Goal: Task Accomplishment & Management: Manage account settings

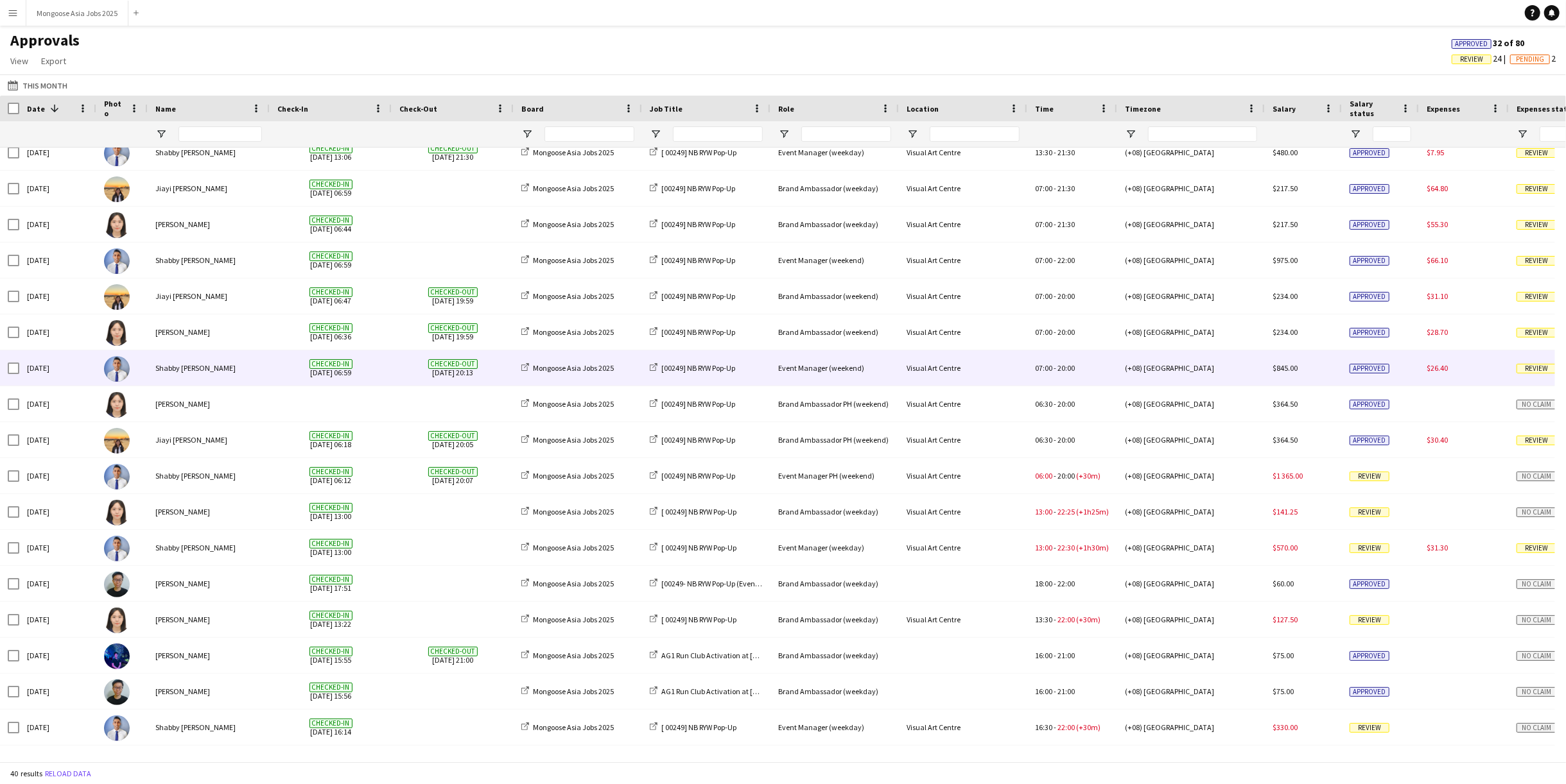
scroll to position [549, 0]
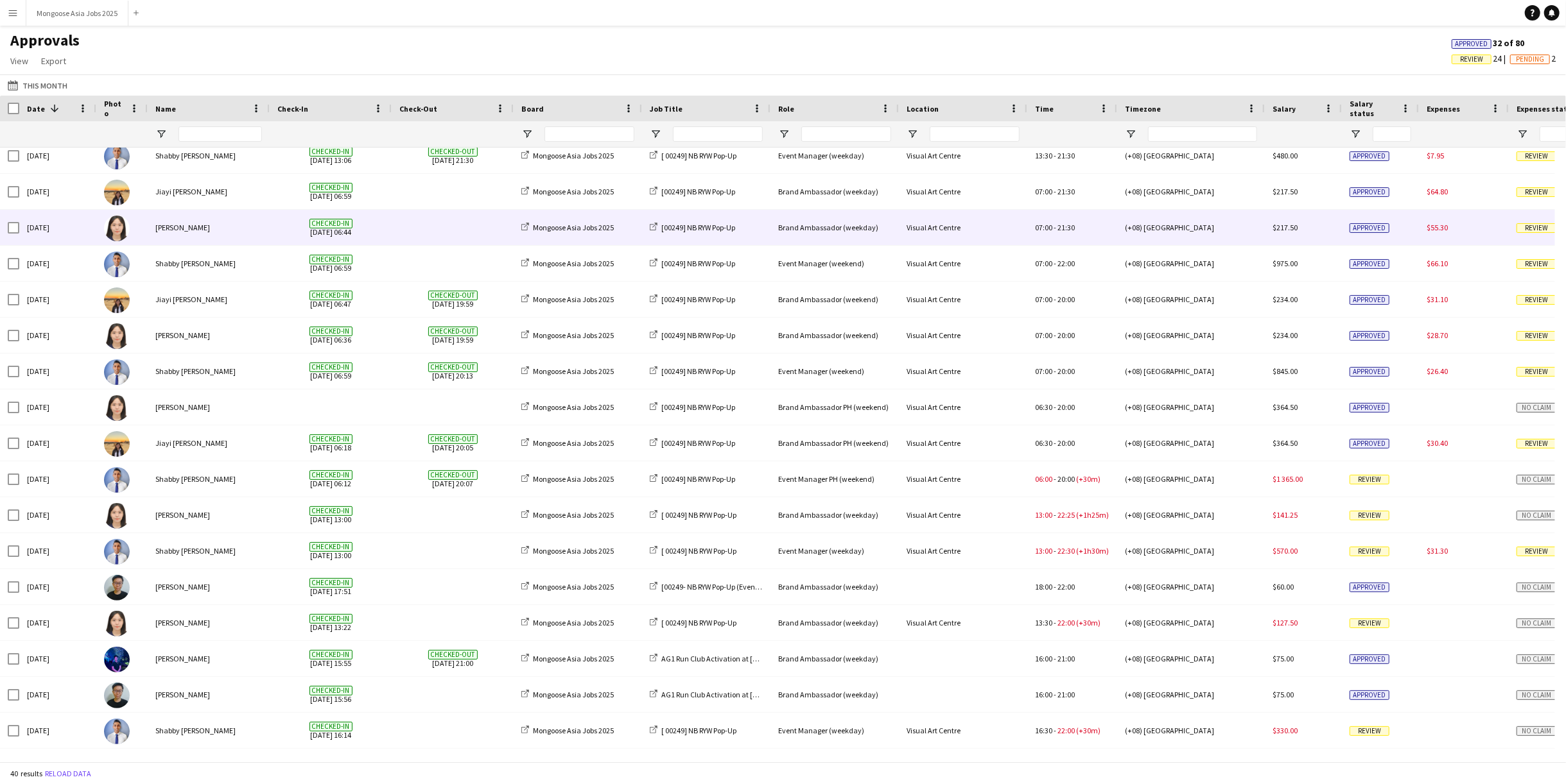
click at [213, 236] on div "[PERSON_NAME]" at bounding box center [209, 227] width 122 height 35
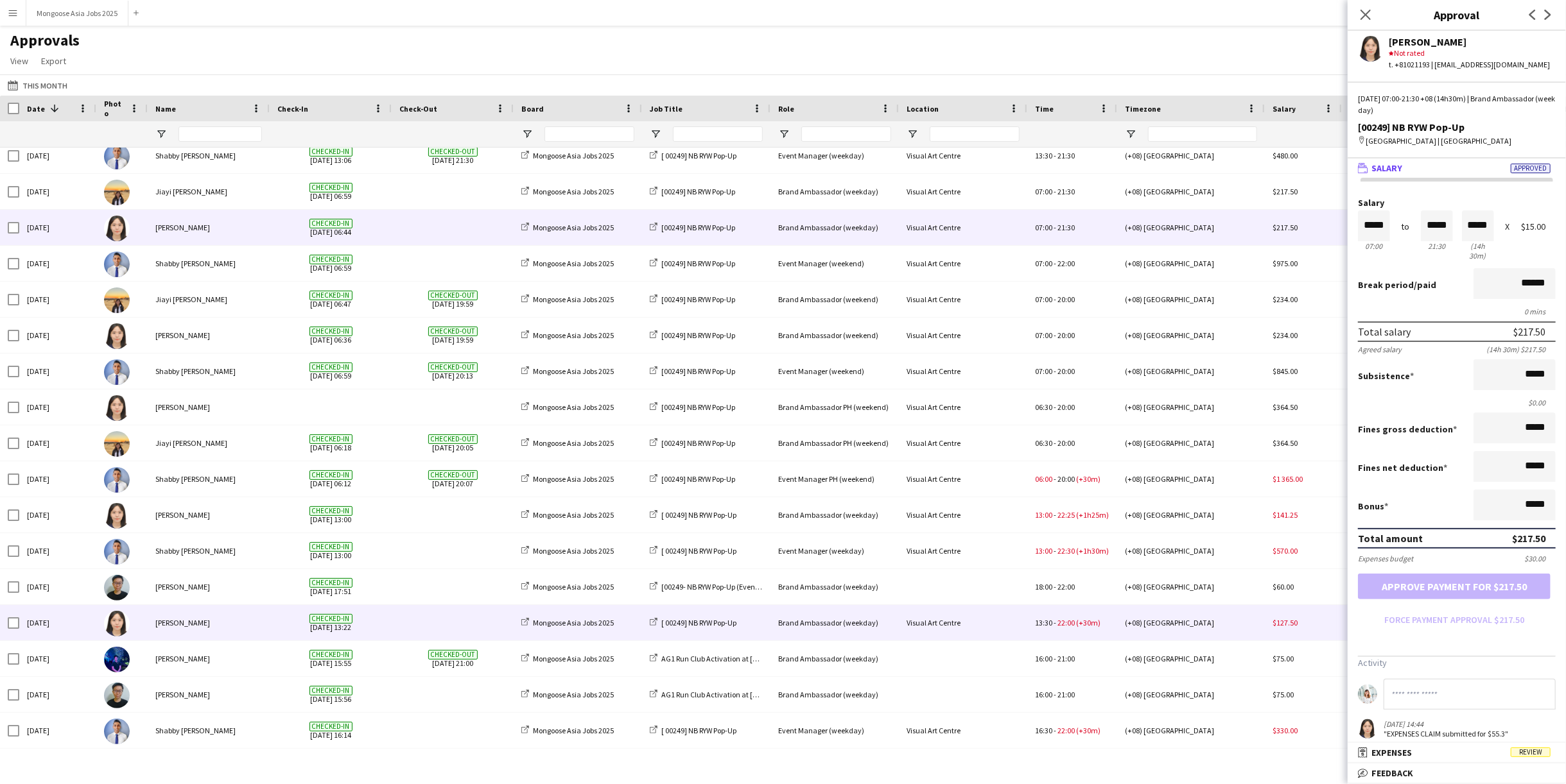
click at [211, 621] on div "[PERSON_NAME]" at bounding box center [209, 623] width 122 height 35
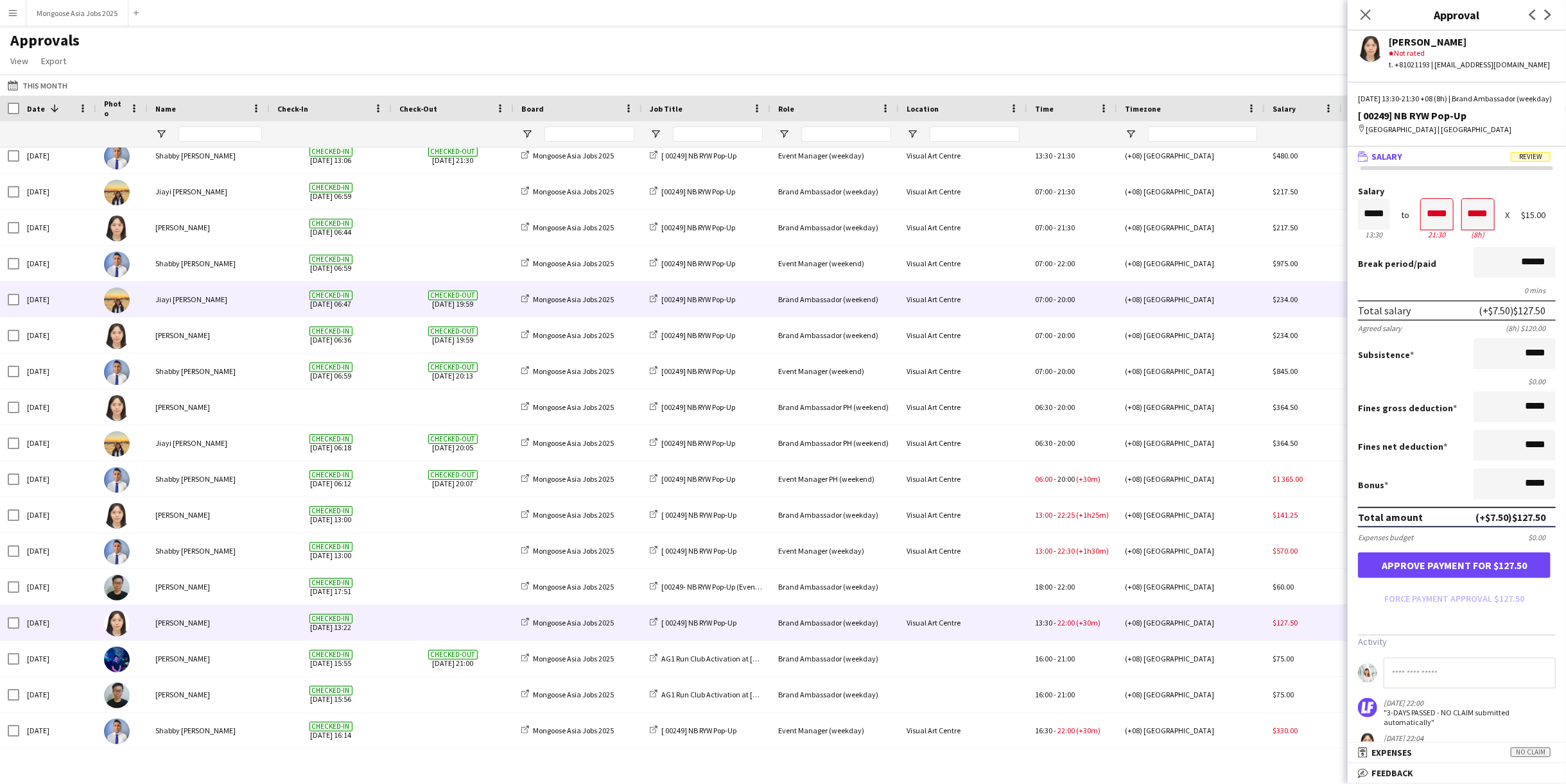
click at [198, 300] on div "Jiayi [PERSON_NAME]" at bounding box center [209, 300] width 122 height 35
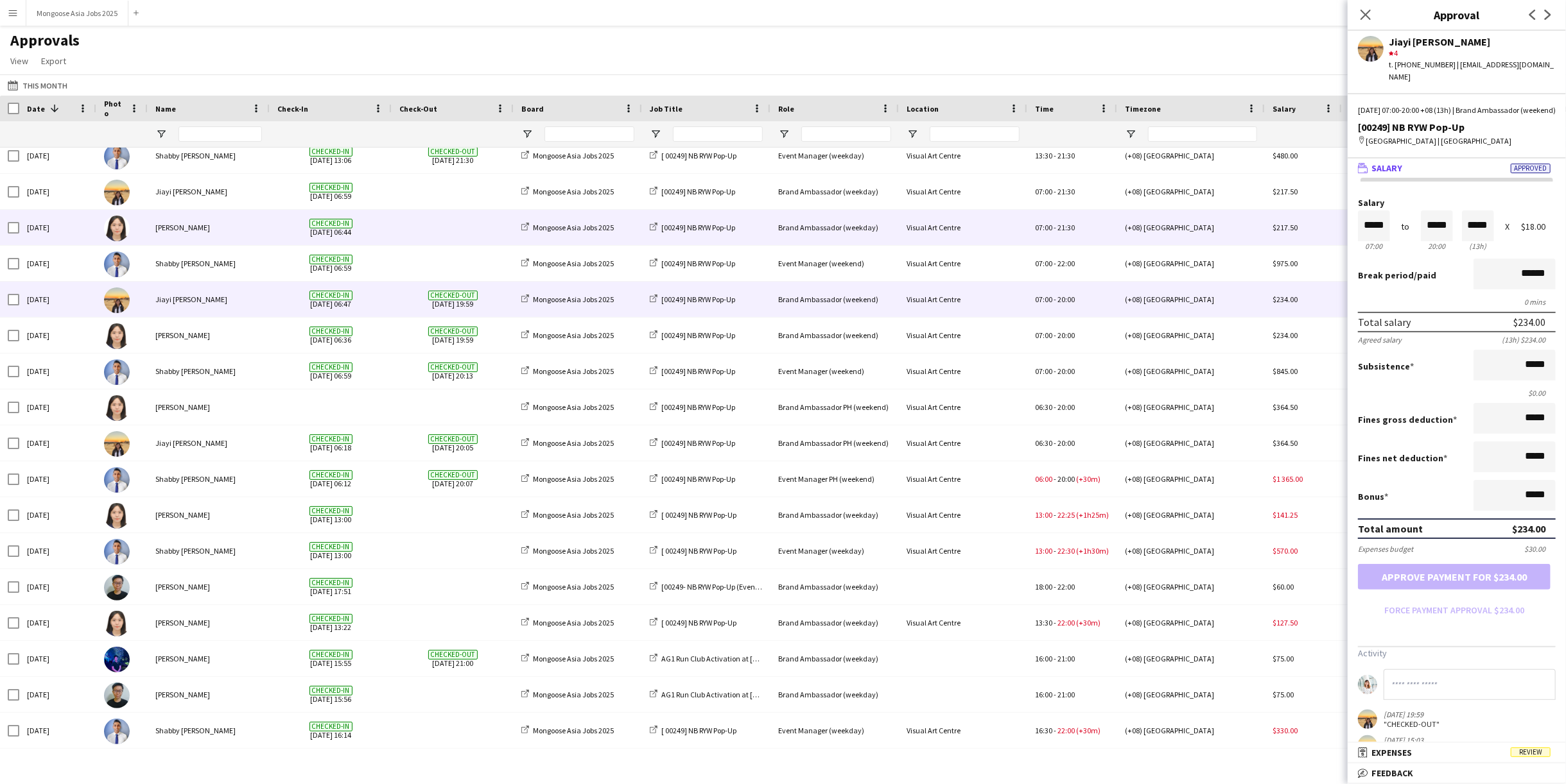
click at [250, 233] on div "[PERSON_NAME]" at bounding box center [209, 227] width 122 height 35
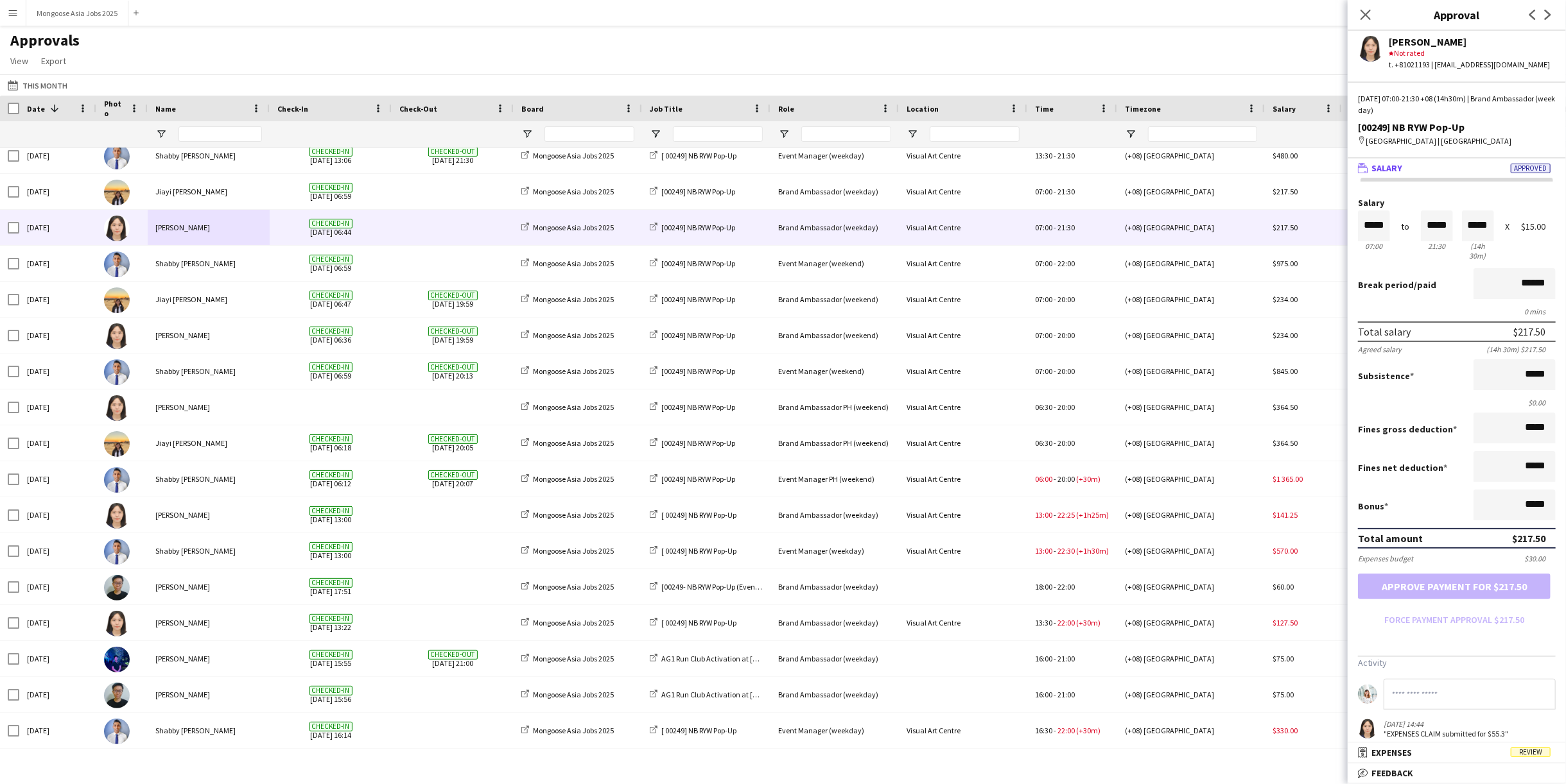
click at [1478, 753] on mat-panel-title "receipt Expenses Review" at bounding box center [1454, 753] width 213 height 11
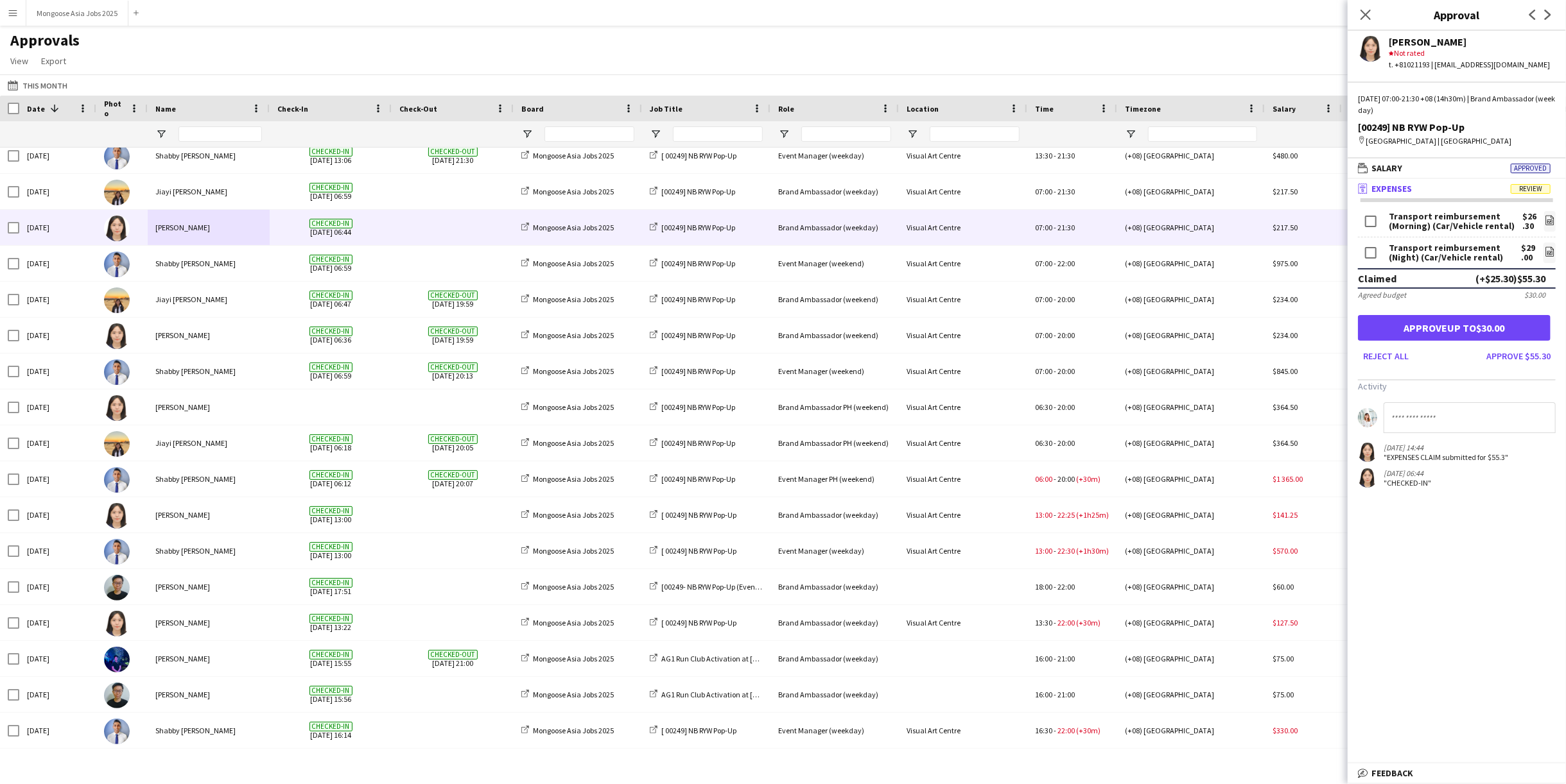
click at [1417, 460] on div ""EXPENSES CLAIM submitted for $55.3"" at bounding box center [1445, 457] width 125 height 10
click at [1387, 458] on div ""EXPENSES CLAIM submitted for $55.3"" at bounding box center [1445, 457] width 125 height 10
click at [1374, 458] on app-user-avatar at bounding box center [1368, 452] width 19 height 19
click at [1527, 189] on span "Review" at bounding box center [1531, 189] width 40 height 10
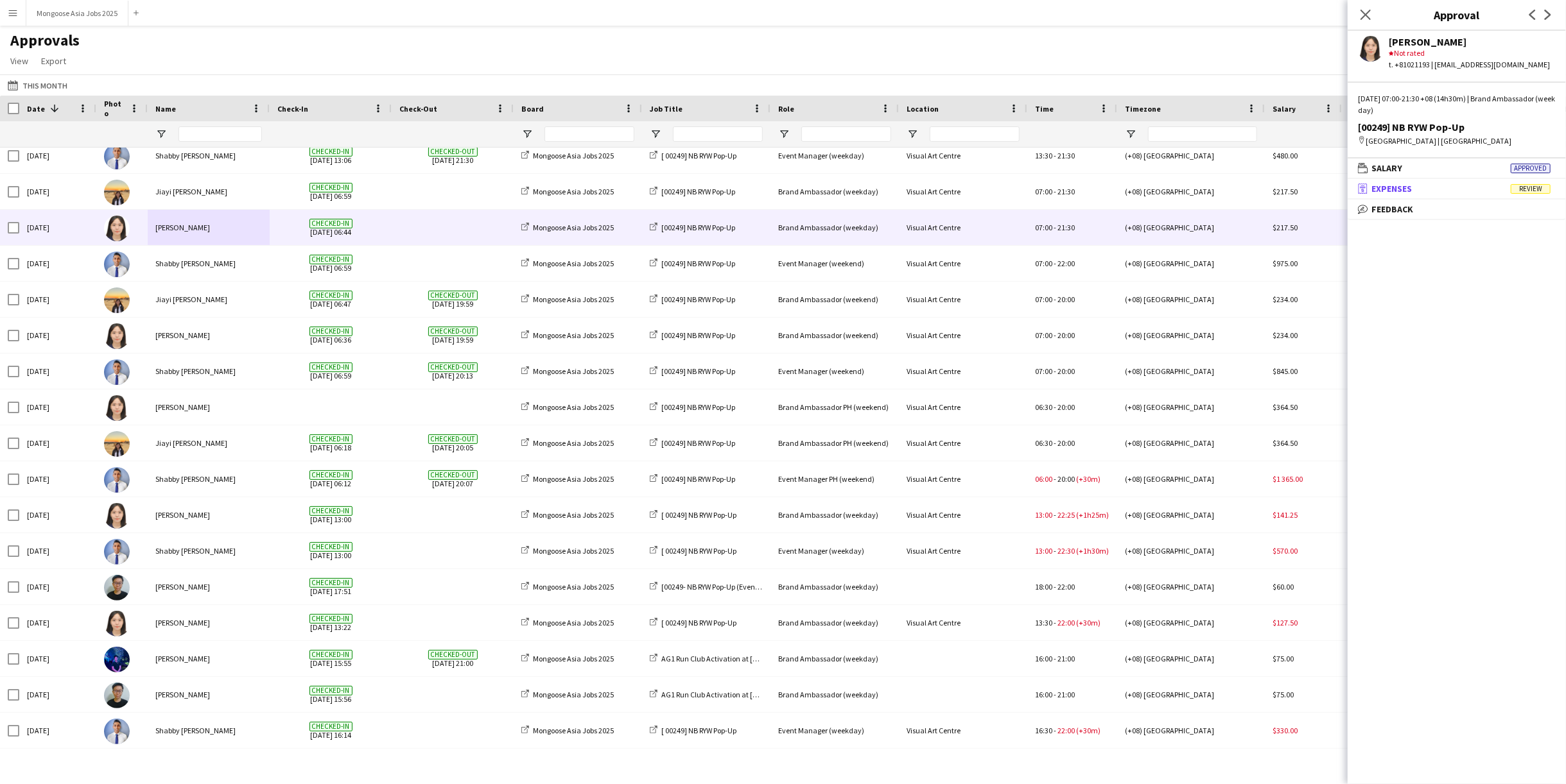
click at [1529, 190] on span "Review" at bounding box center [1531, 189] width 40 height 10
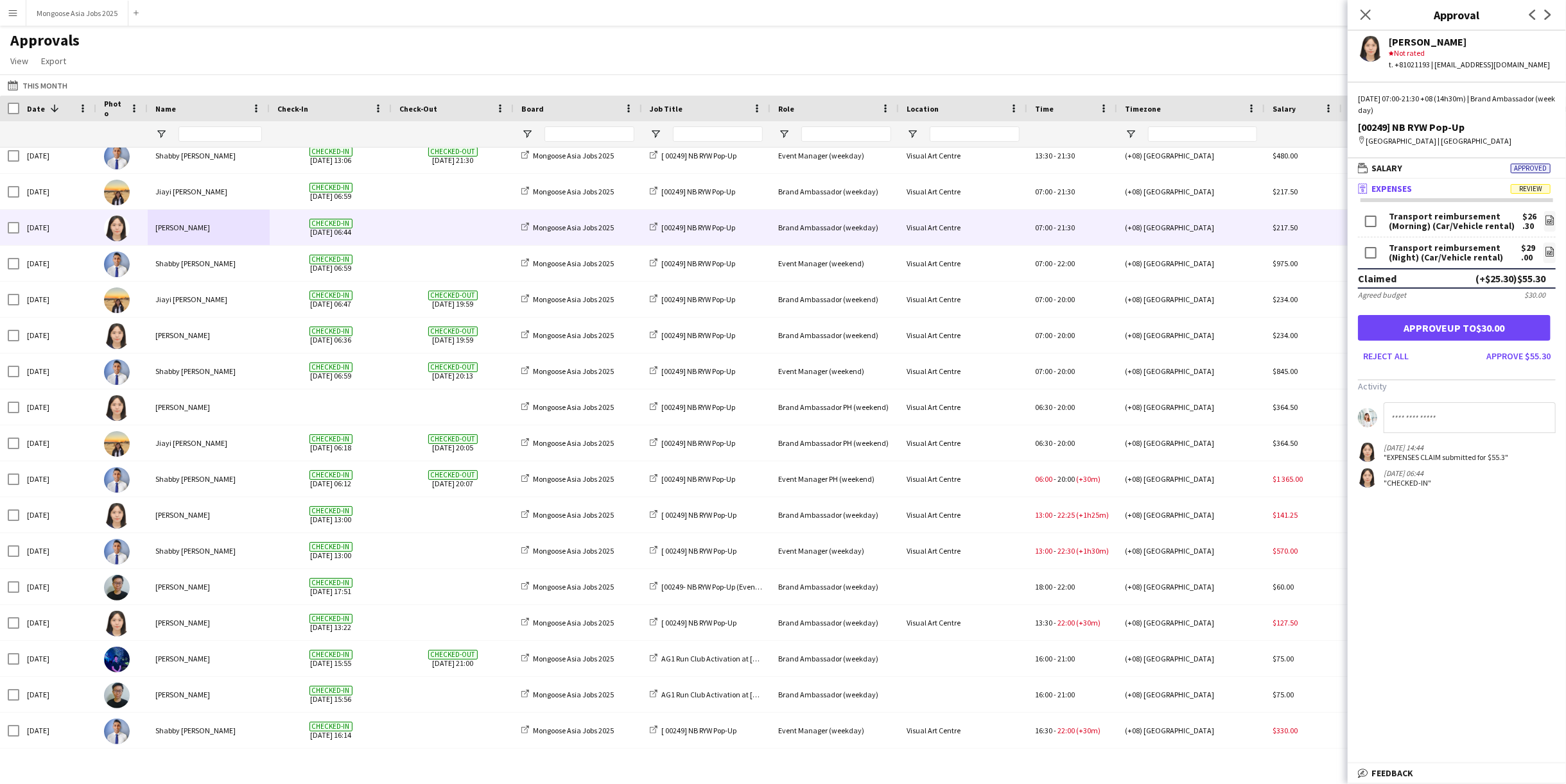
click at [1410, 449] on div "[DATE] 14:44" at bounding box center [1445, 447] width 125 height 10
click at [1545, 250] on icon "file-image" at bounding box center [1550, 251] width 10 height 10
click at [1470, 215] on div "Transport reimbursement (Morning) (Car/Vehicle rental)" at bounding box center [1455, 222] width 133 height 19
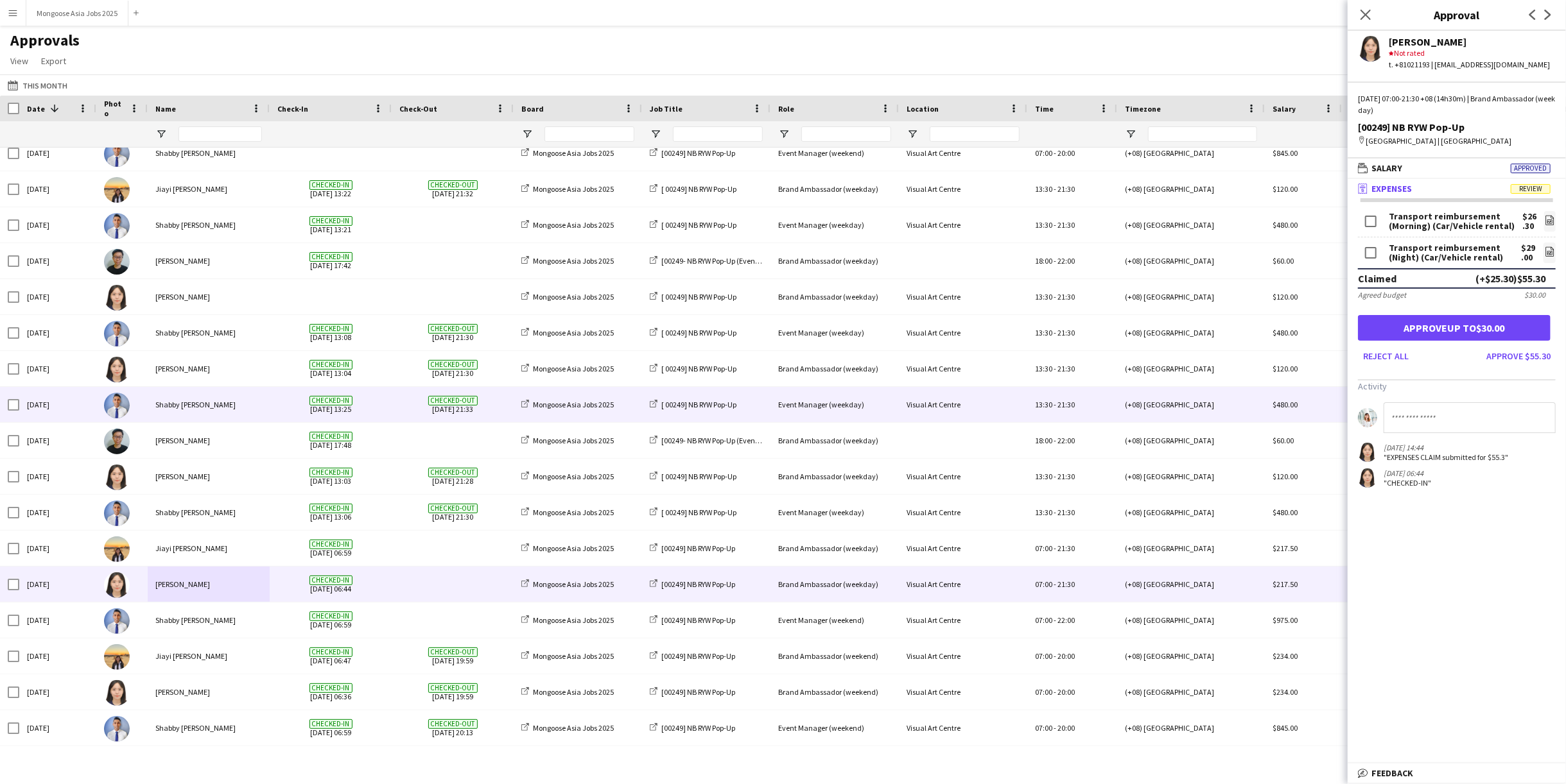
scroll to position [0, 0]
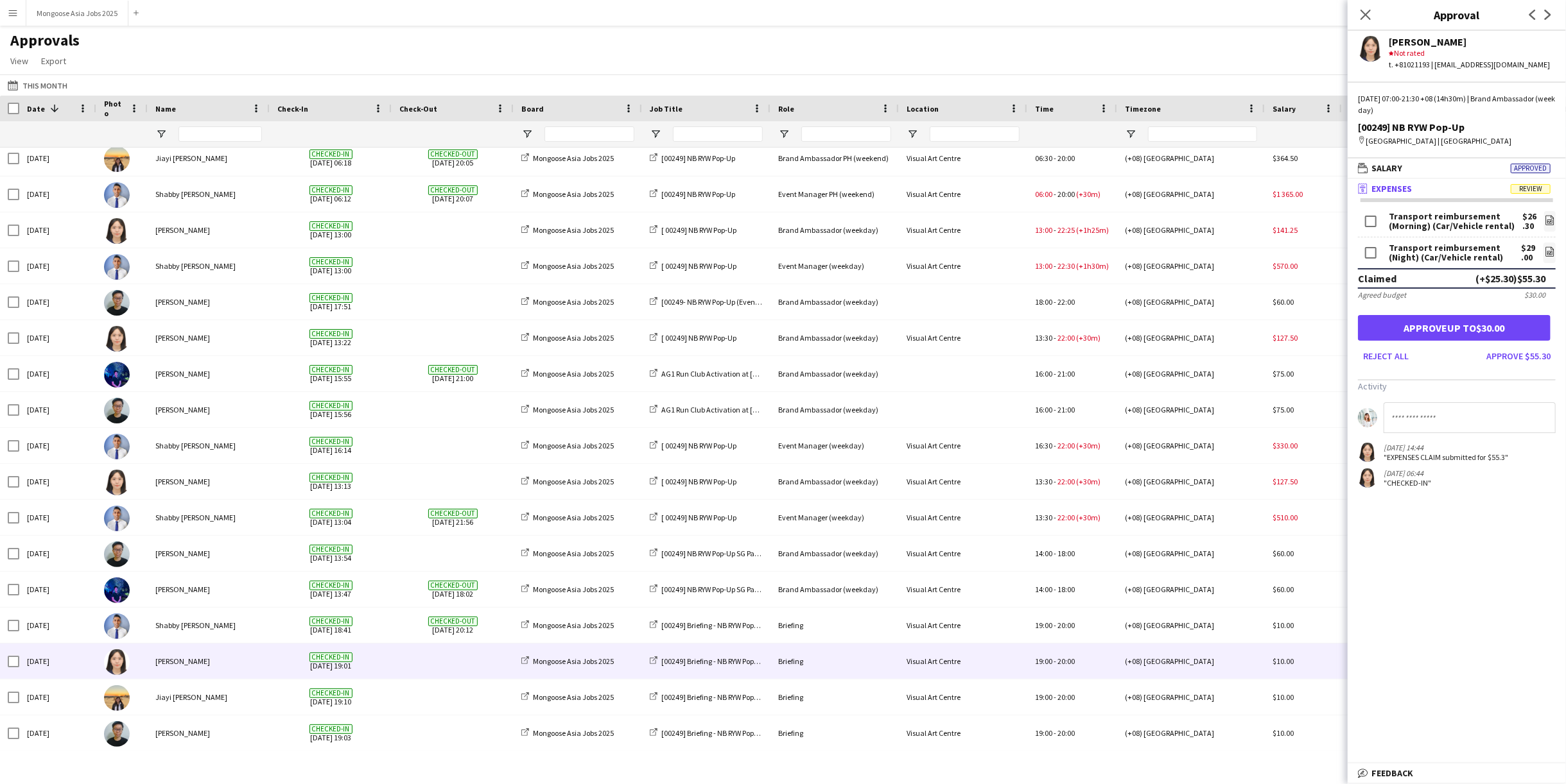
click at [473, 665] on span at bounding box center [452, 661] width 107 height 35
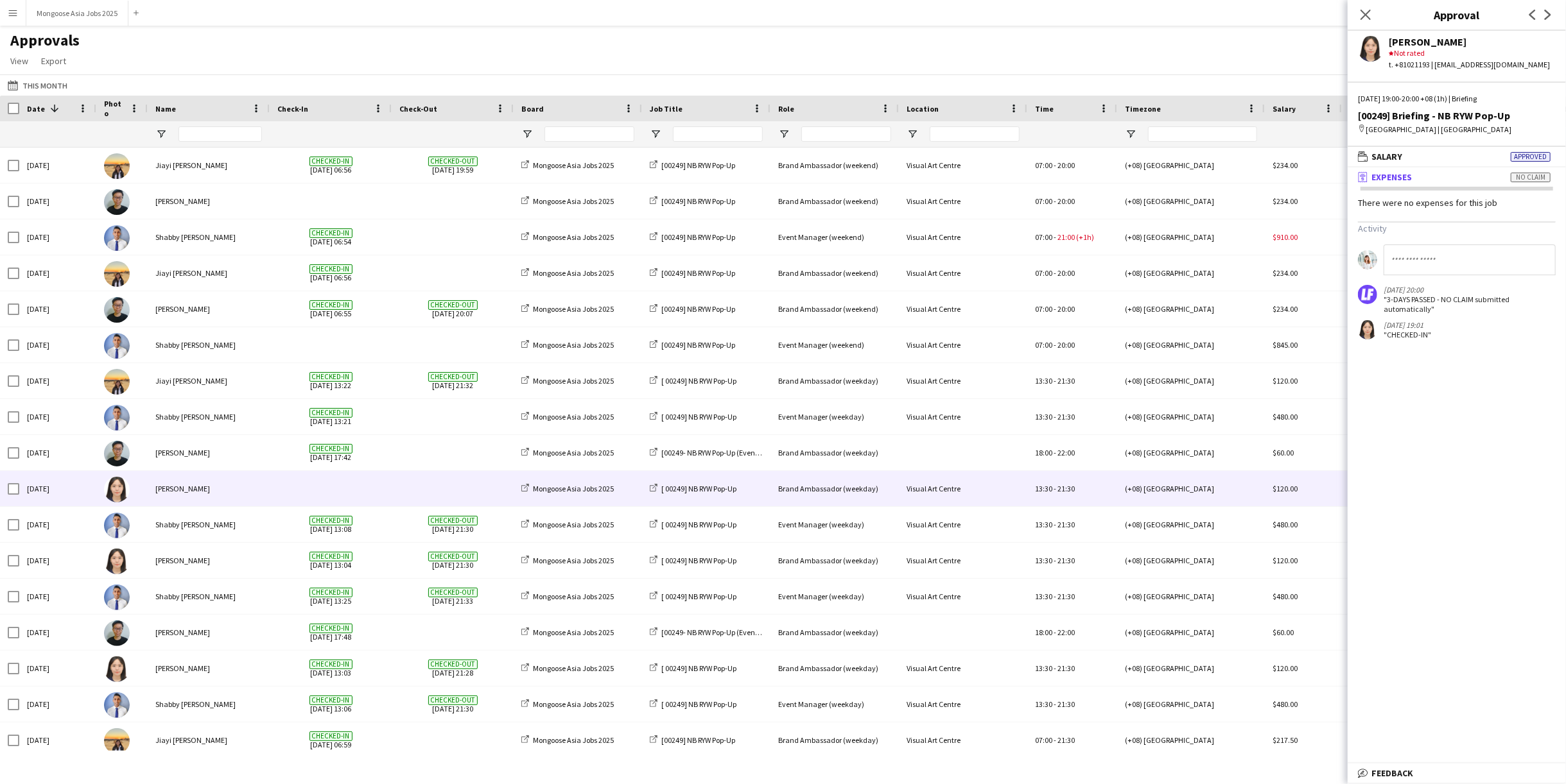
click at [289, 480] on span at bounding box center [330, 488] width 107 height 35
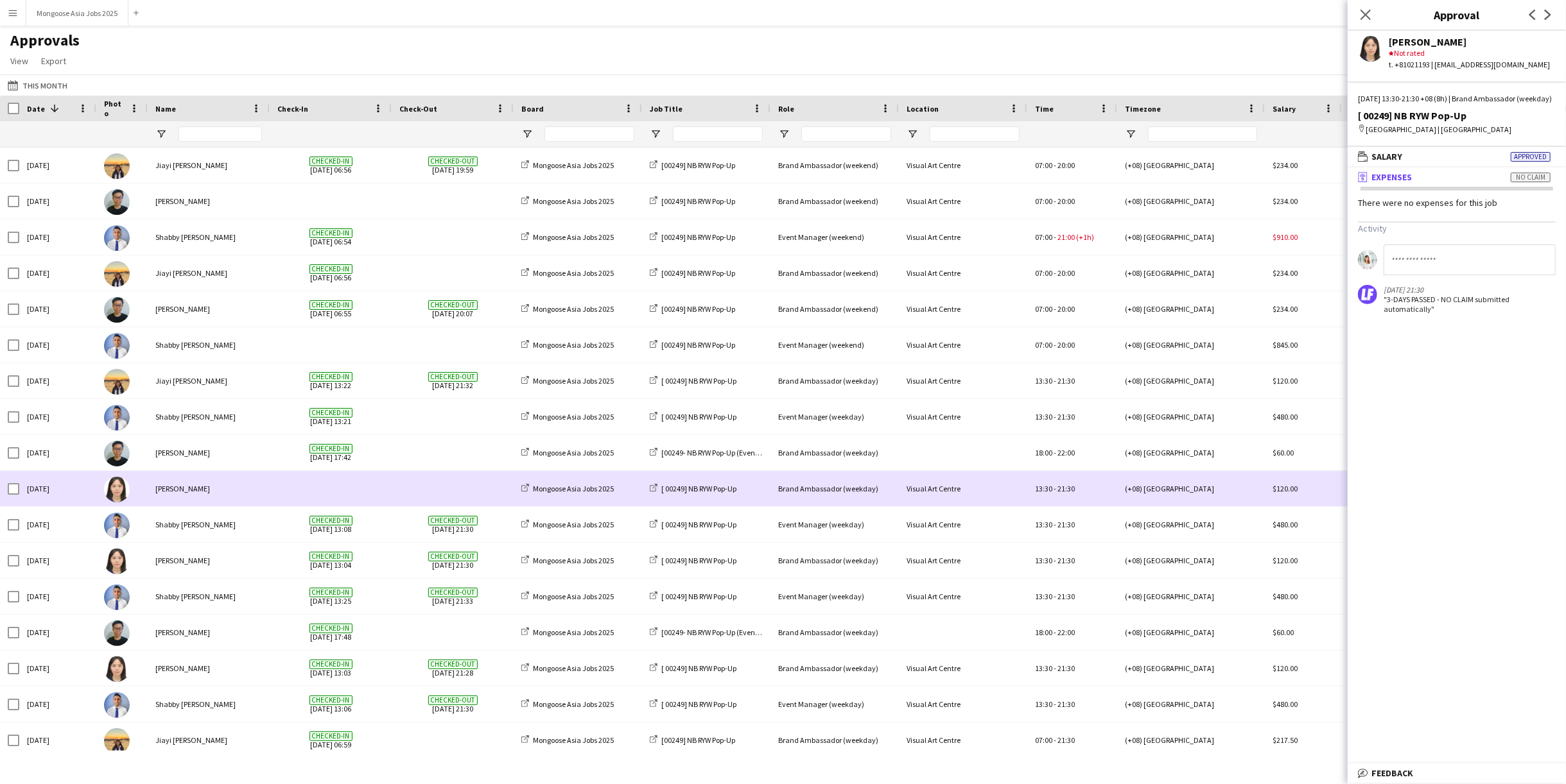
click at [323, 481] on span at bounding box center [330, 488] width 107 height 35
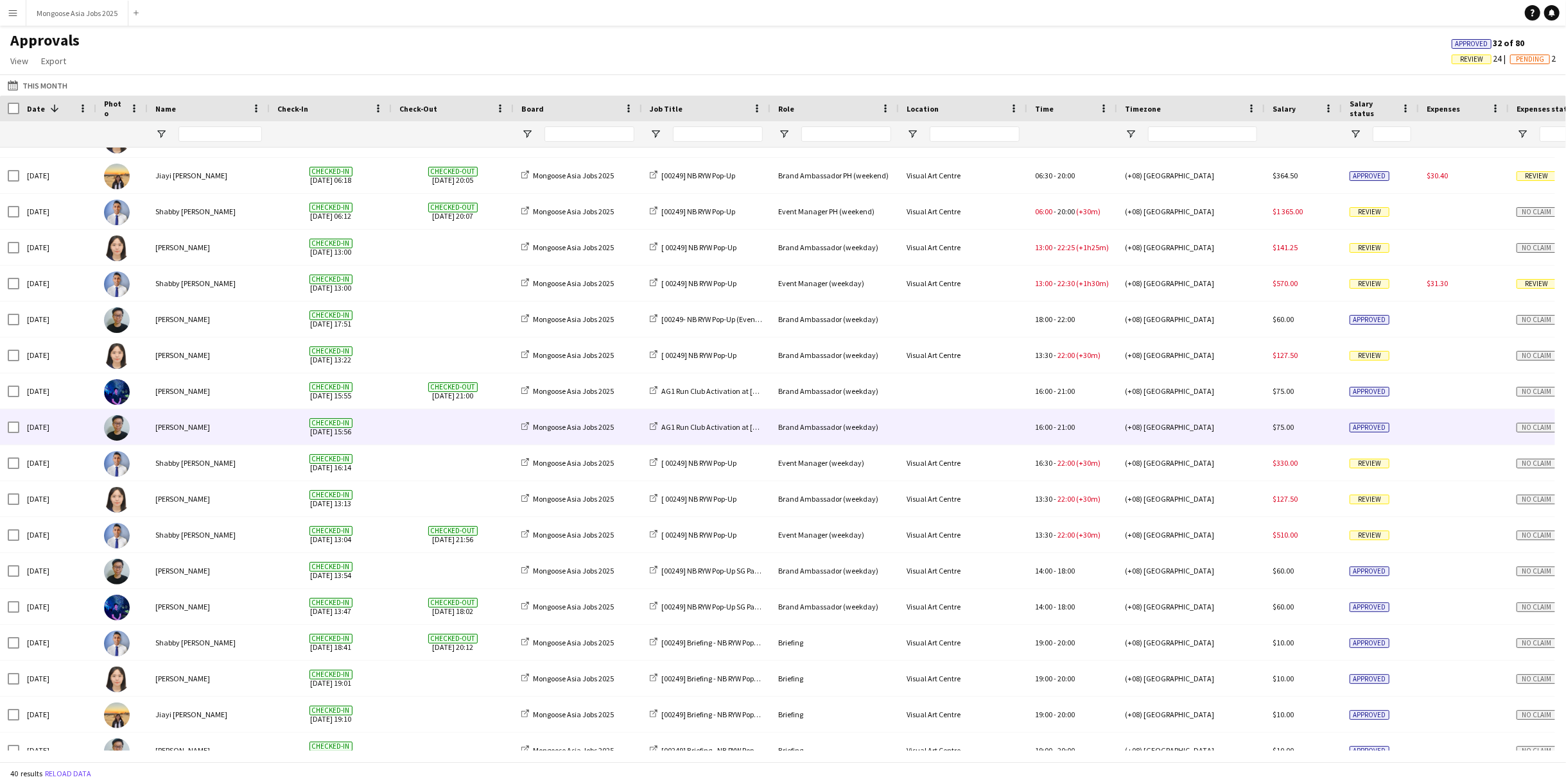
scroll to position [834, 0]
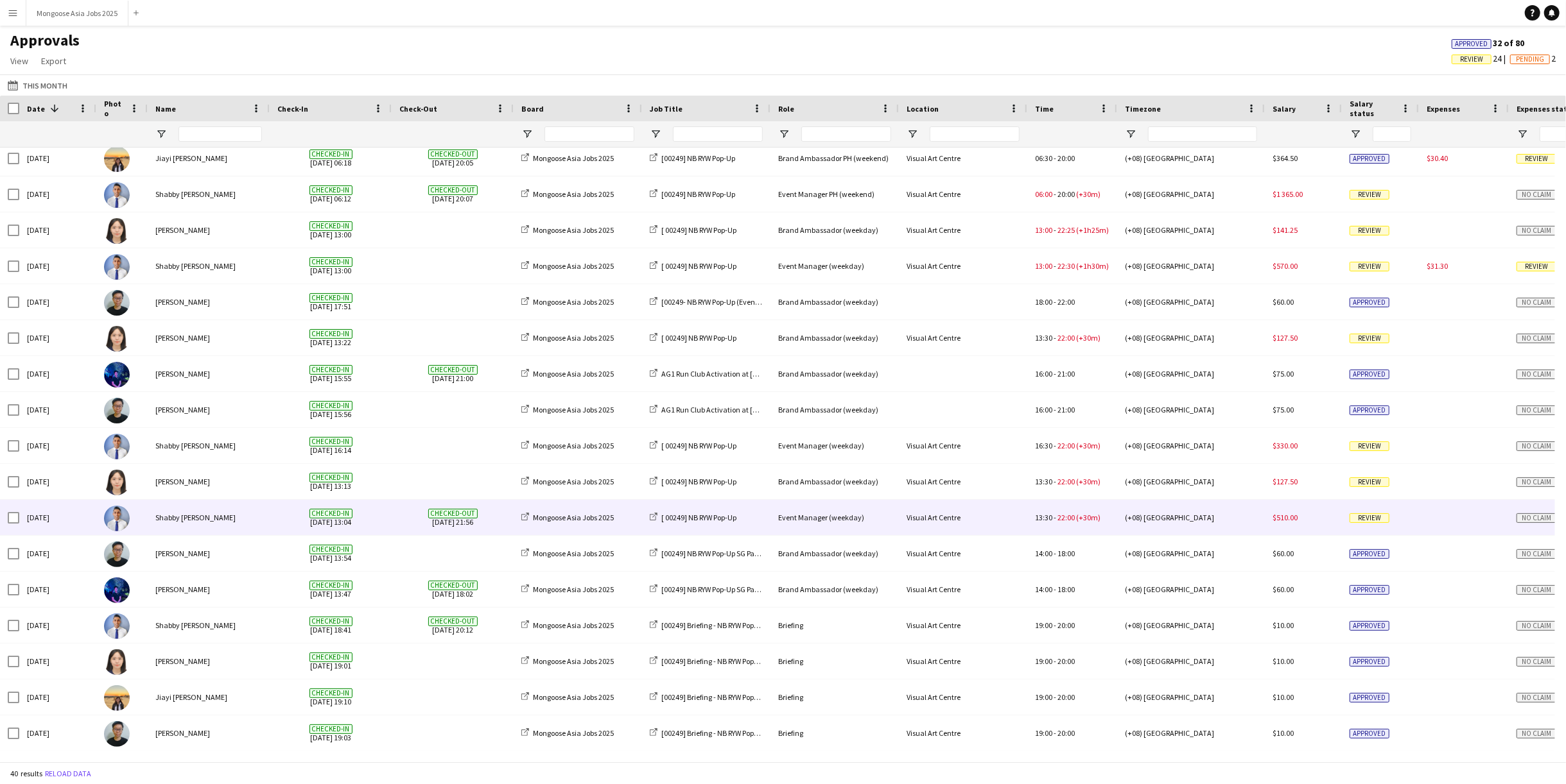
click at [1364, 516] on span "Review" at bounding box center [1370, 518] width 40 height 10
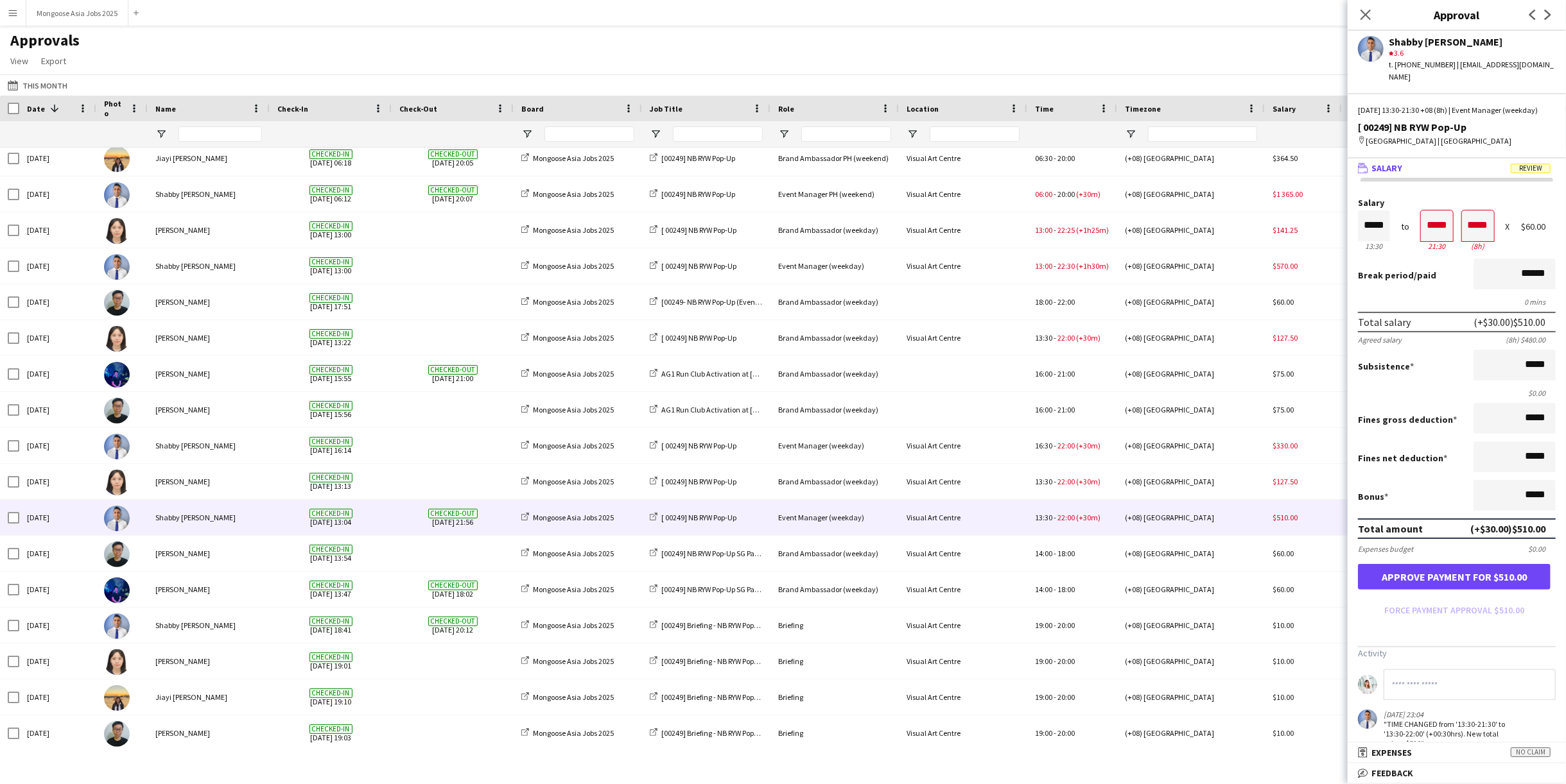
scroll to position [99, 0]
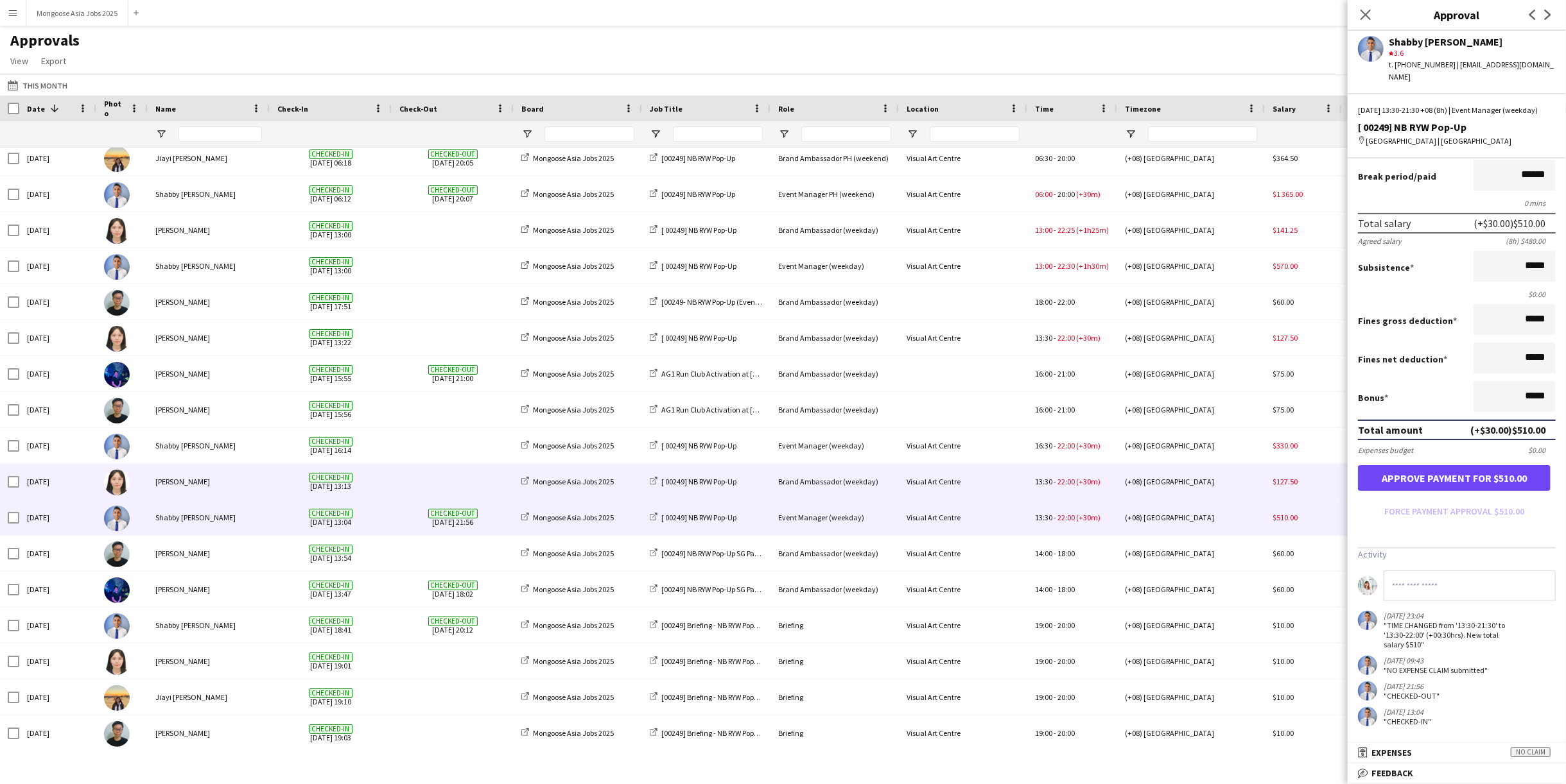
click at [889, 485] on div "Brand Ambassador (weekday)" at bounding box center [835, 482] width 129 height 35
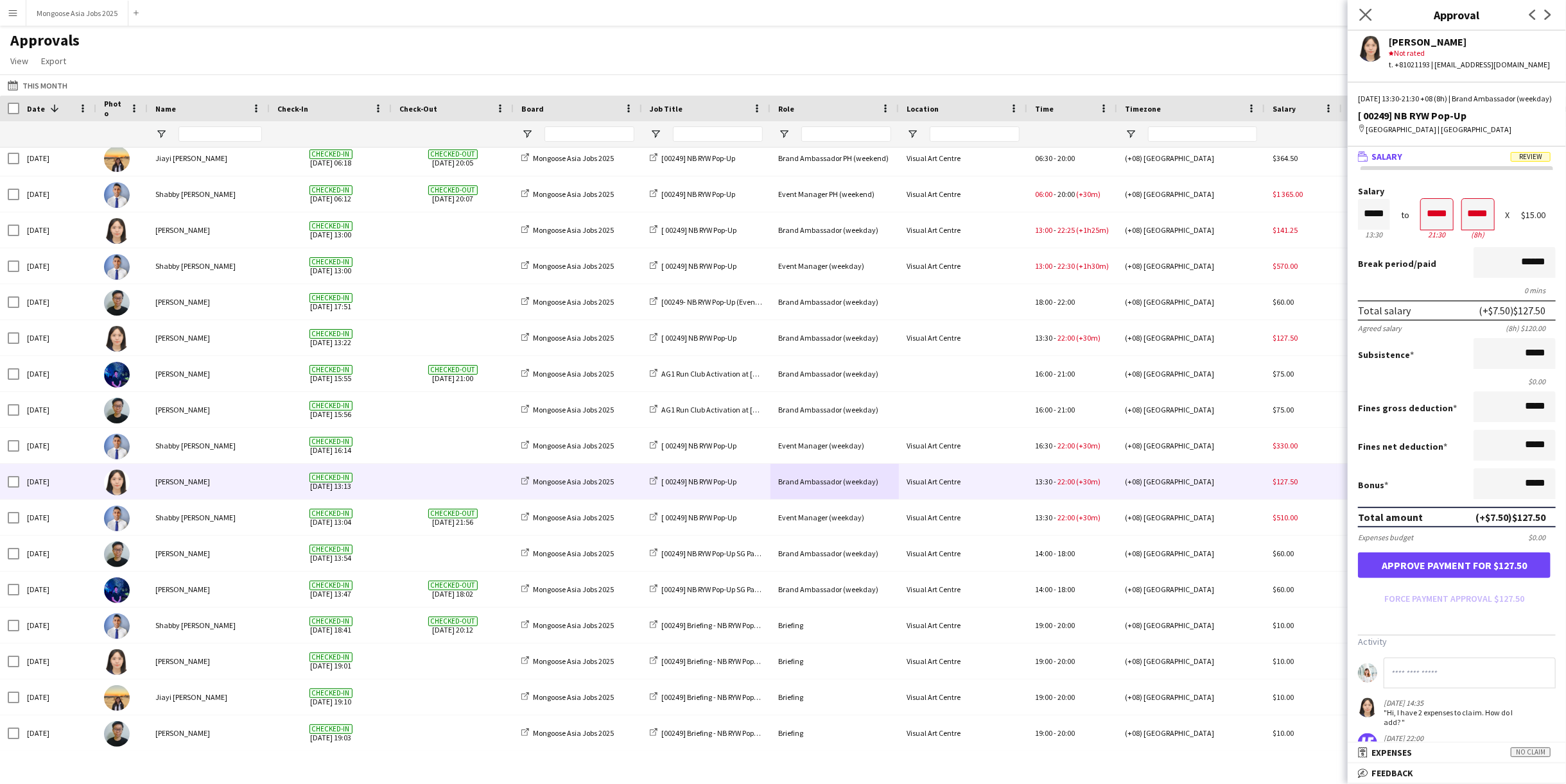
click at [1372, 18] on app-icon "Close pop-in" at bounding box center [1365, 14] width 18 height 18
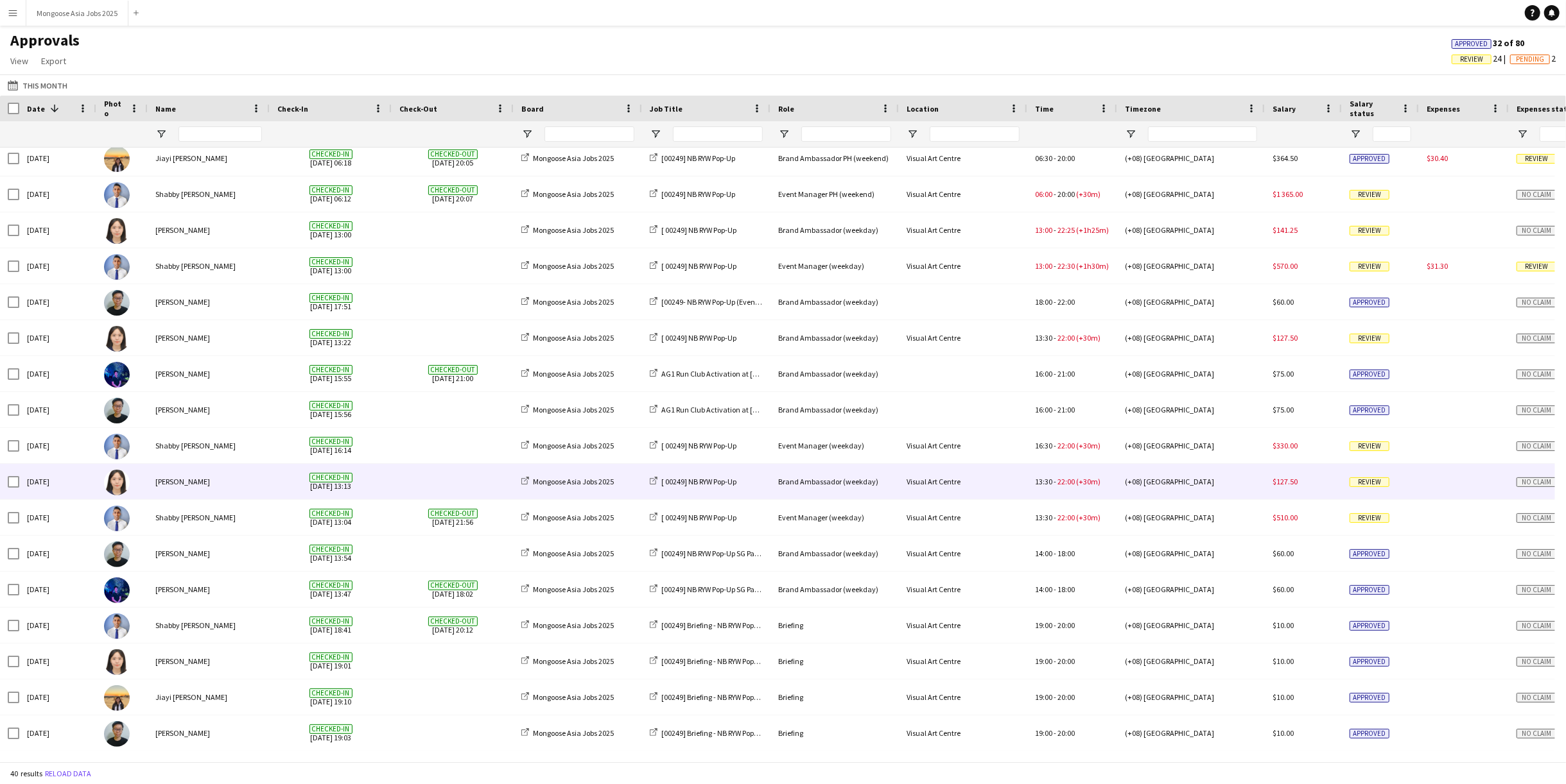
click at [1362, 480] on span "Review" at bounding box center [1370, 482] width 40 height 10
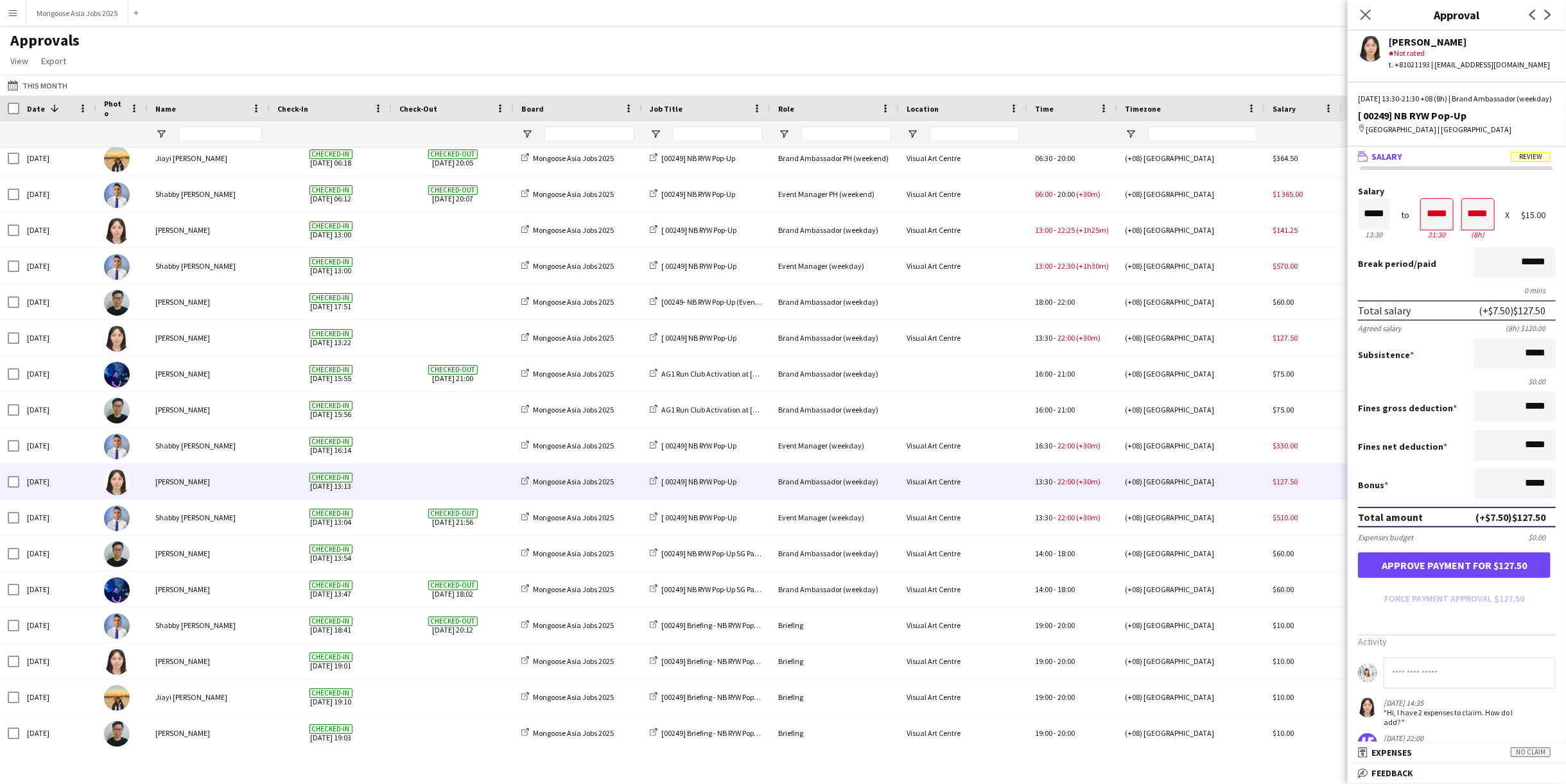
scroll to position [118, 0]
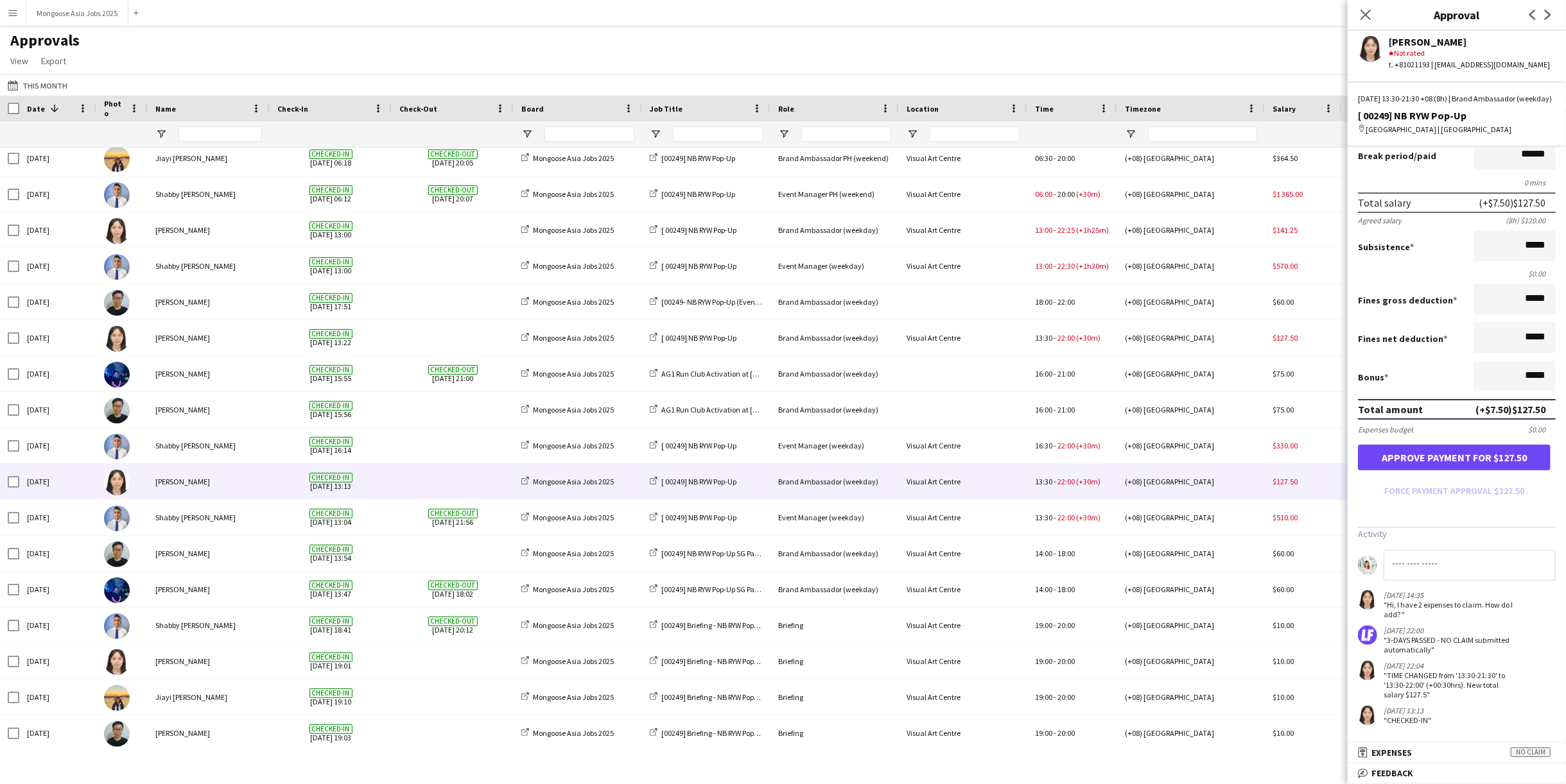
click at [1431, 615] on div ""Hi, I have 2 expenses to claim. How do I add? "" at bounding box center [1449, 610] width 133 height 19
drag, startPoint x: 1429, startPoint y: 607, endPoint x: 1414, endPoint y: 594, distance: 19.8
click at [1414, 594] on div "[DATE] 14:35 "Hi, I have 2 expenses to claim. How do I add? "" at bounding box center [1449, 605] width 133 height 29
click at [1414, 594] on div "[DATE] 14:35" at bounding box center [1449, 595] width 133 height 10
drag, startPoint x: 1420, startPoint y: 610, endPoint x: 1422, endPoint y: 617, distance: 7.3
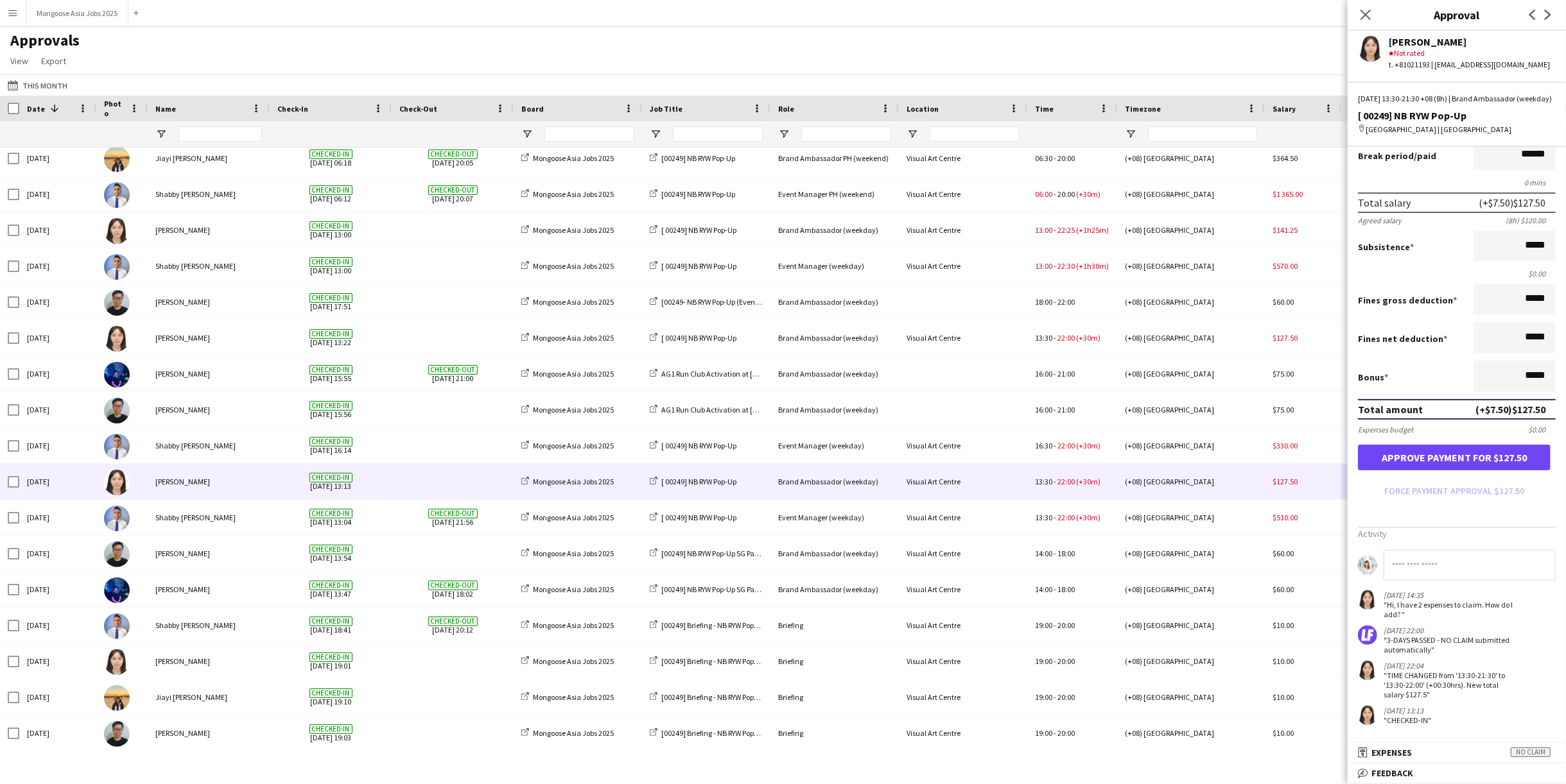
click at [1422, 617] on div ""Hi, I have 2 expenses to claim. How do I add? "" at bounding box center [1449, 610] width 133 height 19
drag, startPoint x: 1422, startPoint y: 617, endPoint x: 1403, endPoint y: 600, distance: 25.5
click at [1403, 600] on div ""Hi, I have 2 expenses to claim. How do I add? "" at bounding box center [1449, 610] width 133 height 19
click at [1417, 619] on div ""Hi, I have 2 expenses to claim. How do I add? "" at bounding box center [1449, 610] width 133 height 19
drag, startPoint x: 1476, startPoint y: 652, endPoint x: 1380, endPoint y: 637, distance: 97.2
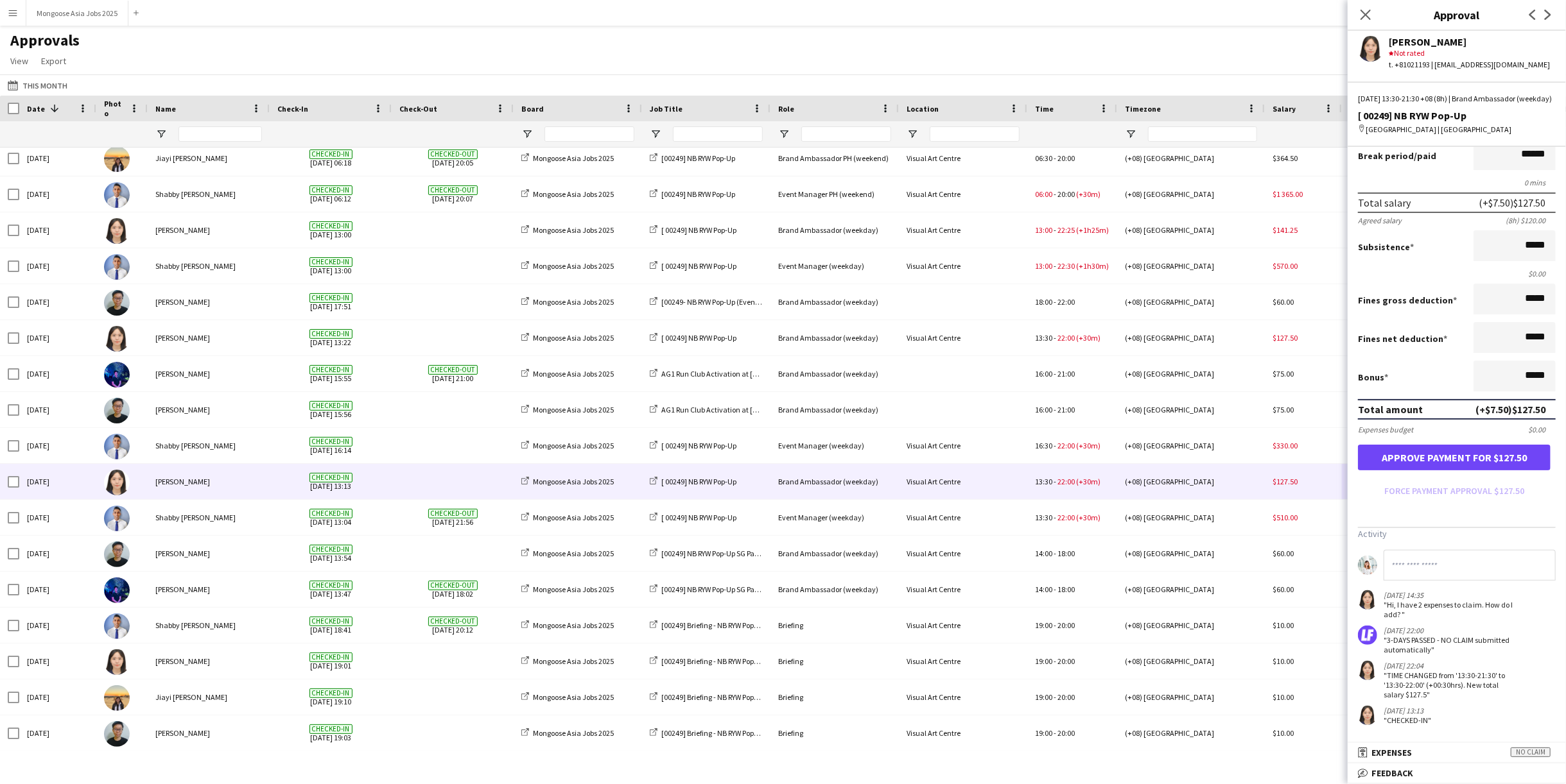
click at [1380, 637] on div "[DATE] 22:00 "3-DAYS PASSED - NO CLAIM submitted automatically"" at bounding box center [1437, 640] width 158 height 29
click at [1458, 754] on mat-panel-title "receipt Expenses No claim" at bounding box center [1454, 753] width 213 height 11
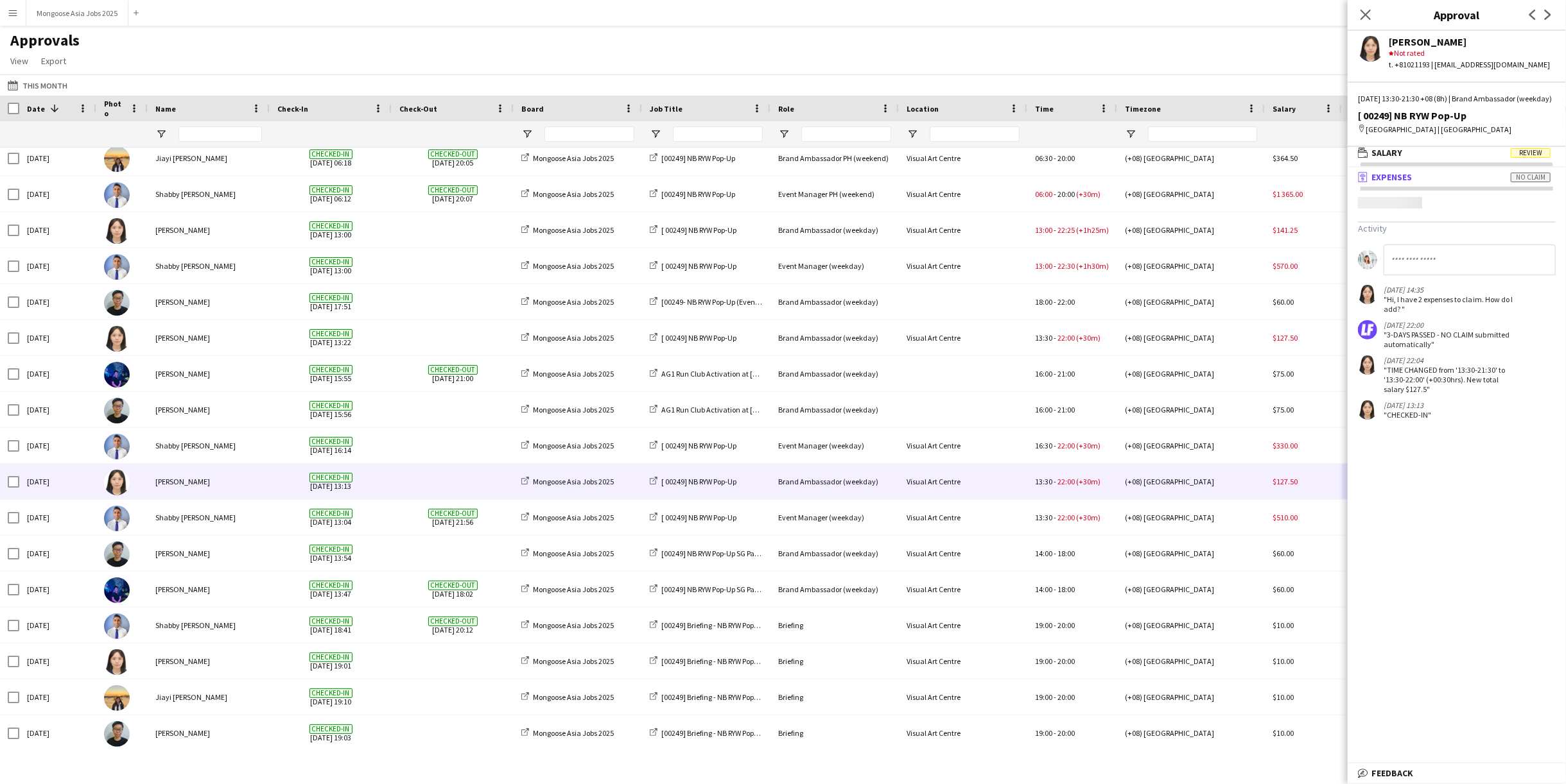
scroll to position [3, 0]
click at [1434, 168] on mat-expansion-panel "wallet Salary Review Salary ***** 13:30 to ***** 21:30 ***** (8h) X $15.00 Brea…" at bounding box center [1457, 157] width 219 height 21
click at [1434, 159] on mat-panel-title "wallet Salary Review" at bounding box center [1454, 153] width 213 height 11
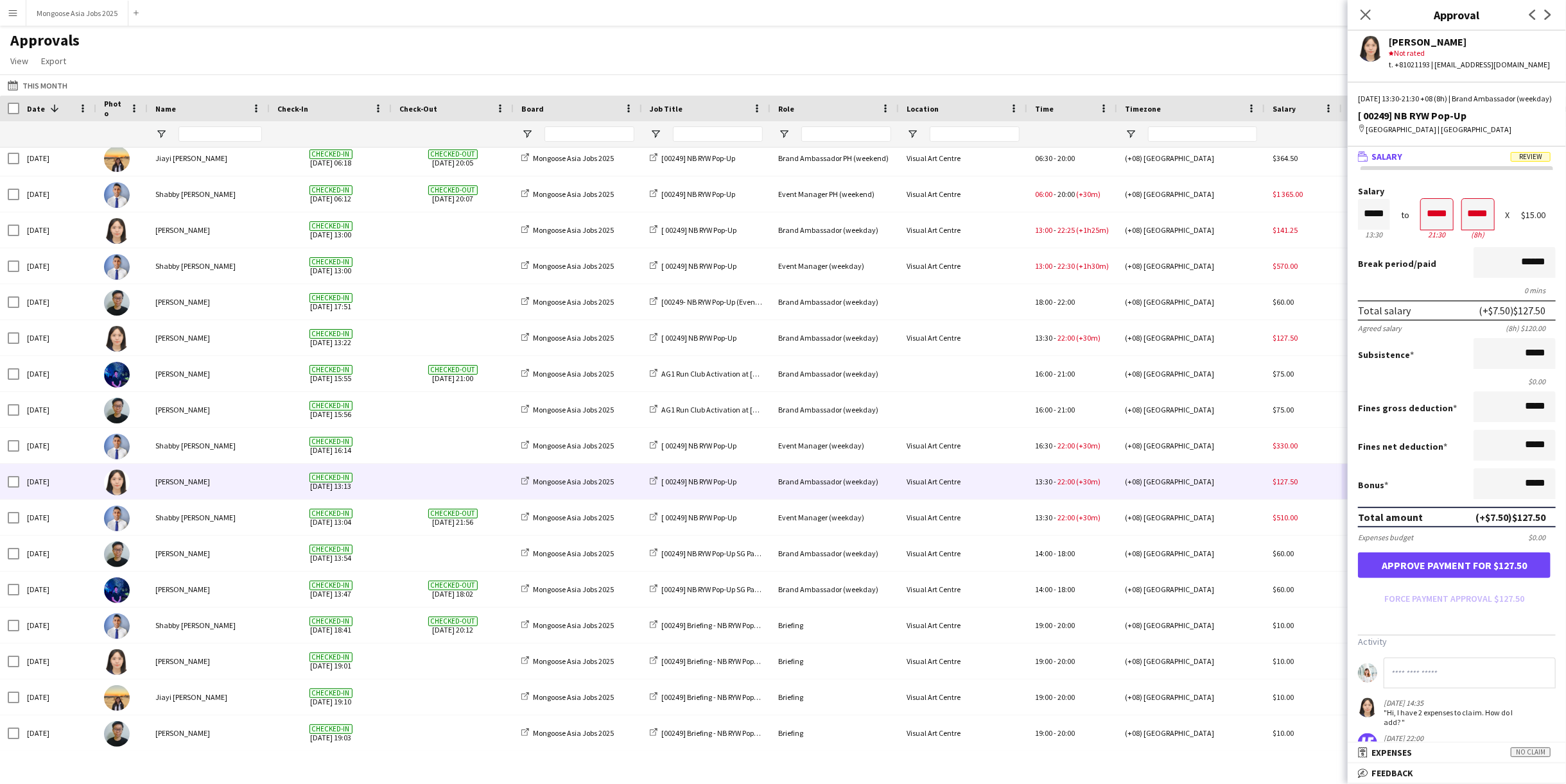
click at [5, 14] on button "Menu" at bounding box center [13, 13] width 26 height 26
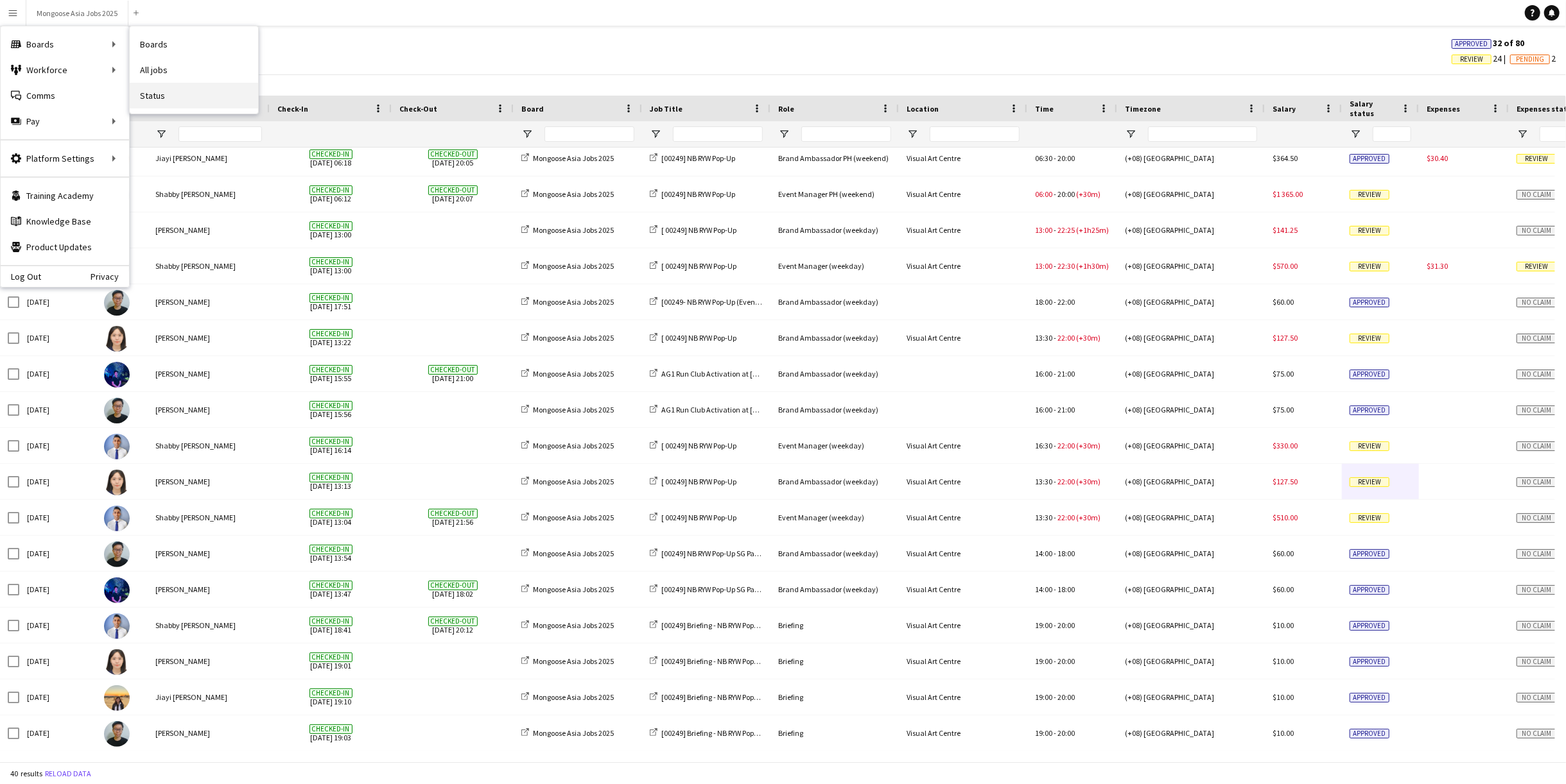
click at [187, 94] on link "Status" at bounding box center [194, 96] width 129 height 26
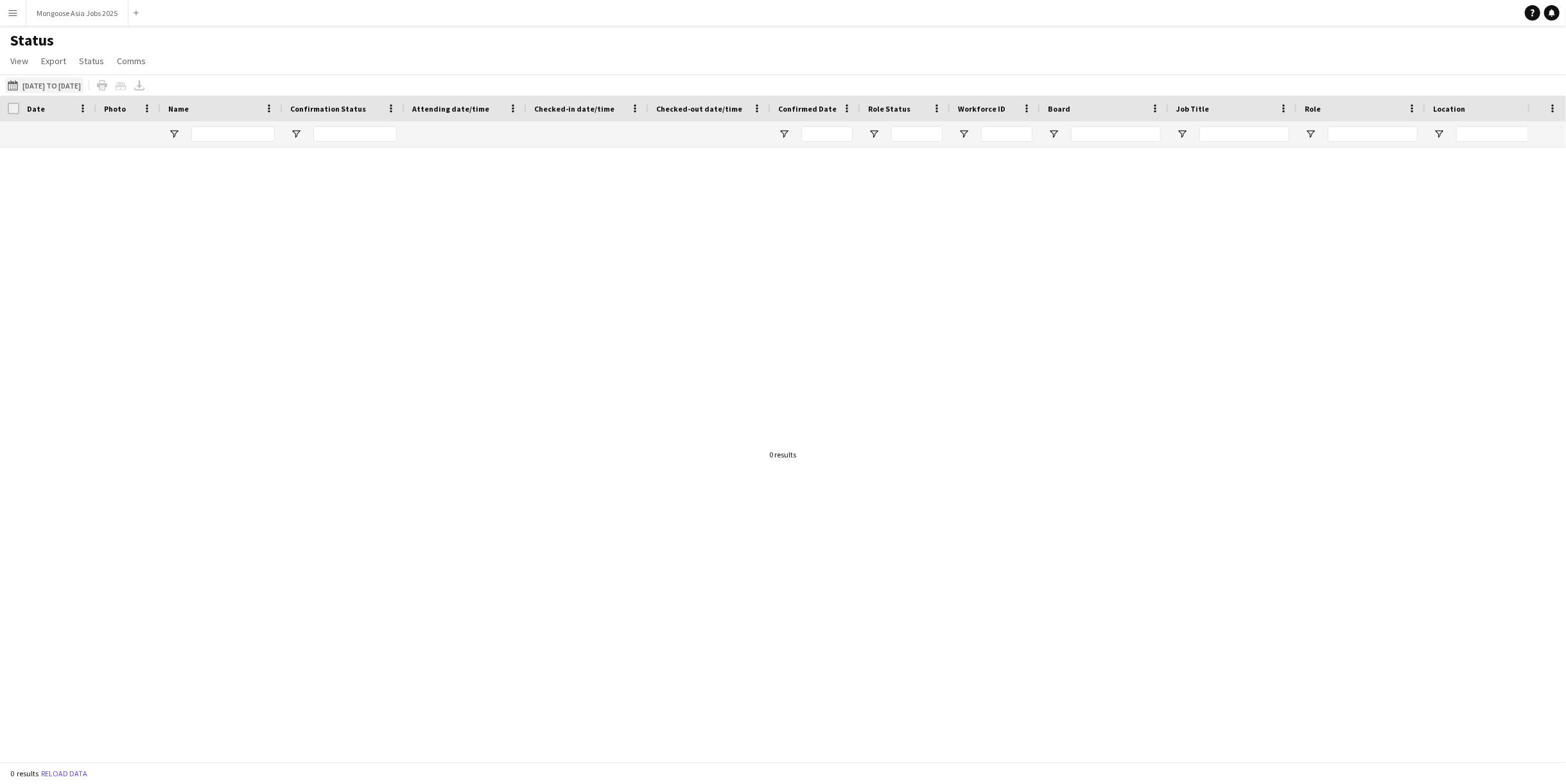
click at [84, 87] on button "[DATE] to [DATE] [DATE] to [DATE]" at bounding box center [43, 85] width 78 height 15
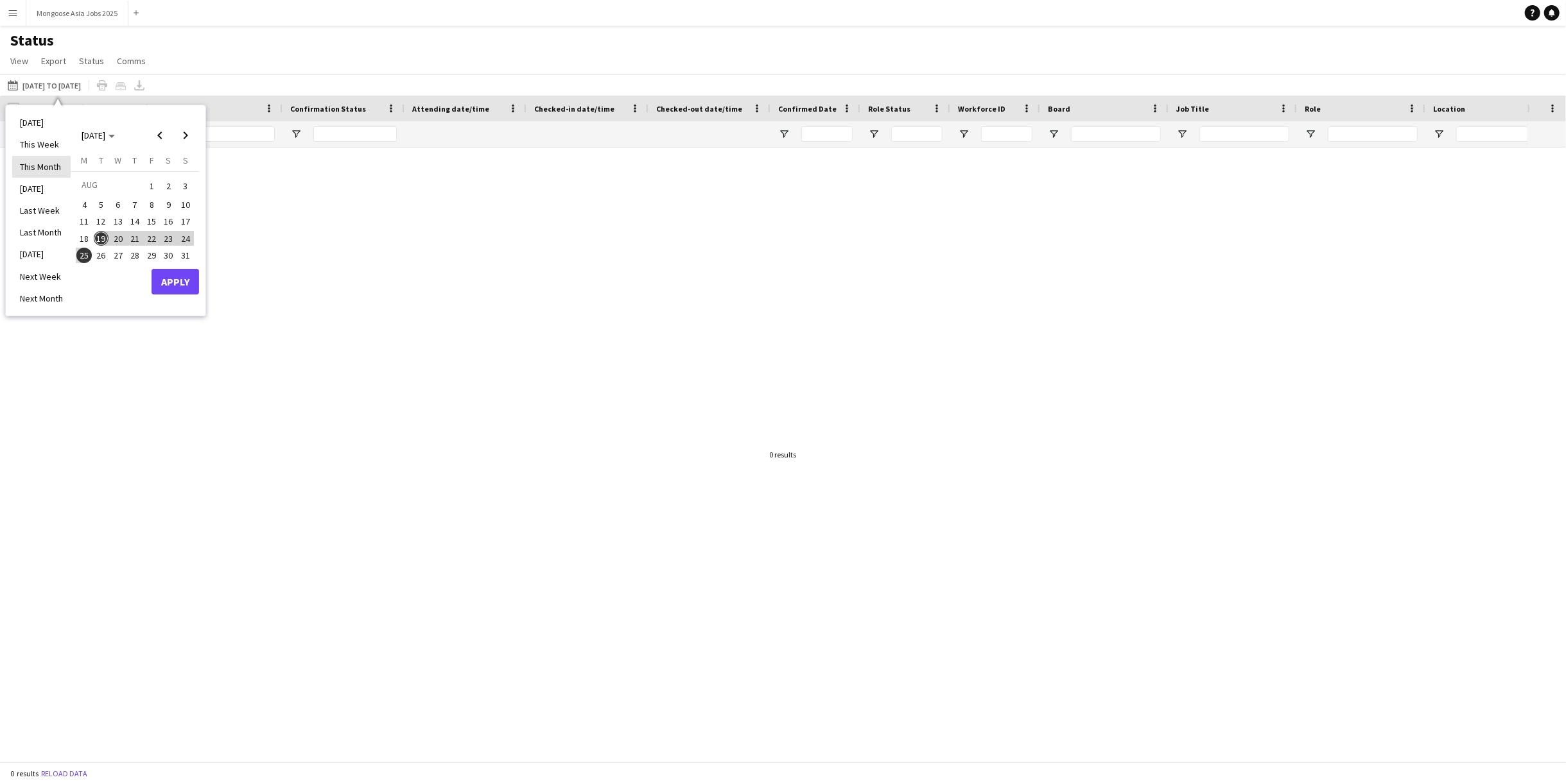
click at [35, 169] on li "This Month" at bounding box center [41, 166] width 59 height 22
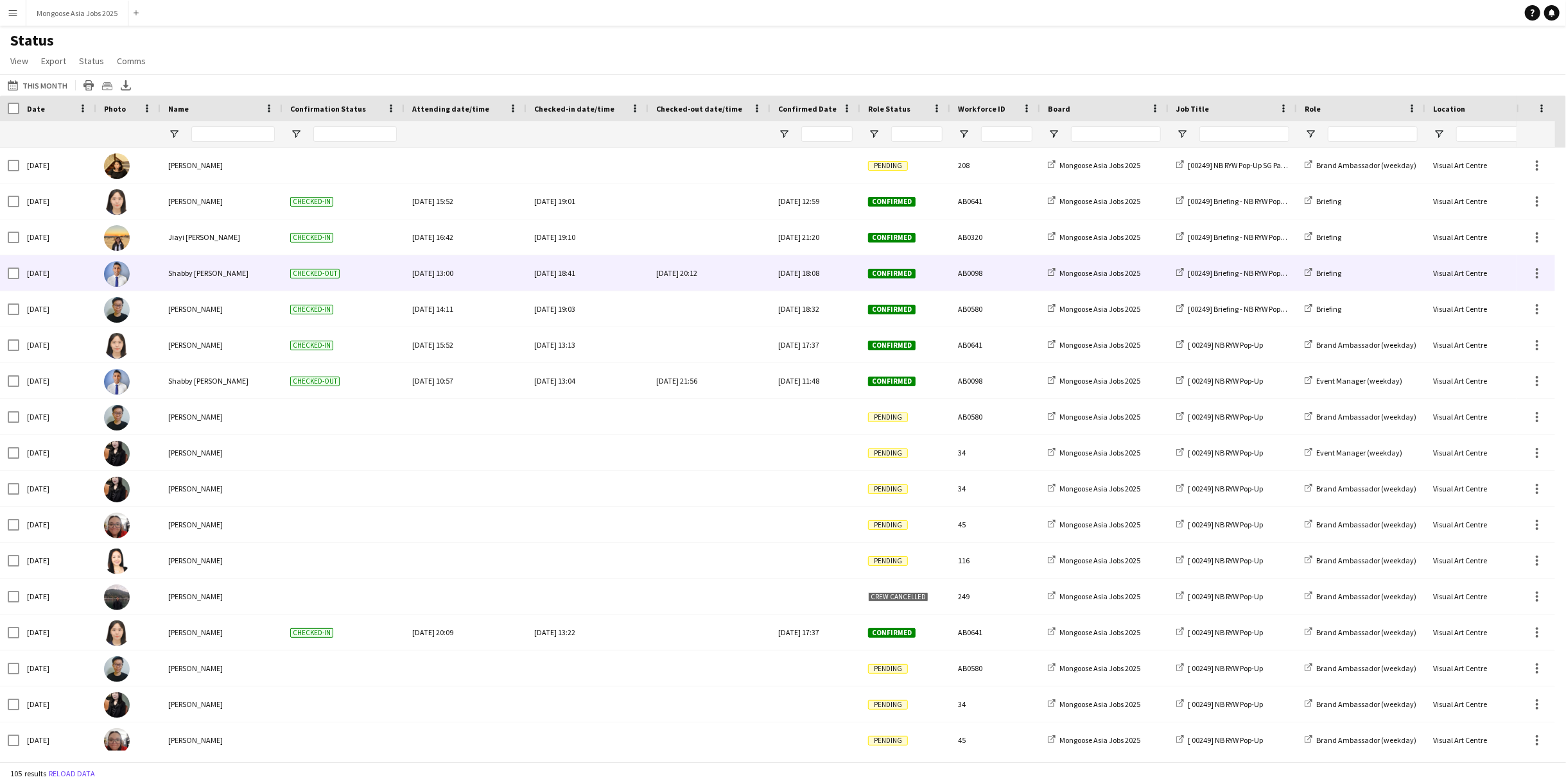
scroll to position [285, 0]
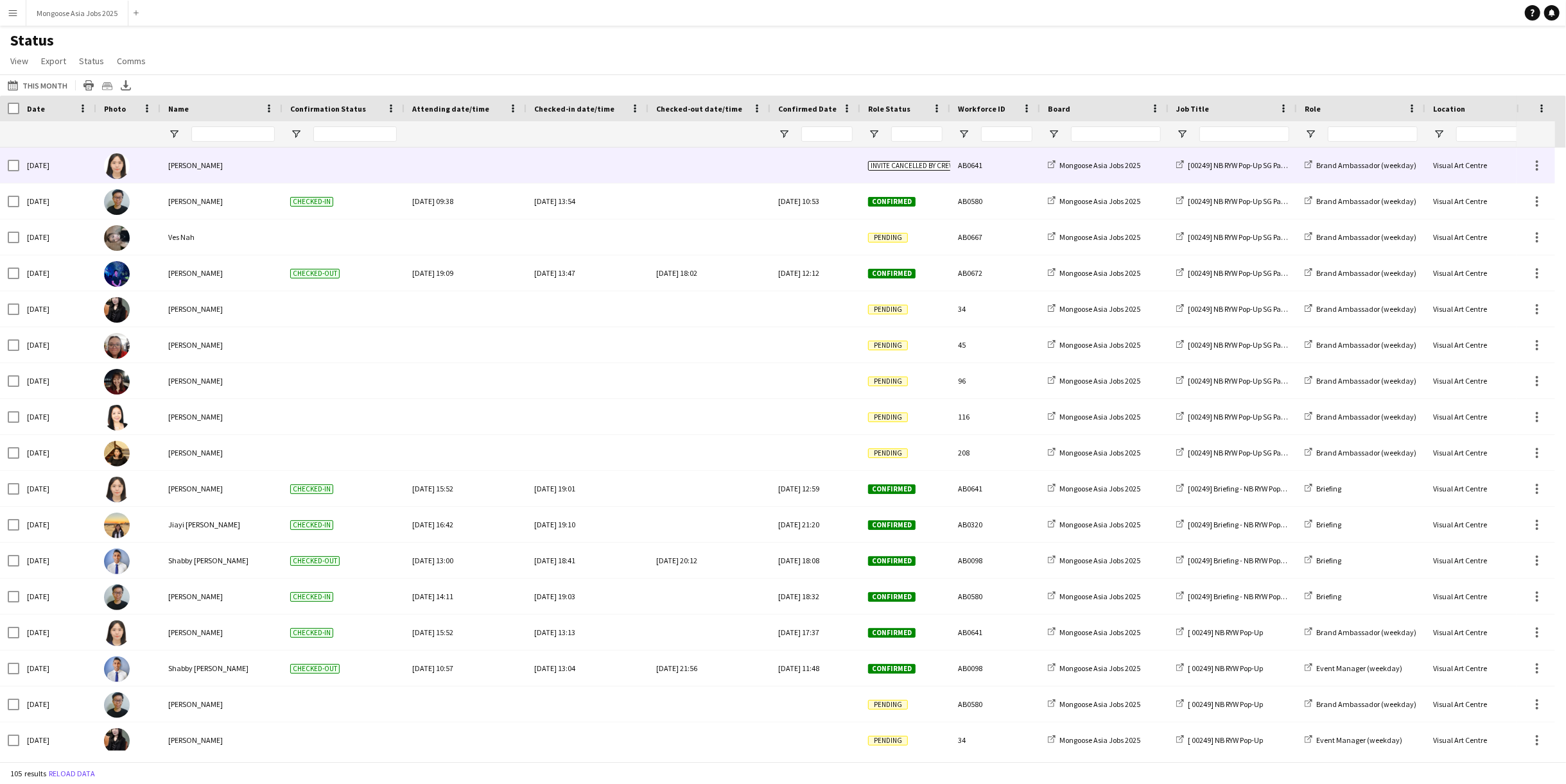
click at [205, 158] on div "[PERSON_NAME]" at bounding box center [222, 165] width 122 height 35
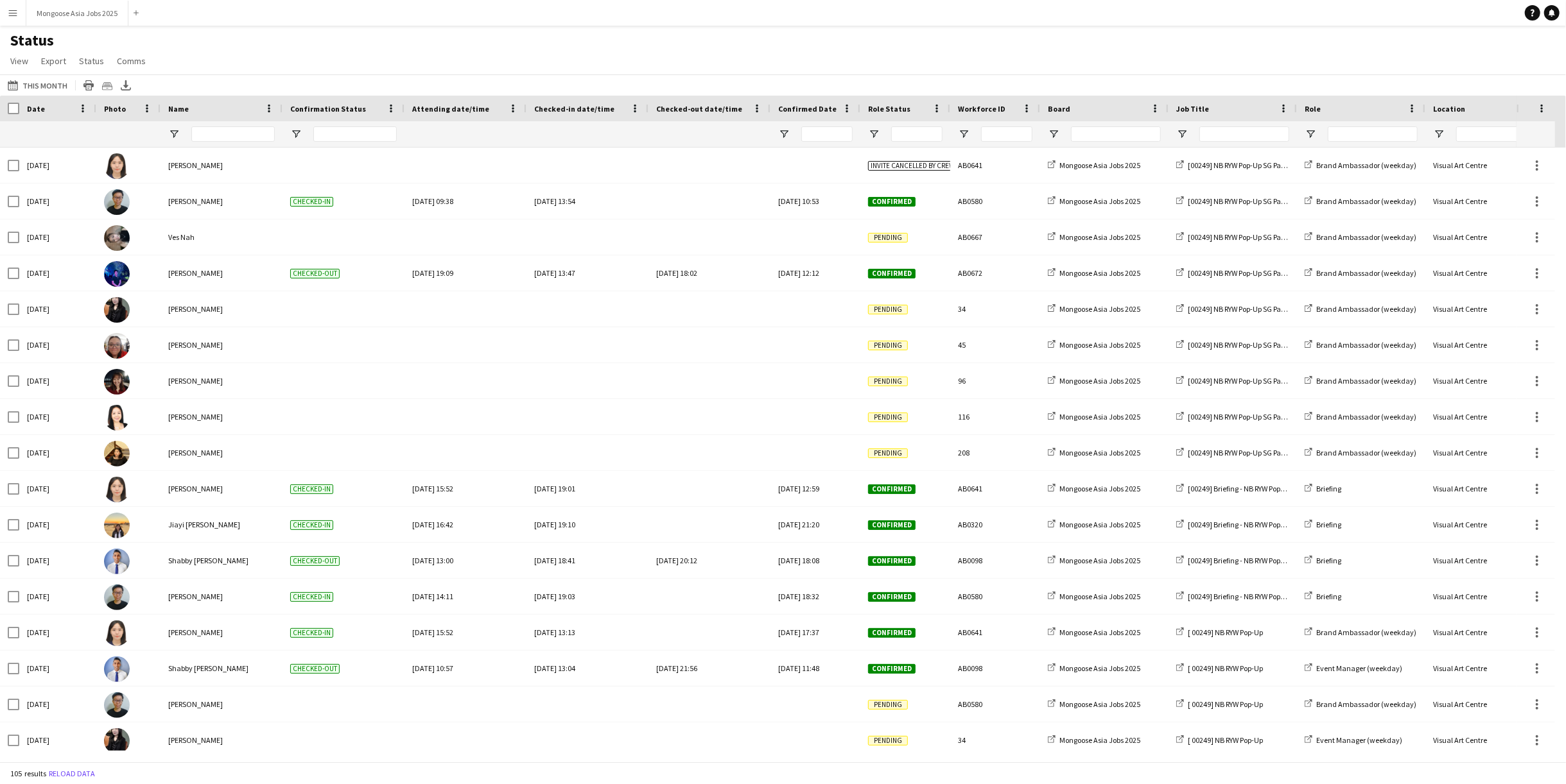
click at [350, 110] on span "Confirmation Status" at bounding box center [328, 108] width 76 height 10
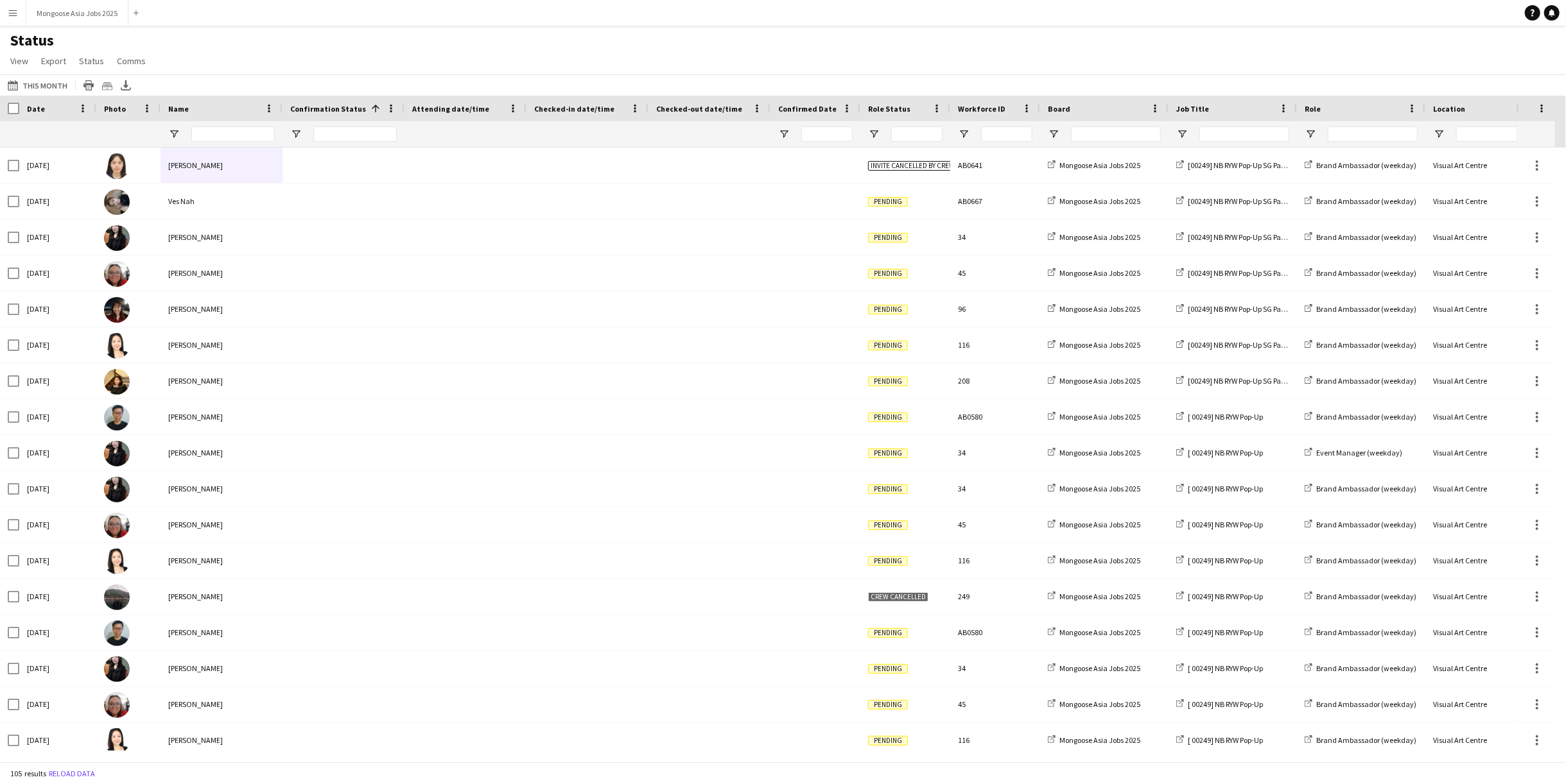
click at [372, 104] on span at bounding box center [375, 108] width 11 height 11
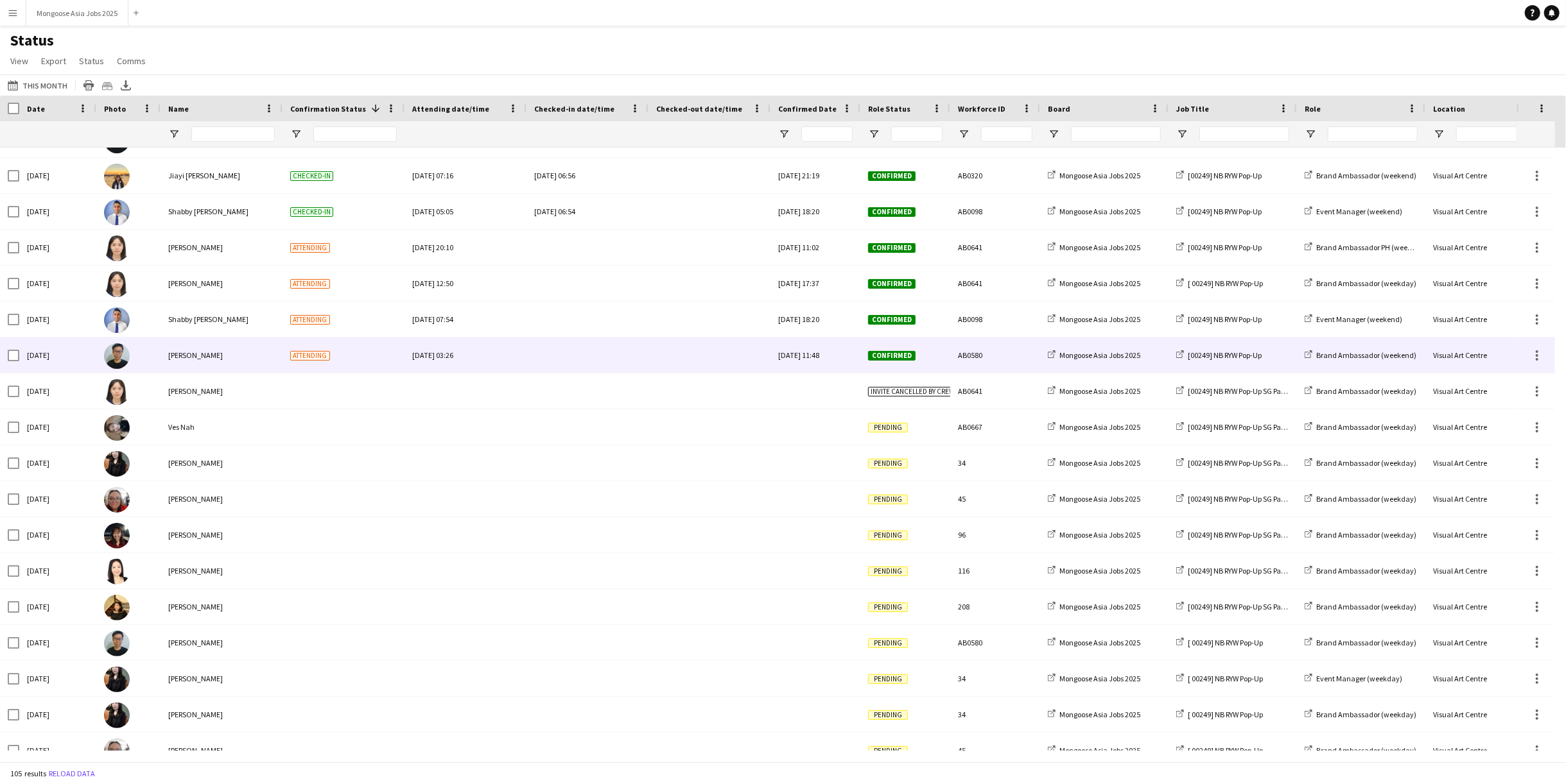
scroll to position [1141, 0]
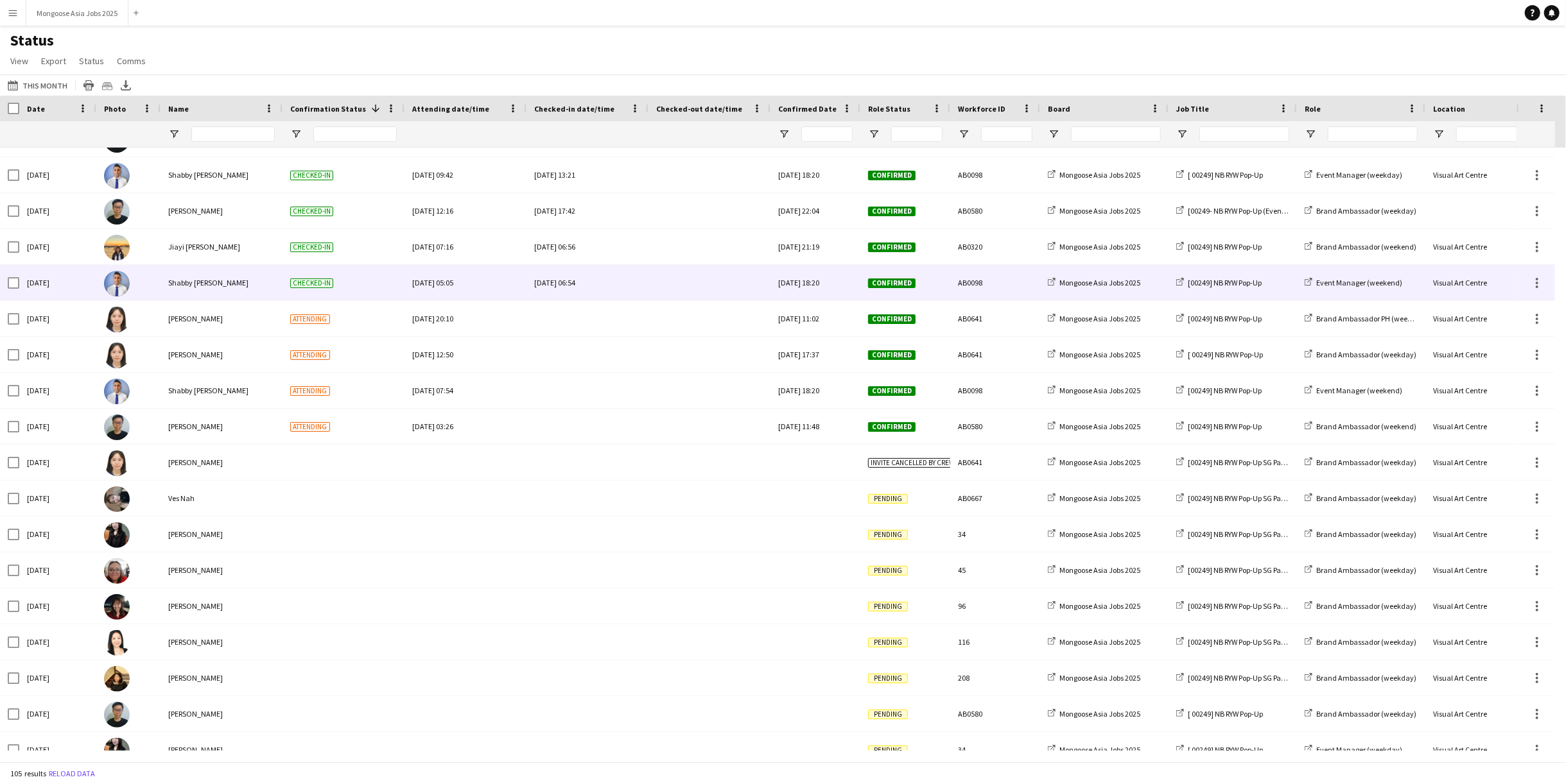
click at [348, 289] on div "Checked-in" at bounding box center [344, 283] width 122 height 35
click at [313, 283] on span "Checked-in" at bounding box center [312, 284] width 43 height 10
click at [177, 274] on div "Shabby [PERSON_NAME]" at bounding box center [222, 283] width 122 height 35
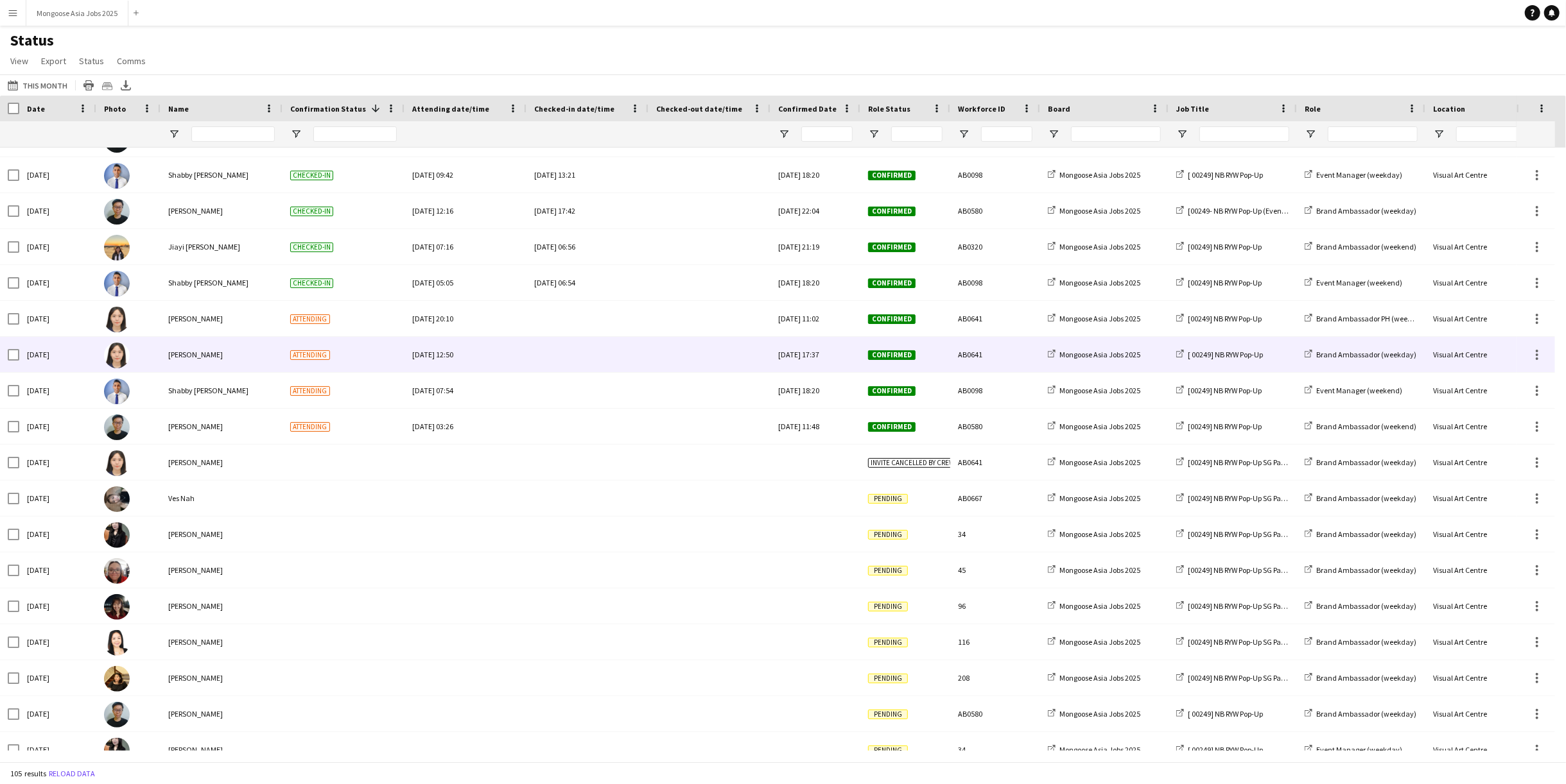
scroll to position [819, 0]
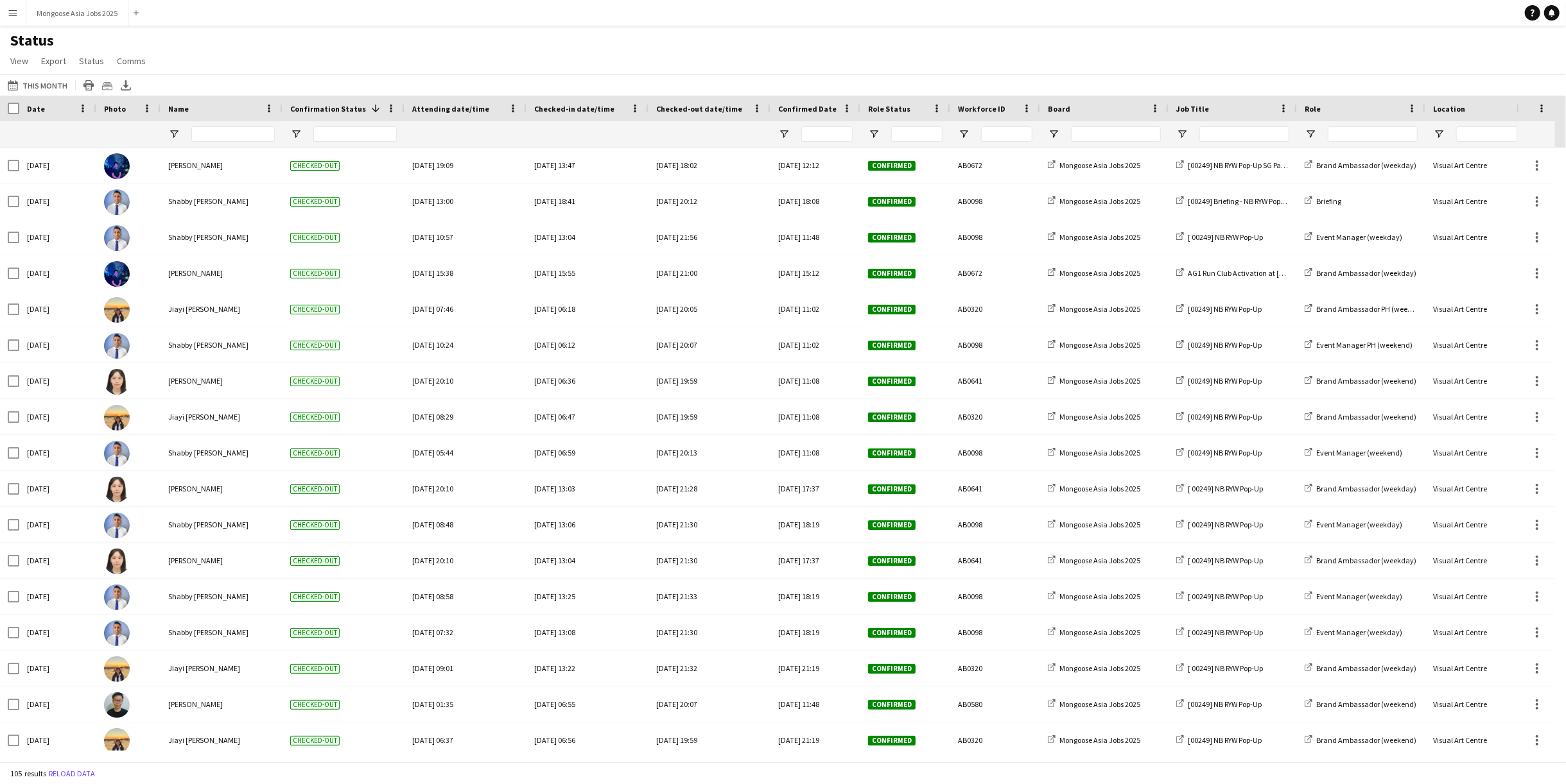
click at [48, 109] on div "Date" at bounding box center [51, 108] width 47 height 19
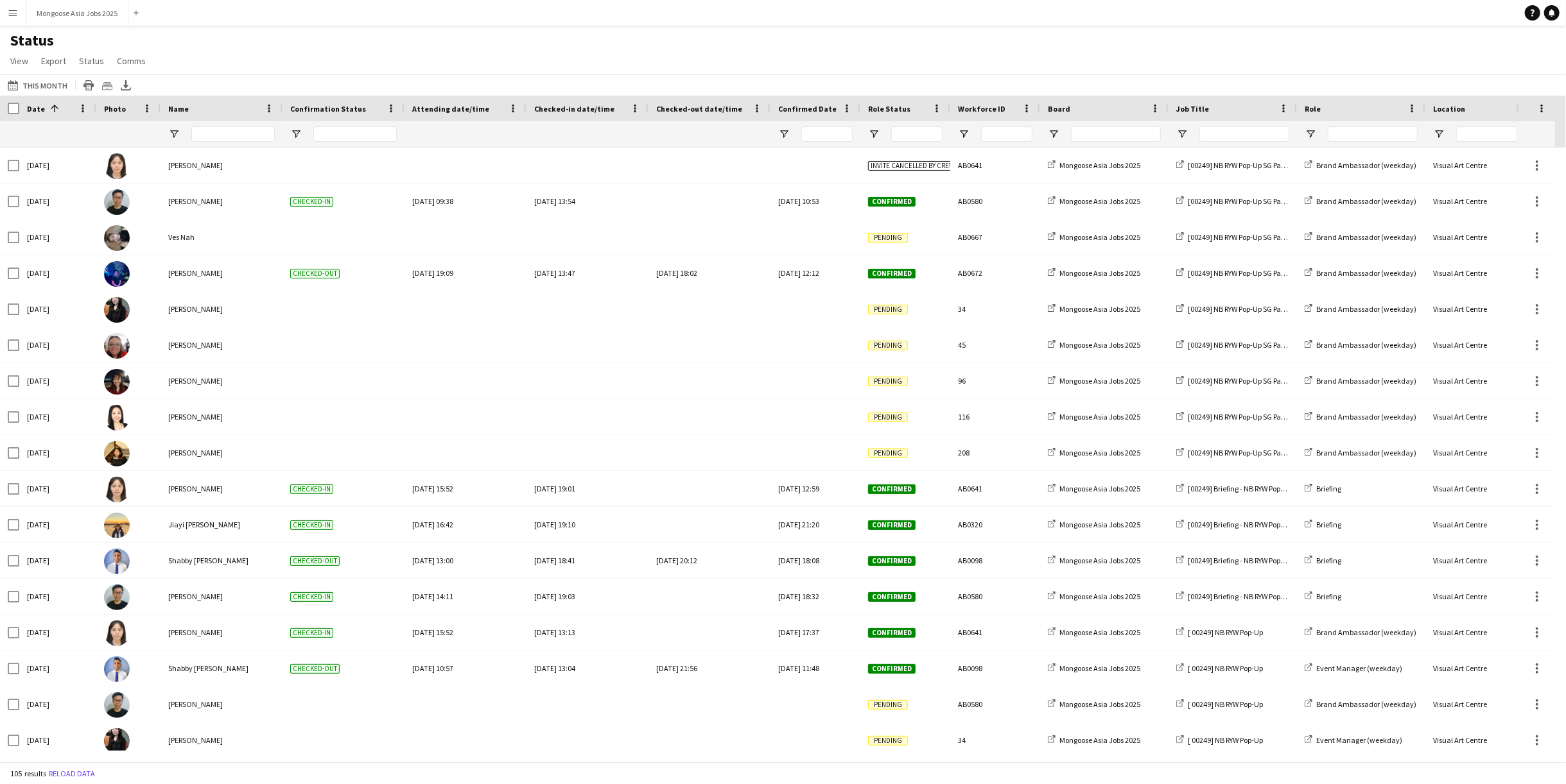
click at [348, 104] on span "Confirmation Status" at bounding box center [328, 108] width 76 height 10
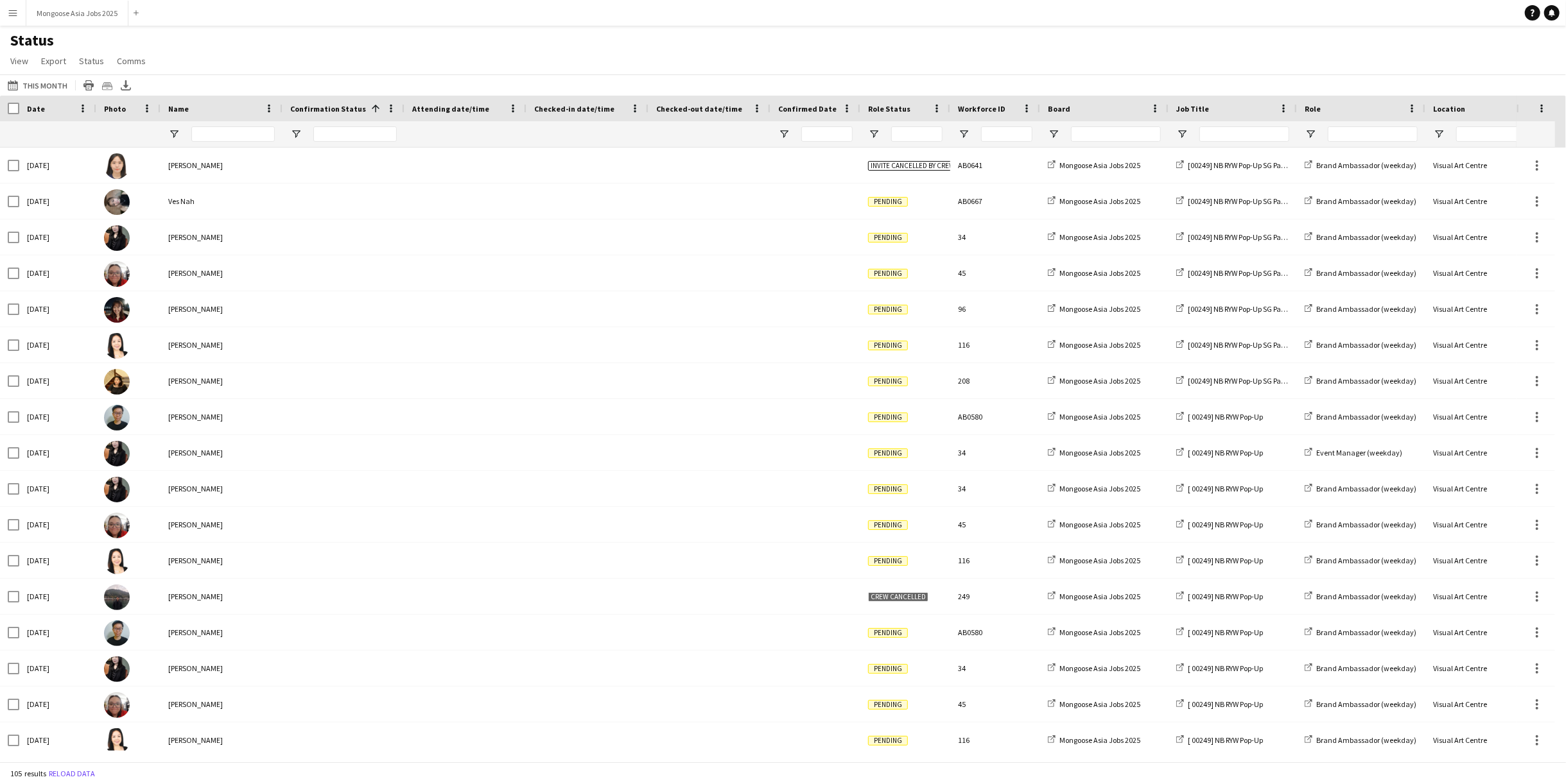
click at [350, 109] on span "Confirmation Status" at bounding box center [328, 108] width 76 height 10
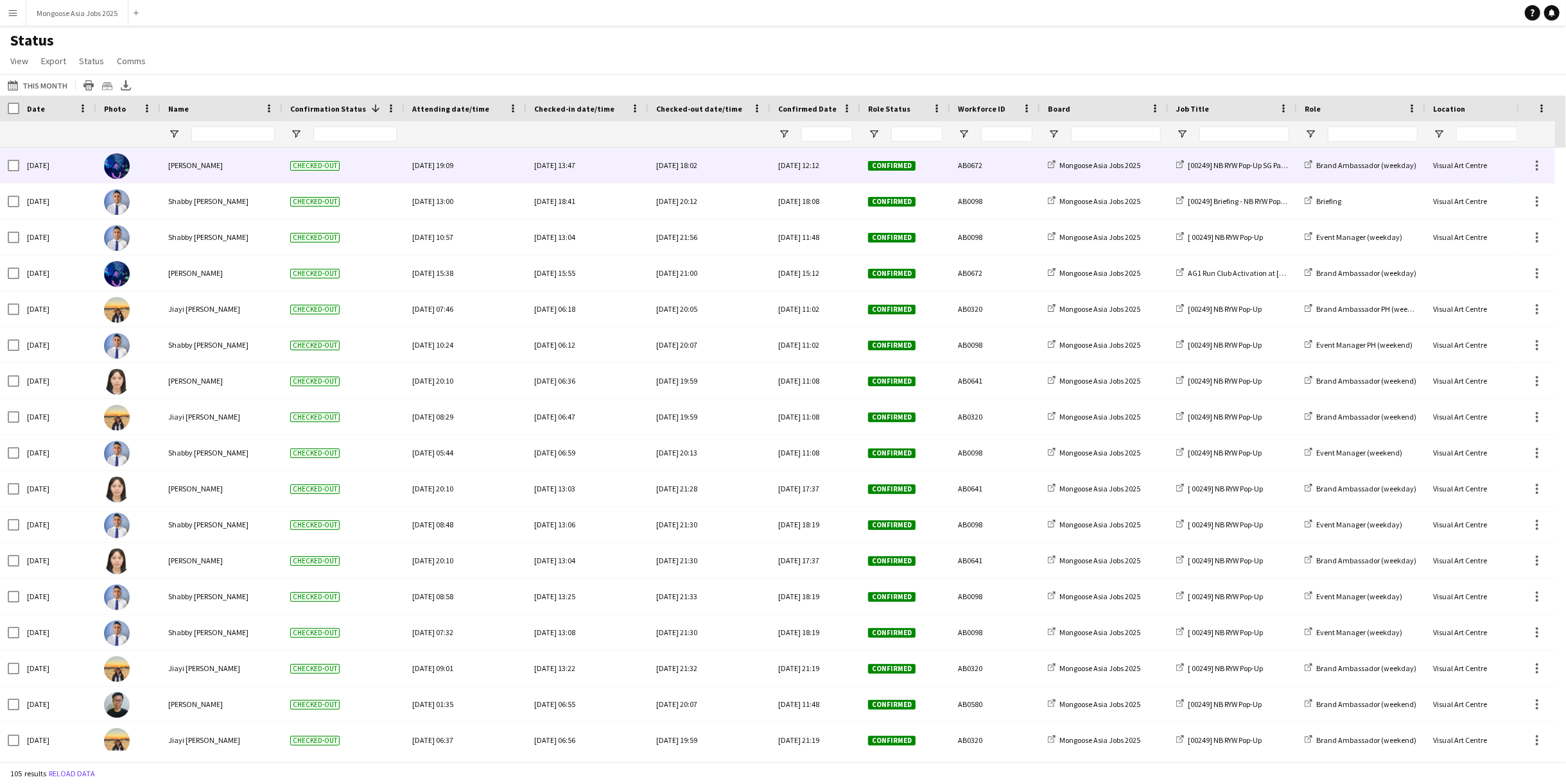
click at [556, 170] on div "[DATE] 13:47" at bounding box center [587, 165] width 107 height 35
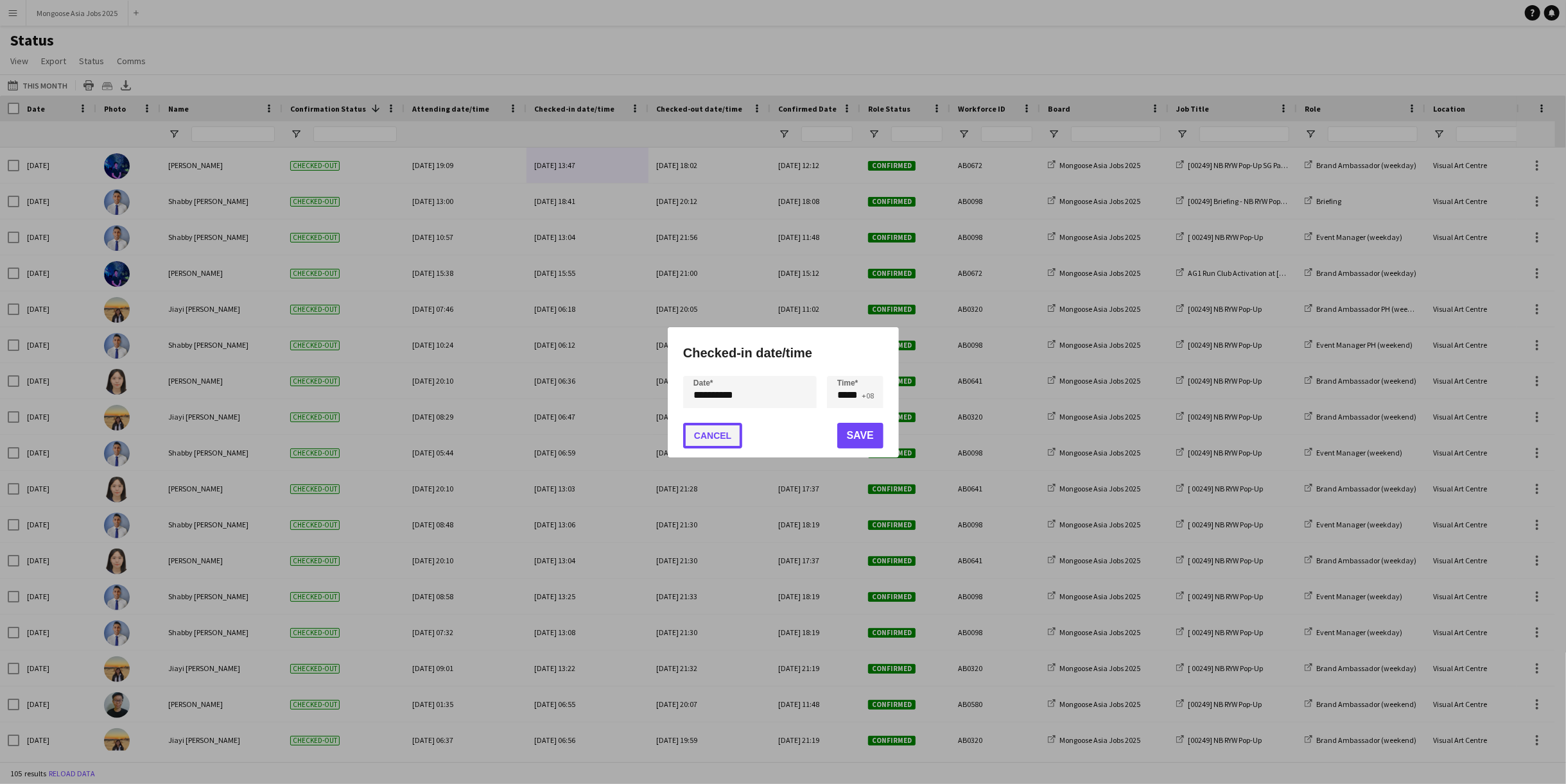
click at [726, 442] on button "Cancel" at bounding box center [713, 436] width 59 height 26
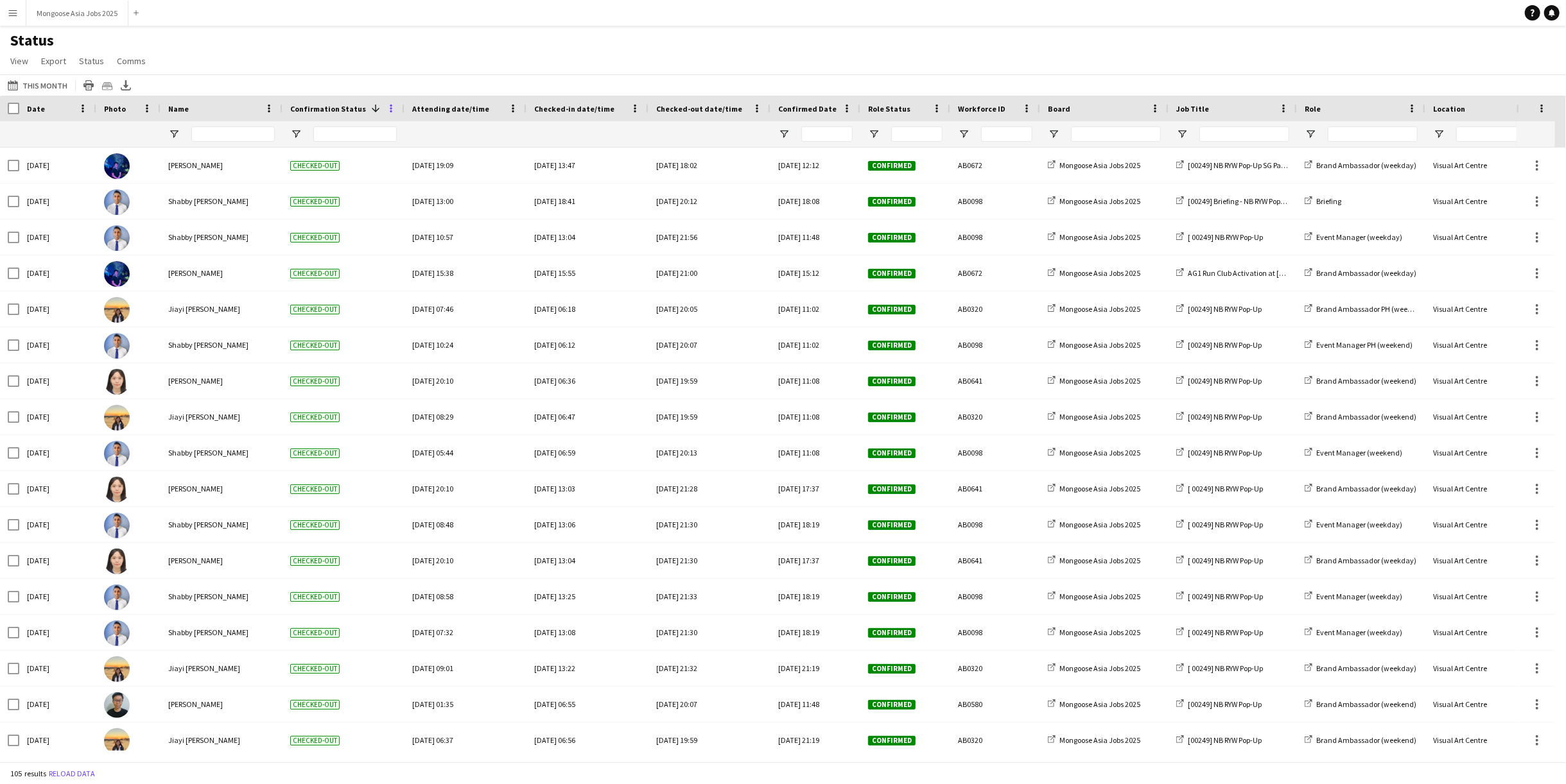
click at [392, 112] on span at bounding box center [390, 108] width 11 height 11
click at [435, 59] on div "Status View Views Default view Finance Team Output PayFormatter Output Simple P…" at bounding box center [783, 52] width 1566 height 43
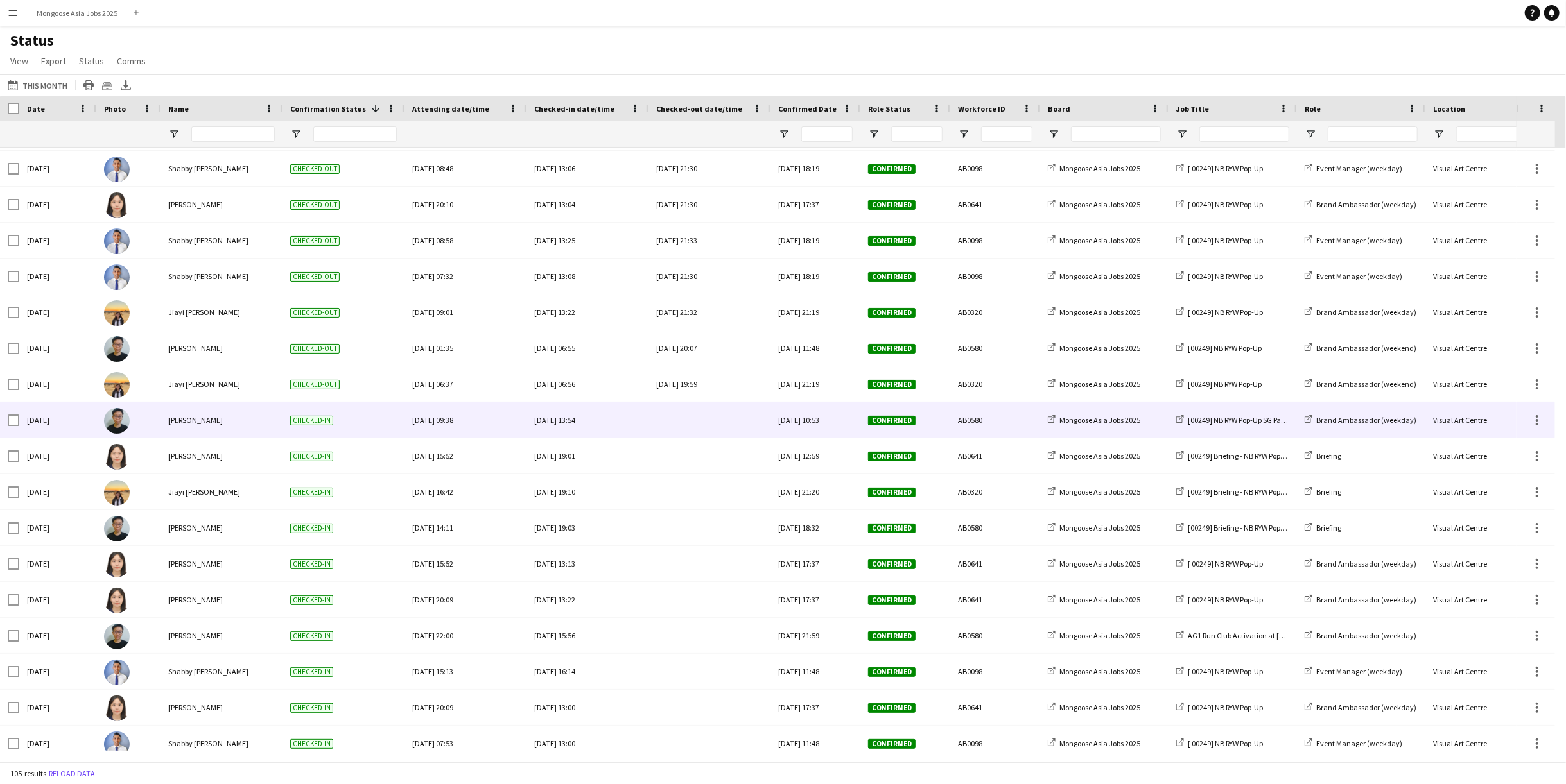
click at [447, 423] on div "[DATE] 09:38" at bounding box center [465, 420] width 107 height 35
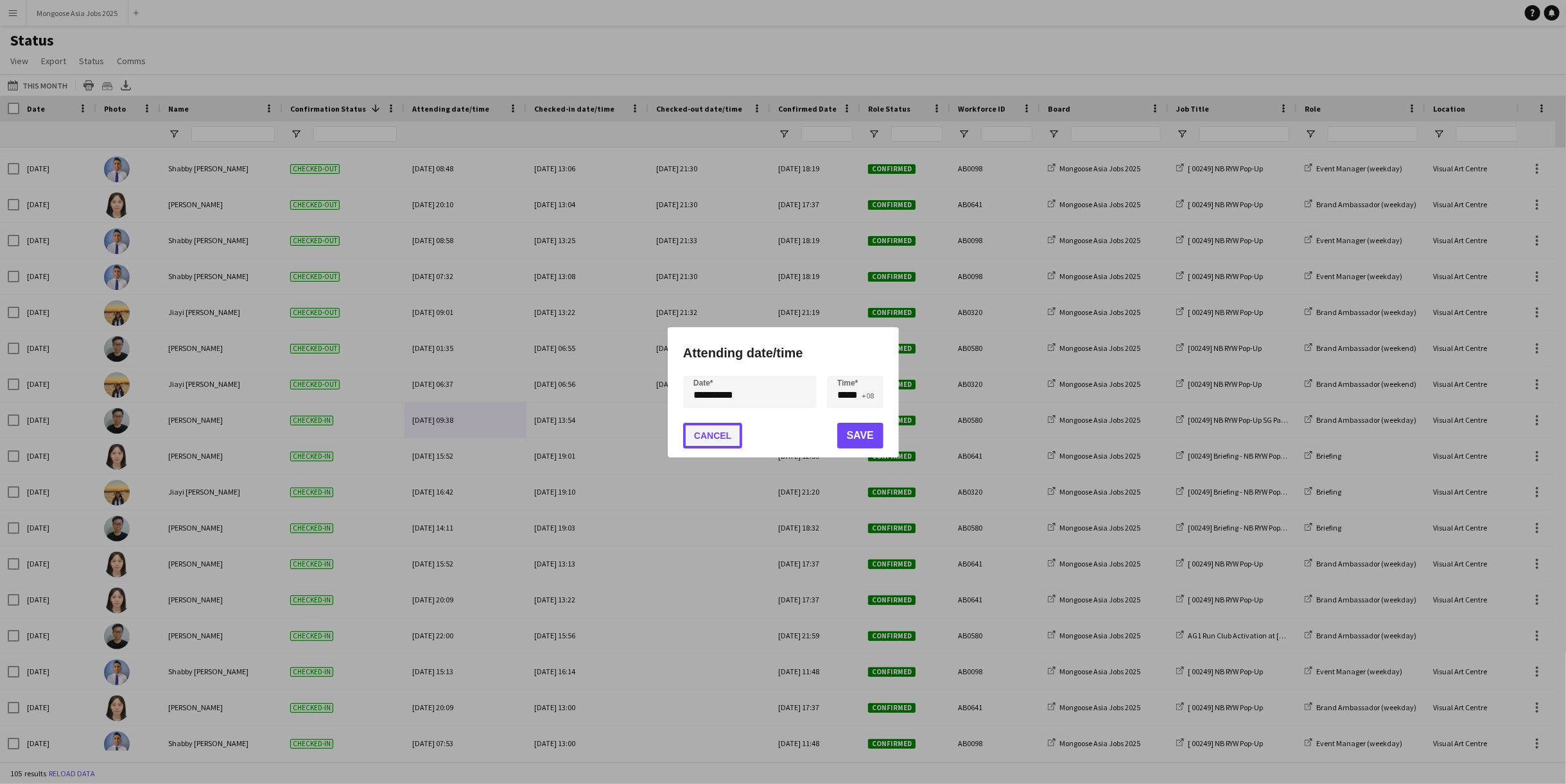
click at [714, 436] on button "Cancel" at bounding box center [713, 436] width 59 height 26
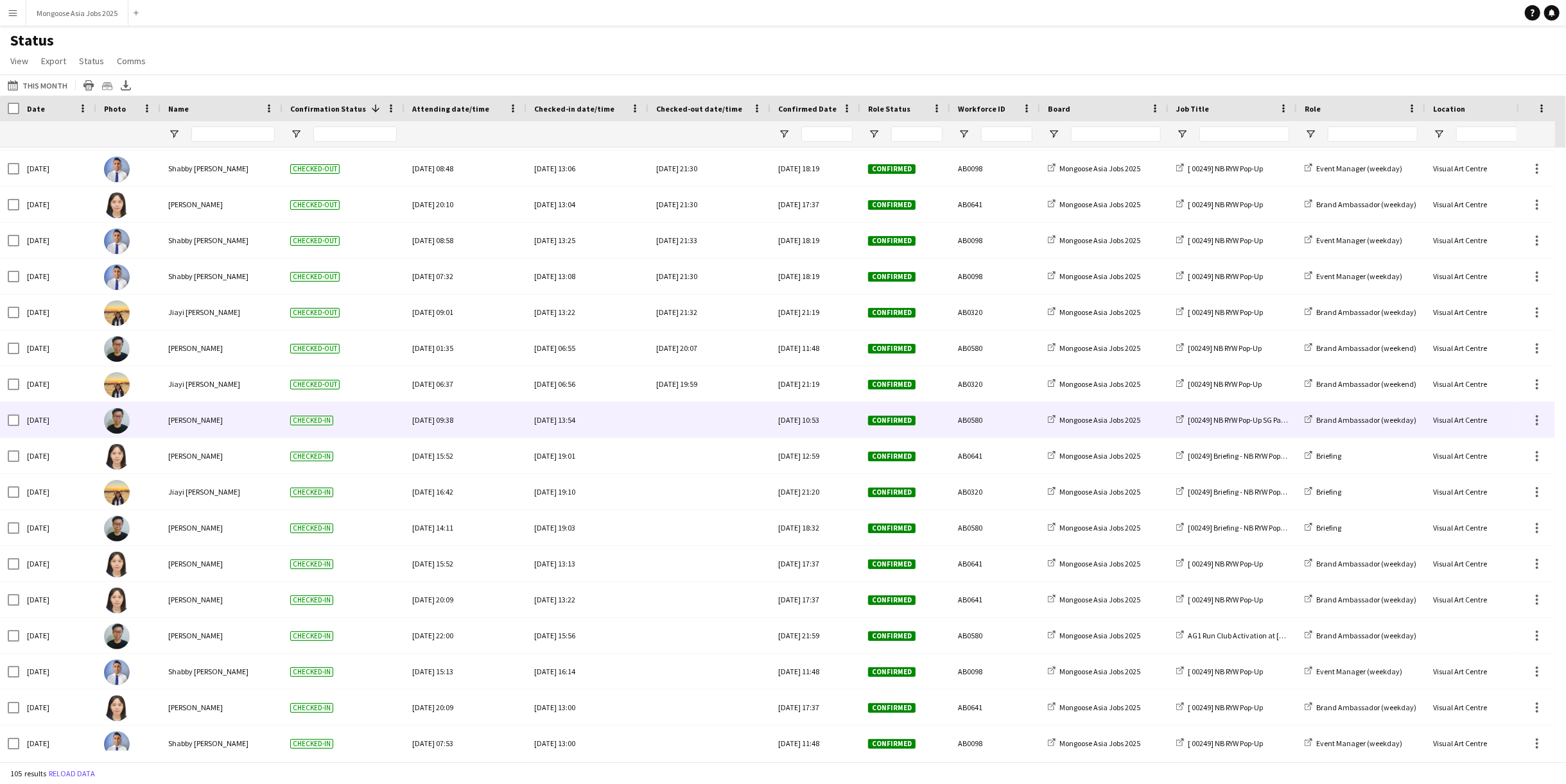
click at [709, 420] on div at bounding box center [709, 420] width 107 height 35
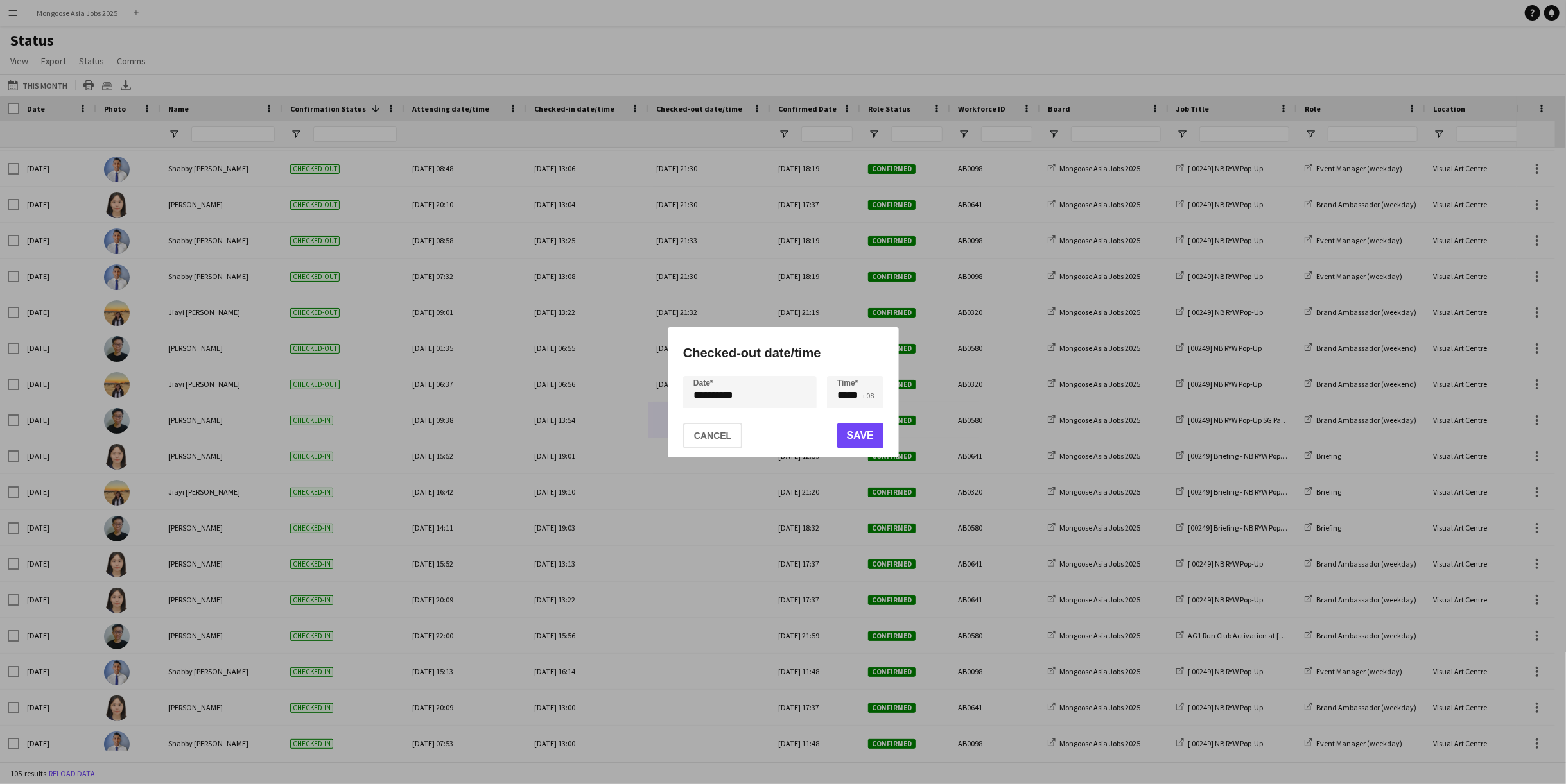
click at [739, 391] on div "**********" at bounding box center [783, 392] width 1566 height 784
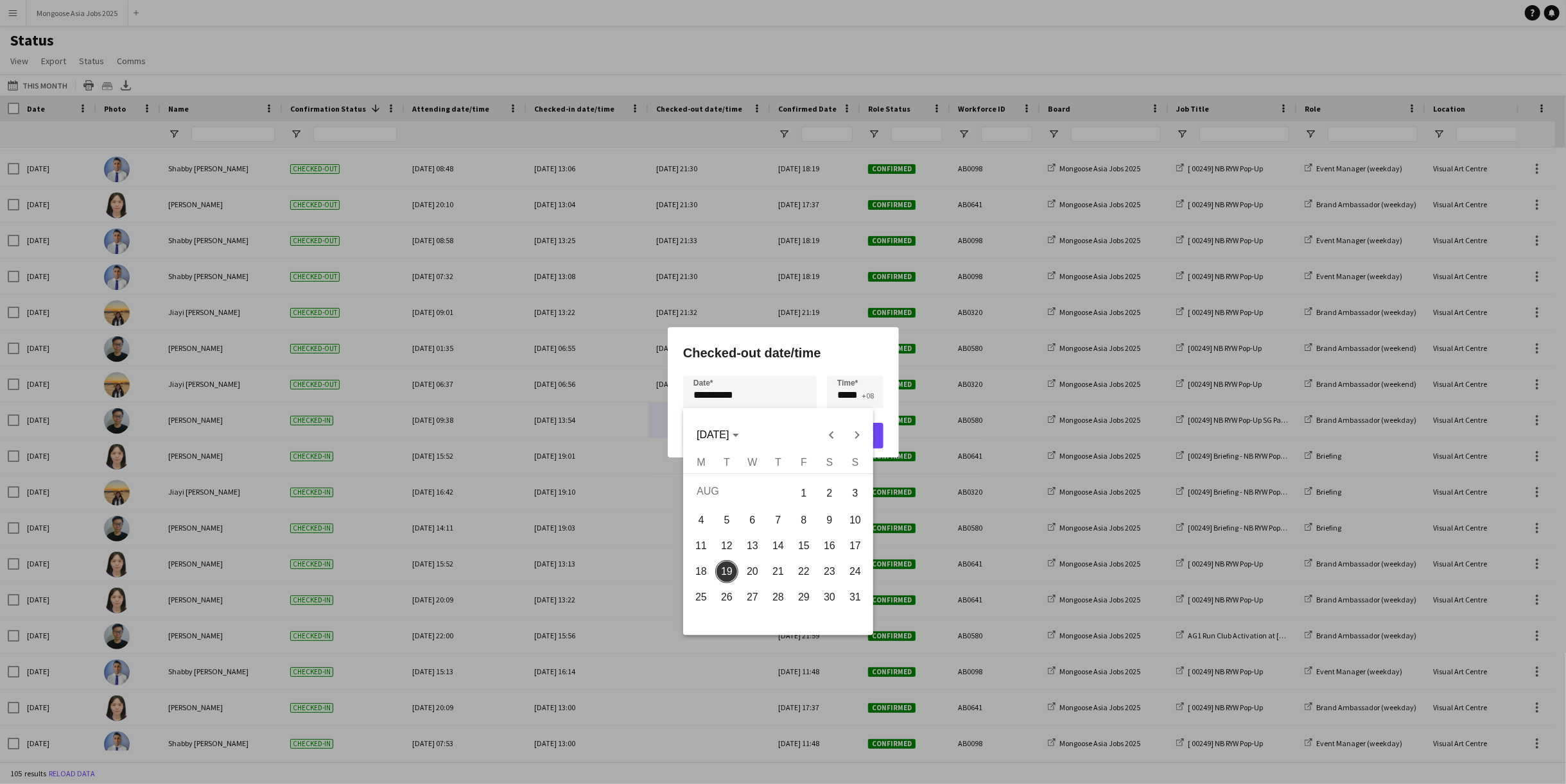
click at [746, 339] on div at bounding box center [783, 392] width 1566 height 784
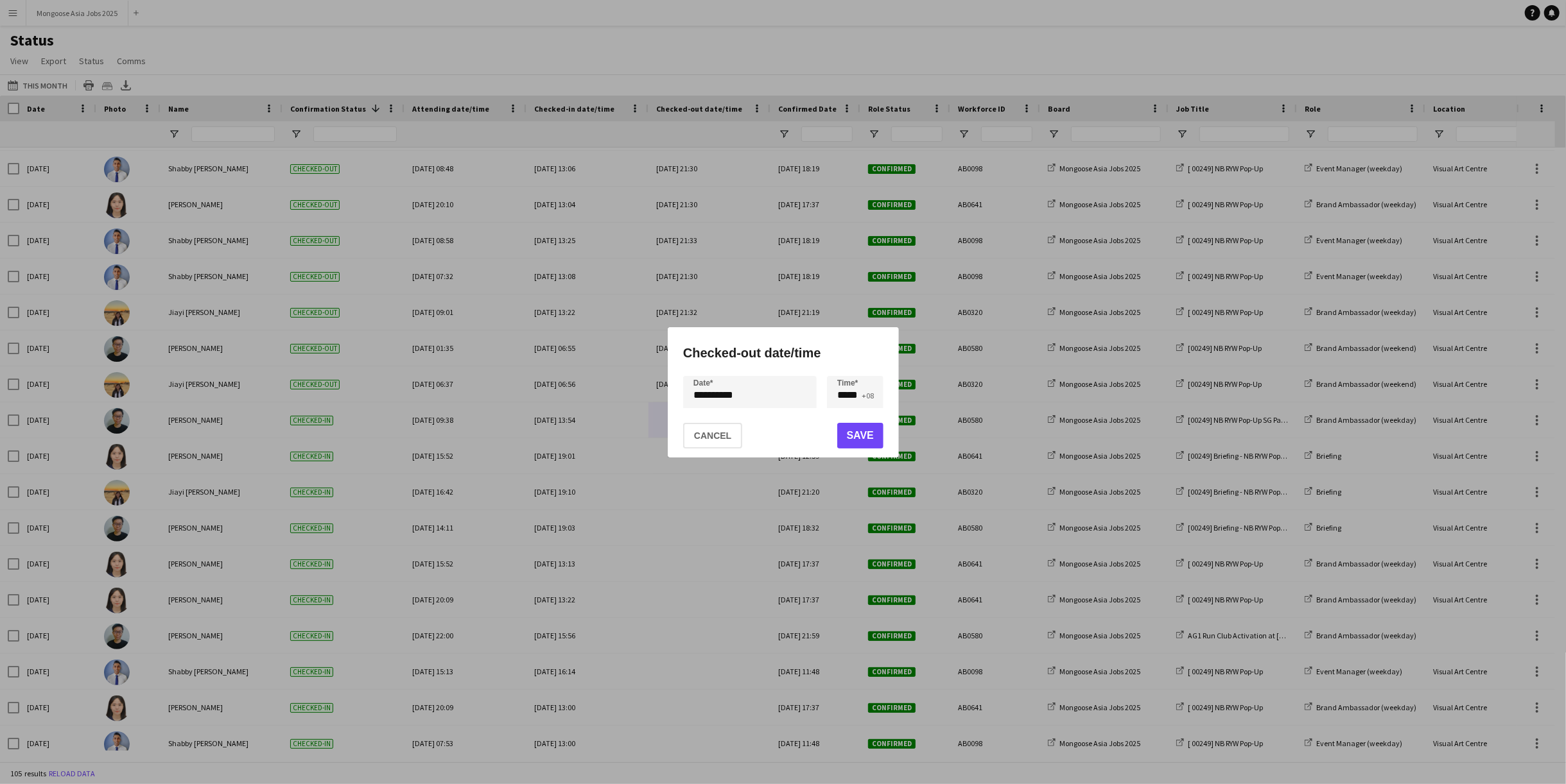
click at [615, 328] on div at bounding box center [783, 392] width 1566 height 784
click at [680, 451] on div "**********" at bounding box center [783, 393] width 231 height 130
click at [687, 446] on button "Cancel" at bounding box center [713, 436] width 59 height 26
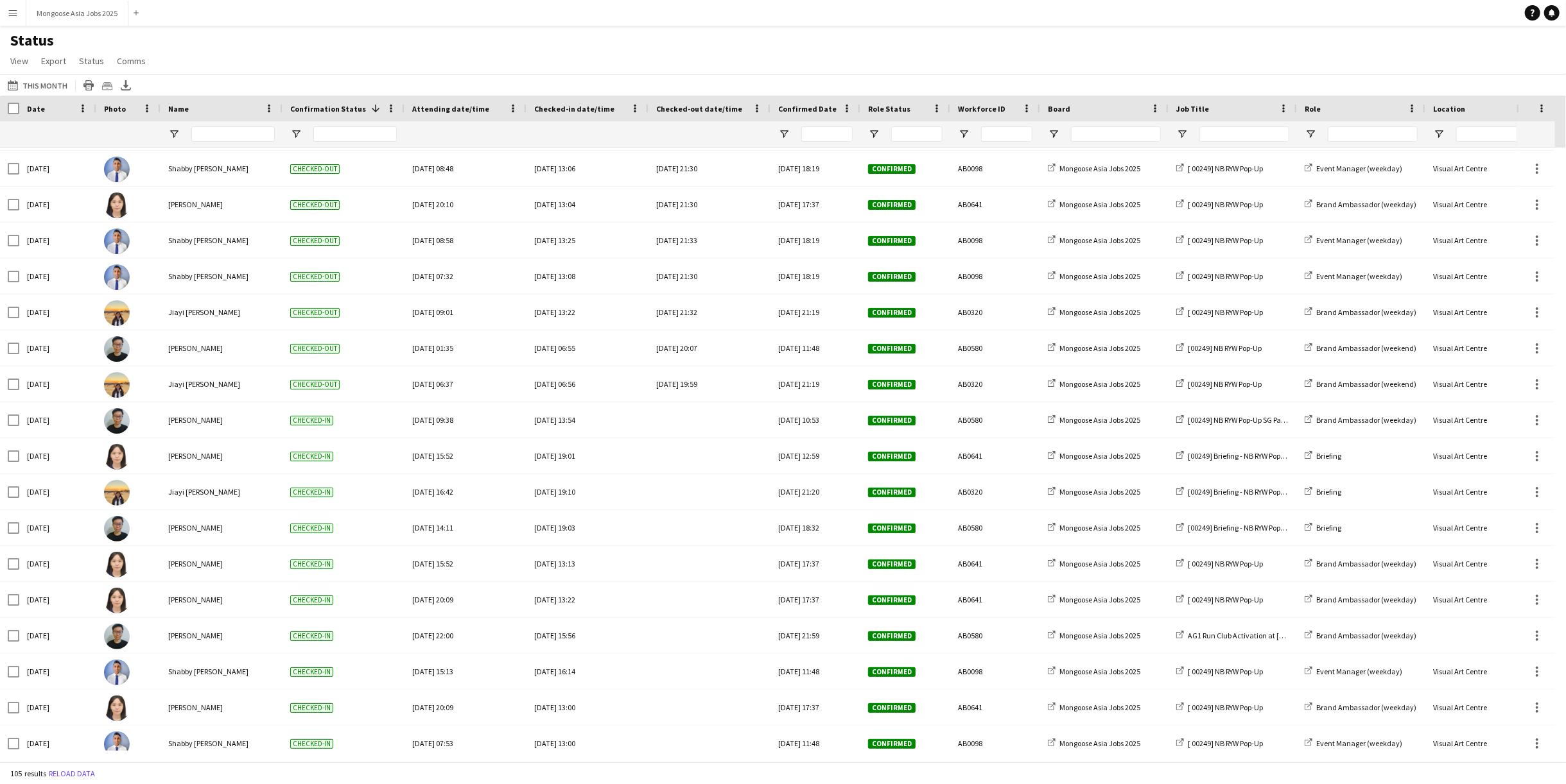
click at [2, 15] on button "Menu" at bounding box center [13, 13] width 26 height 26
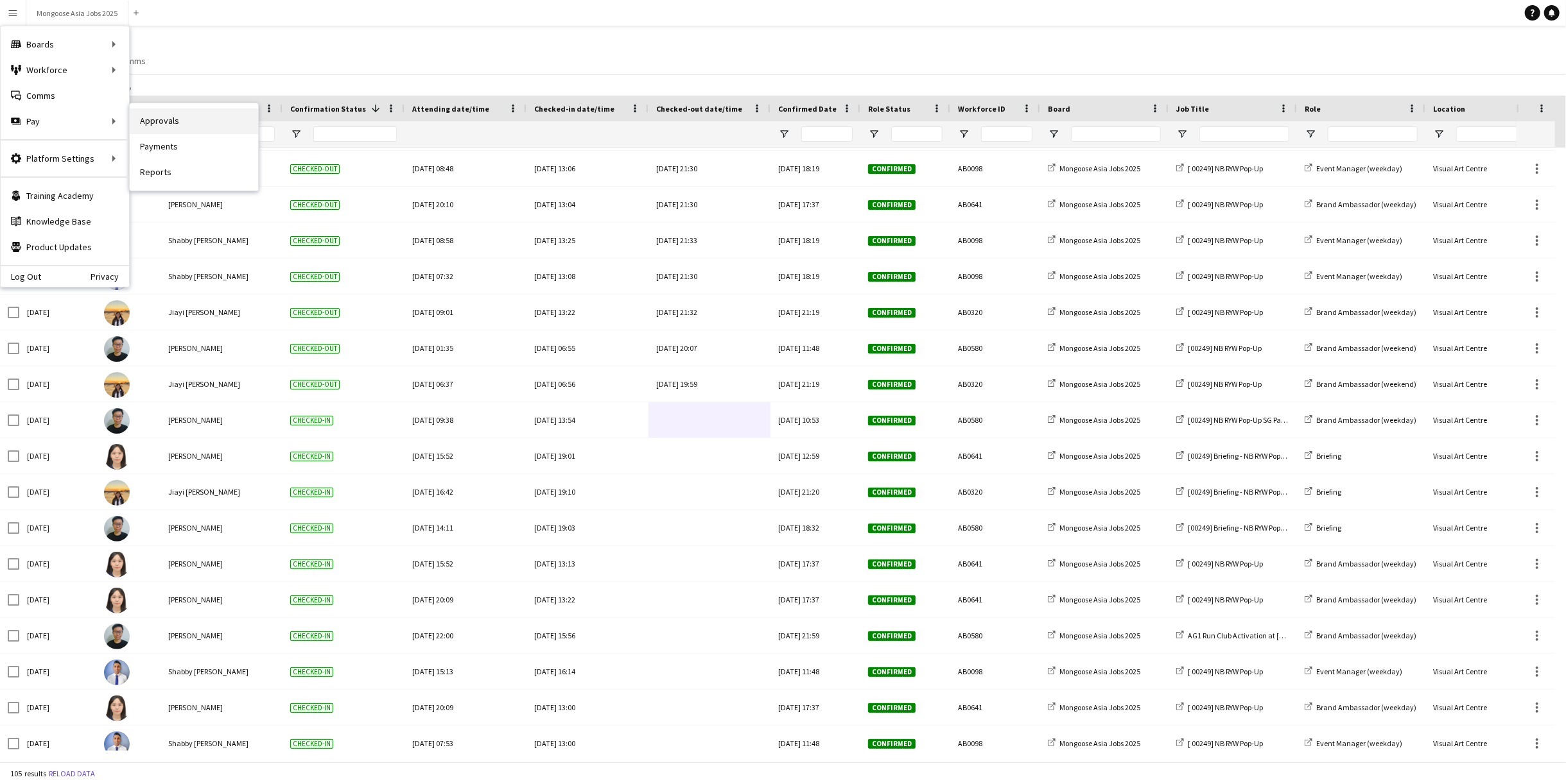
click at [190, 120] on link "Approvals" at bounding box center [194, 121] width 129 height 26
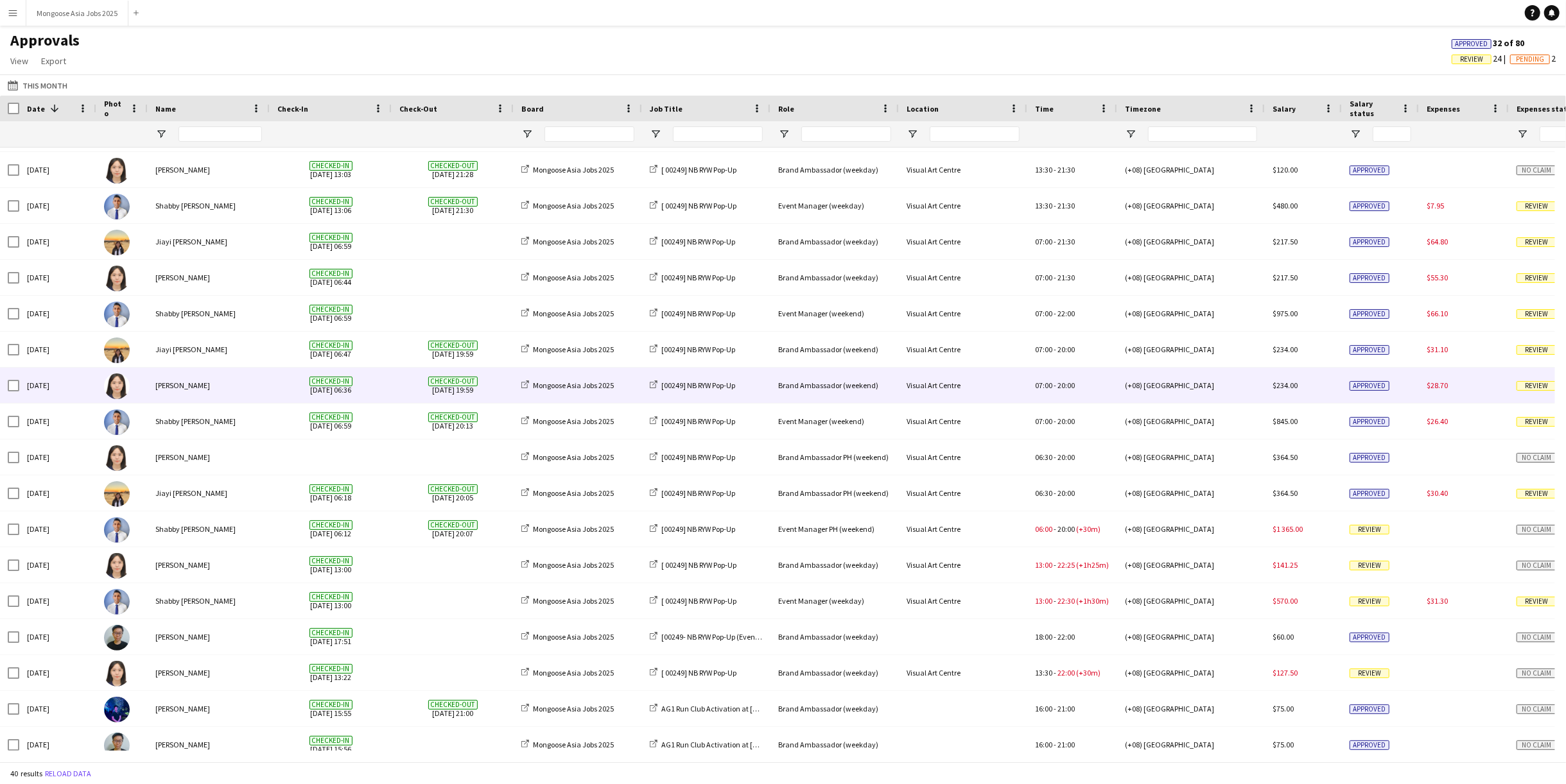
scroll to position [834, 0]
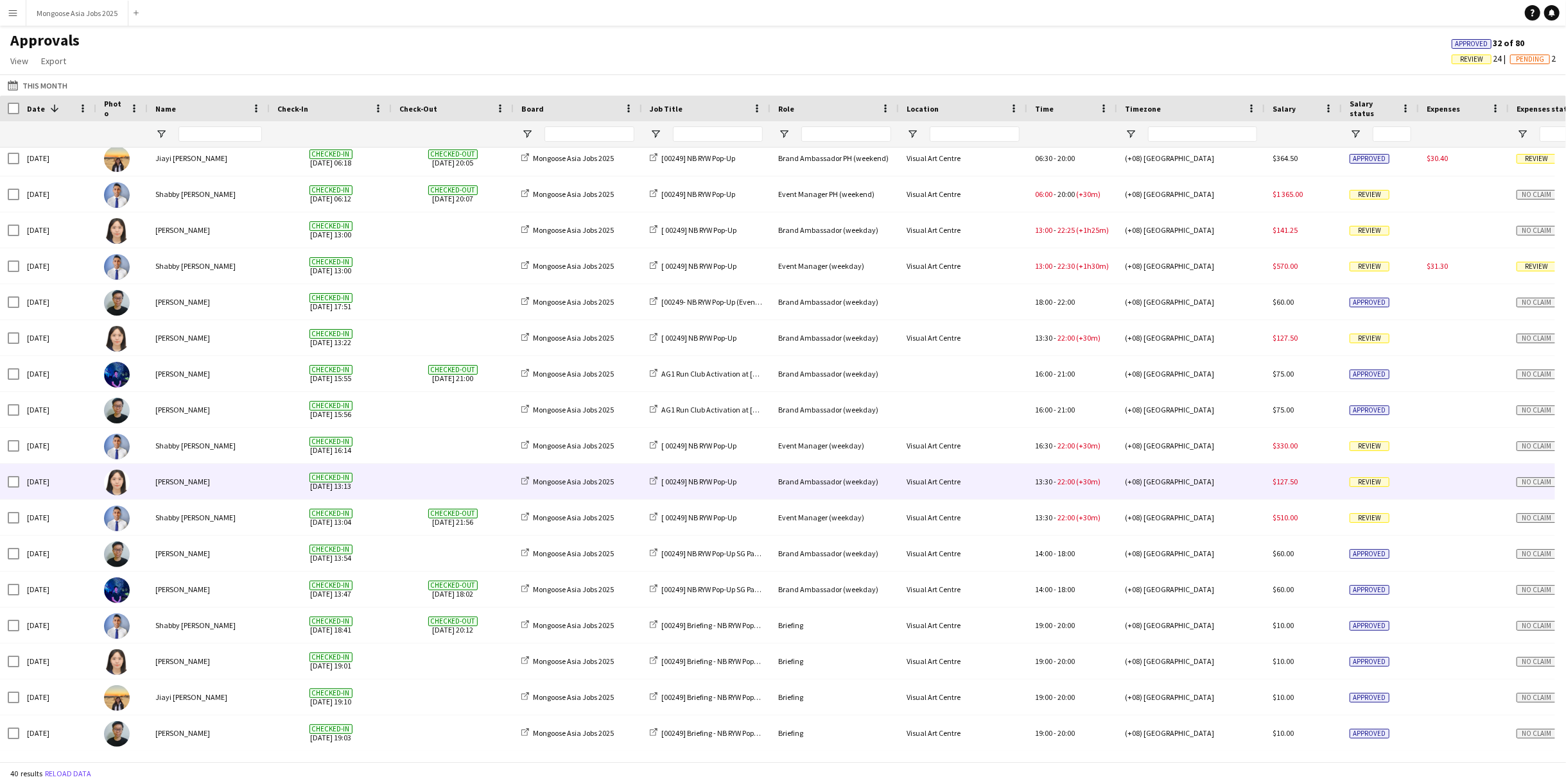
click at [194, 484] on div "[PERSON_NAME]" at bounding box center [209, 482] width 122 height 35
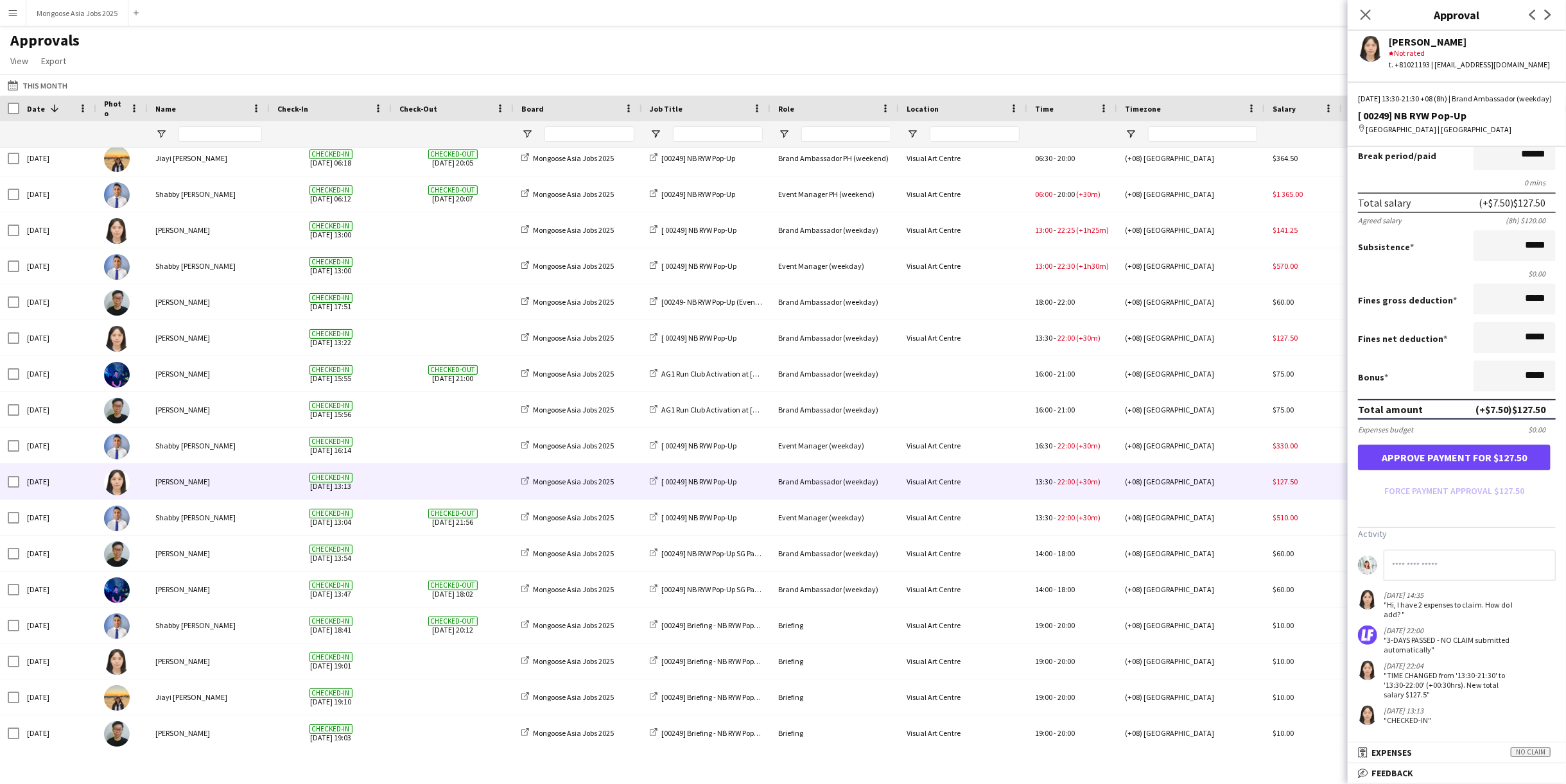
scroll to position [118, 0]
click at [1429, 754] on mat-panel-title "receipt Expenses No claim" at bounding box center [1454, 753] width 213 height 11
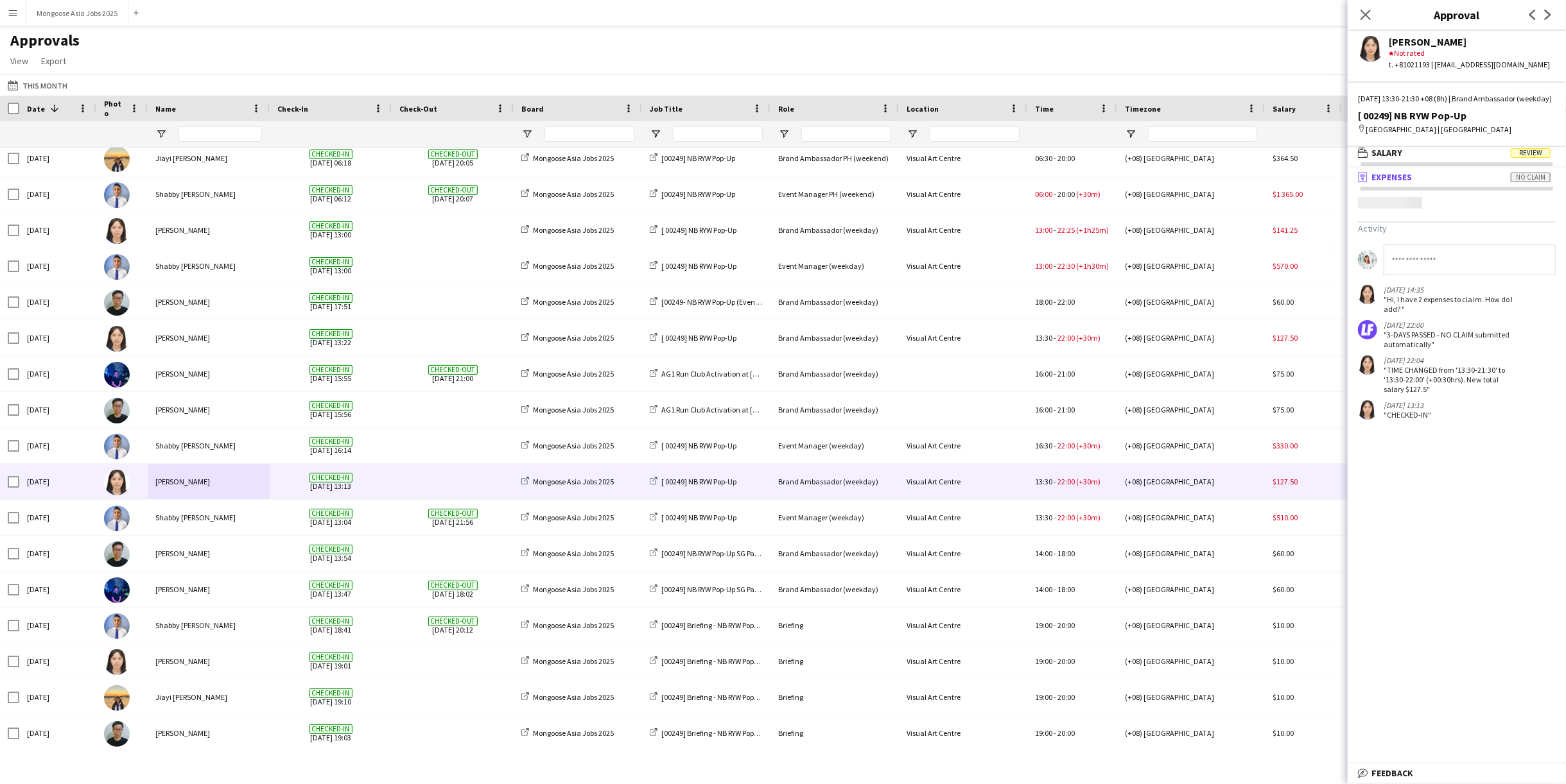
scroll to position [3, 0]
click at [1432, 209] on div "There were no expenses for this job" at bounding box center [1457, 202] width 219 height 11
click at [1443, 209] on div "There were no expenses for this job" at bounding box center [1457, 202] width 219 height 11
click at [1449, 159] on mat-panel-title "wallet Salary Review" at bounding box center [1454, 153] width 213 height 11
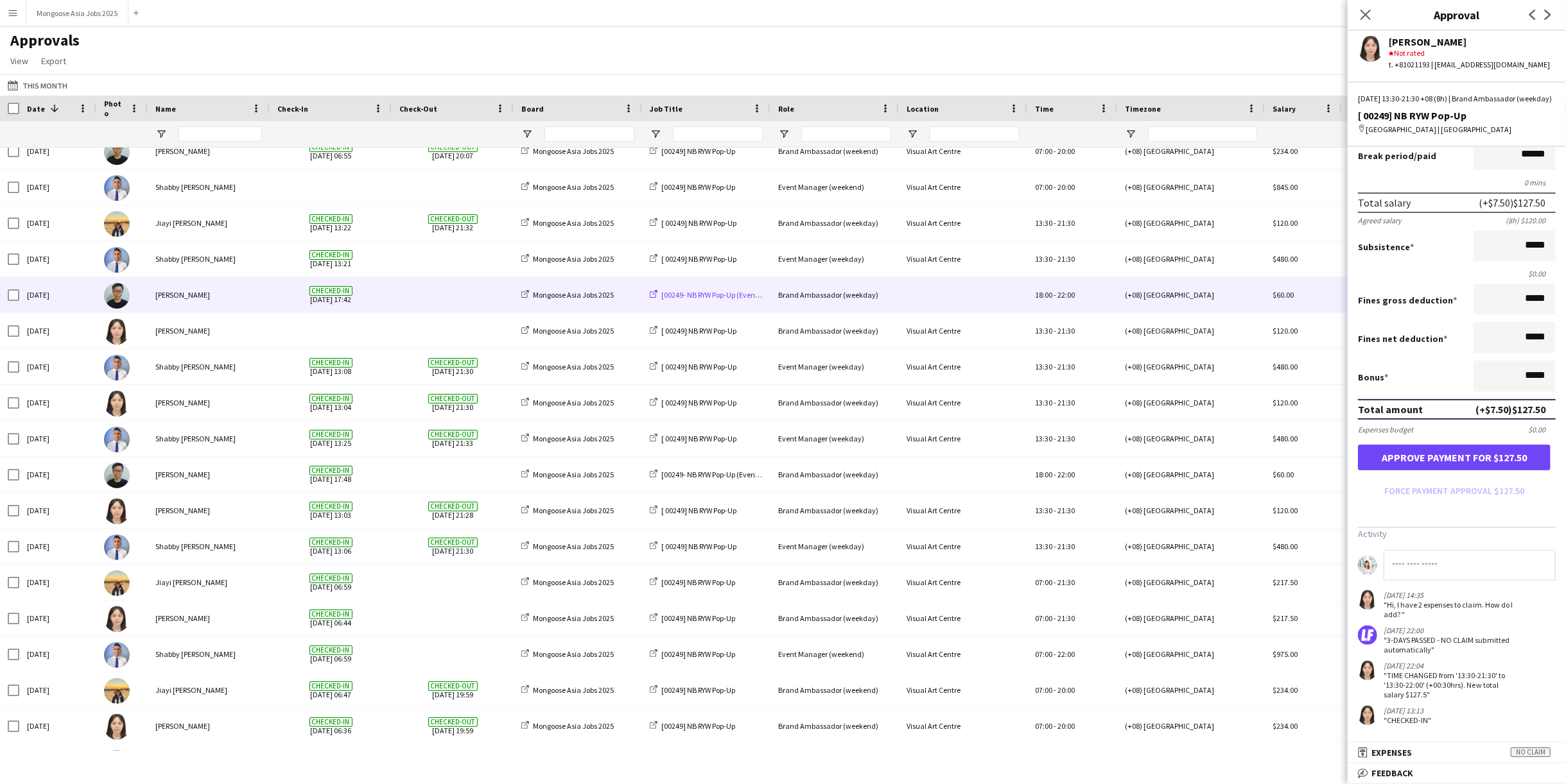
scroll to position [0, 0]
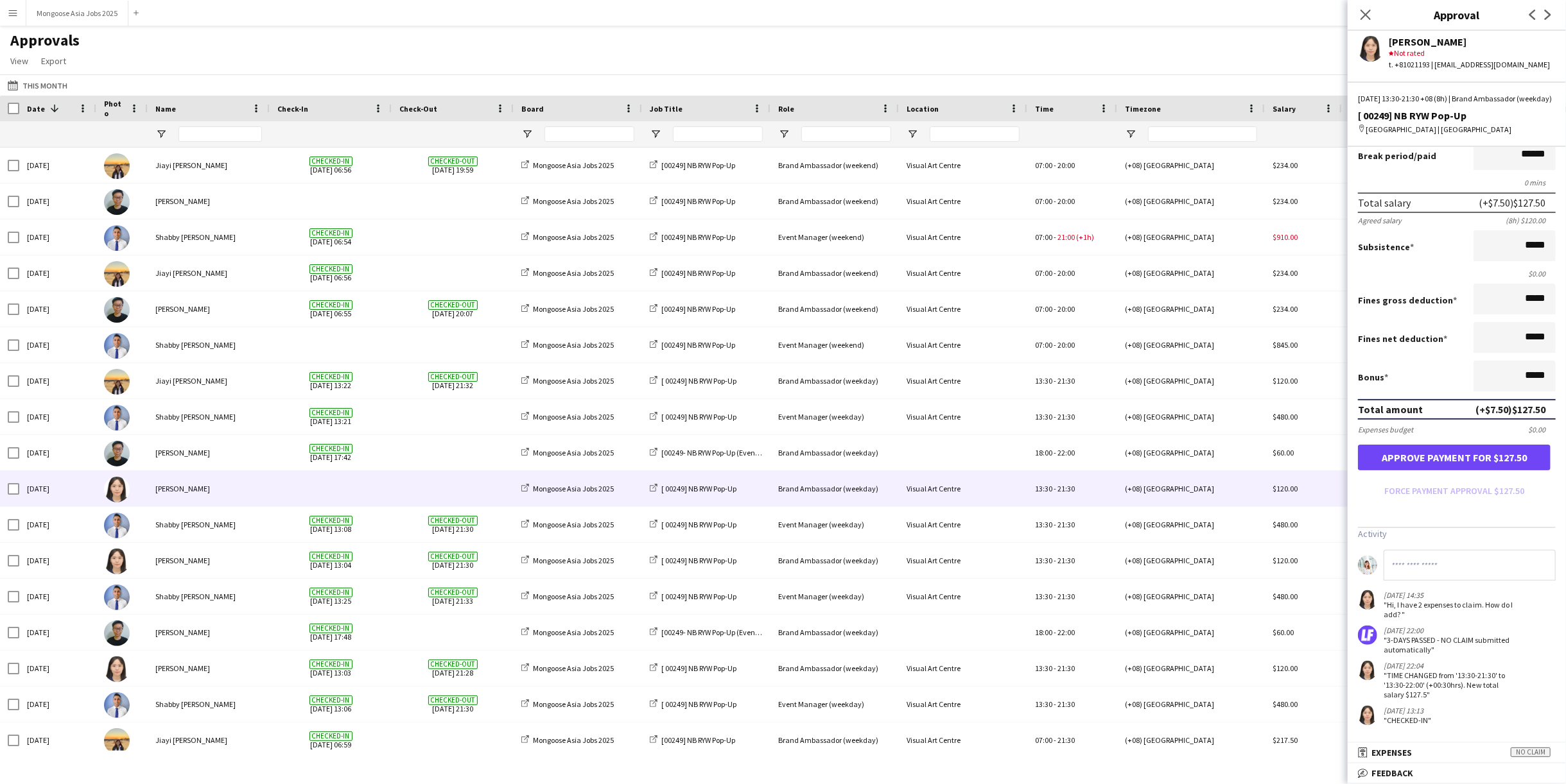
click at [193, 494] on div "[PERSON_NAME]" at bounding box center [209, 488] width 122 height 35
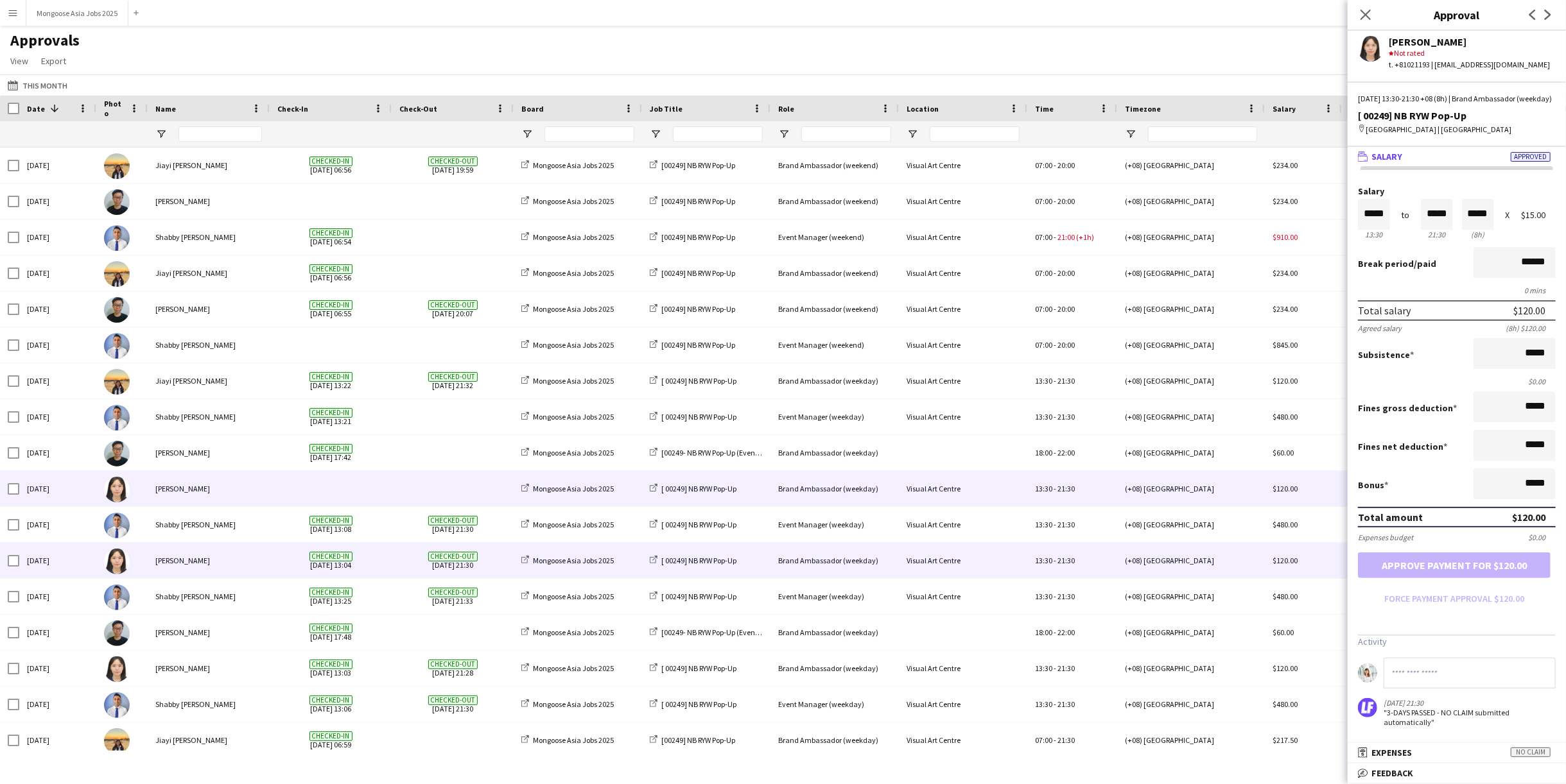
click at [268, 567] on div "[PERSON_NAME]" at bounding box center [209, 561] width 122 height 35
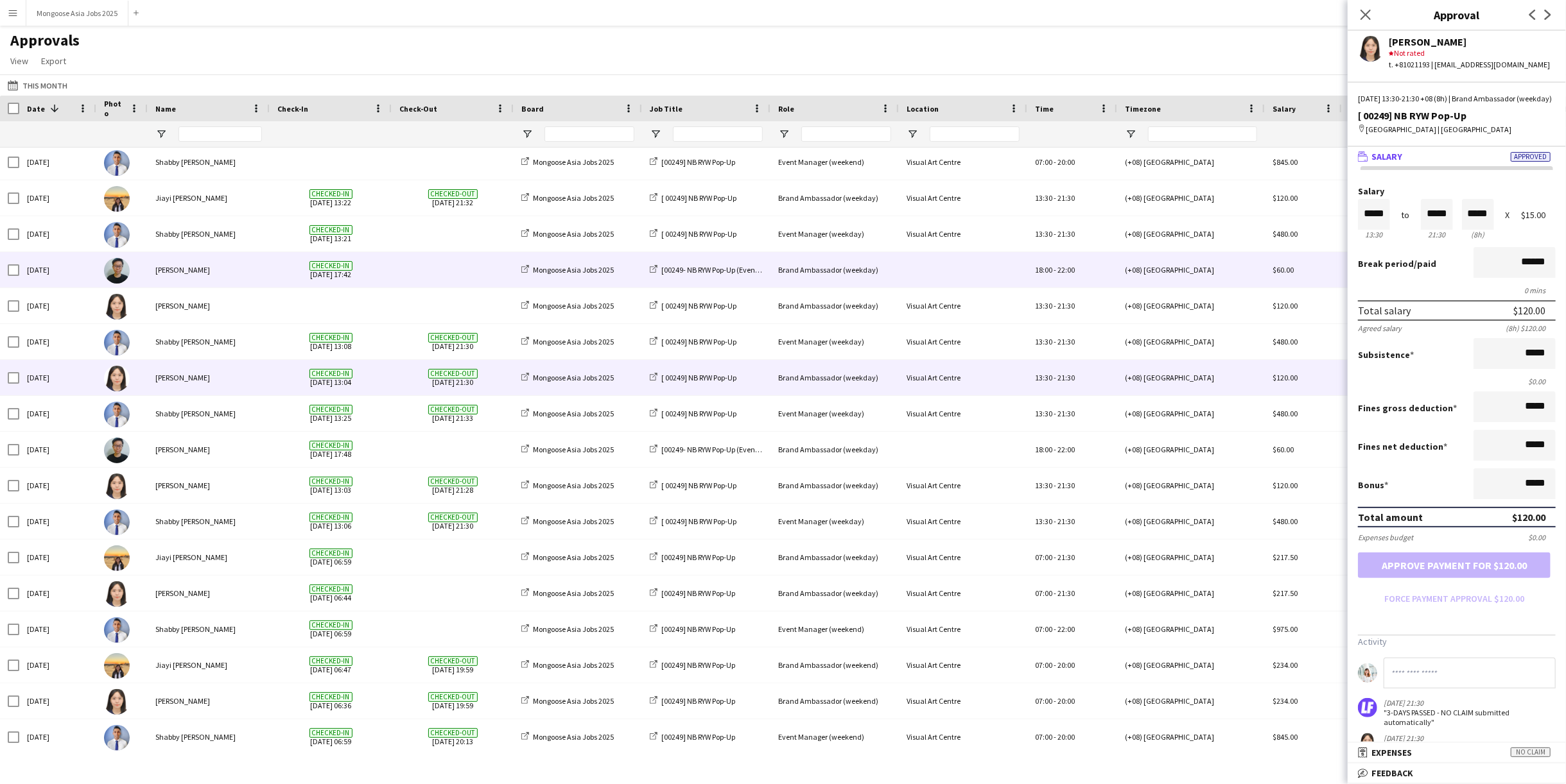
scroll to position [214, 0]
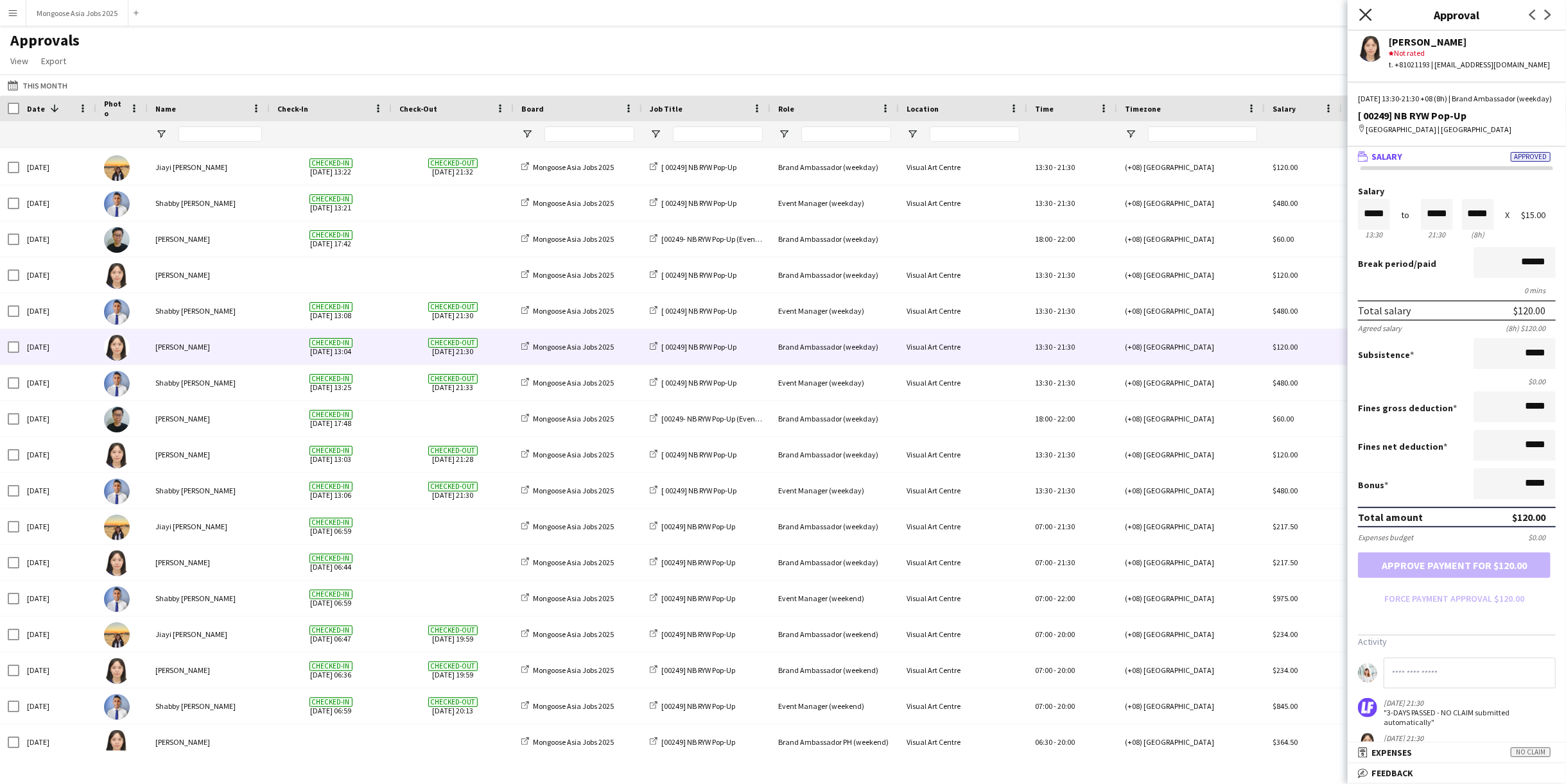
click at [1364, 13] on icon at bounding box center [1365, 14] width 12 height 12
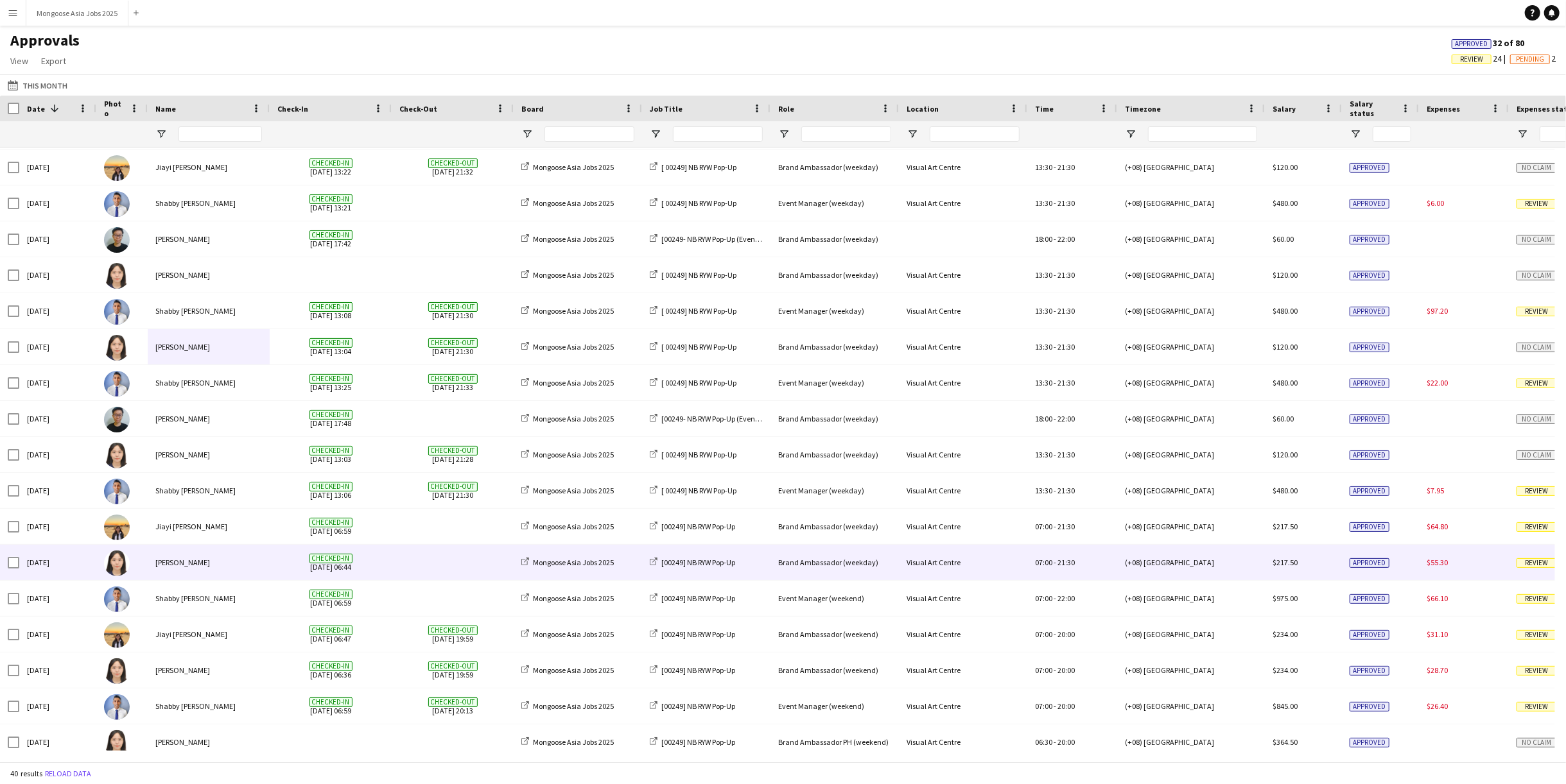
click at [1532, 564] on span "Review" at bounding box center [1536, 563] width 40 height 10
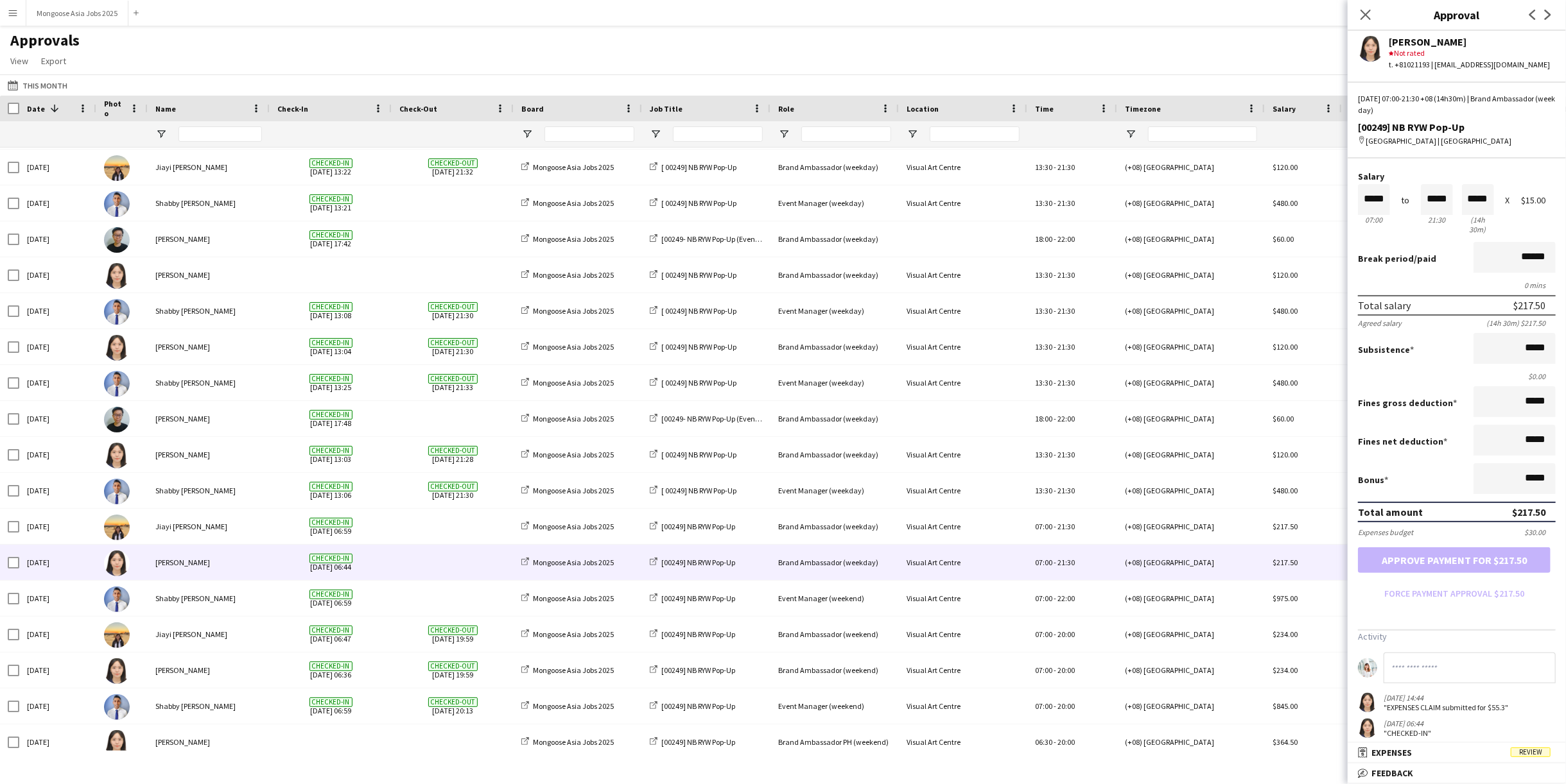
scroll to position [38, 0]
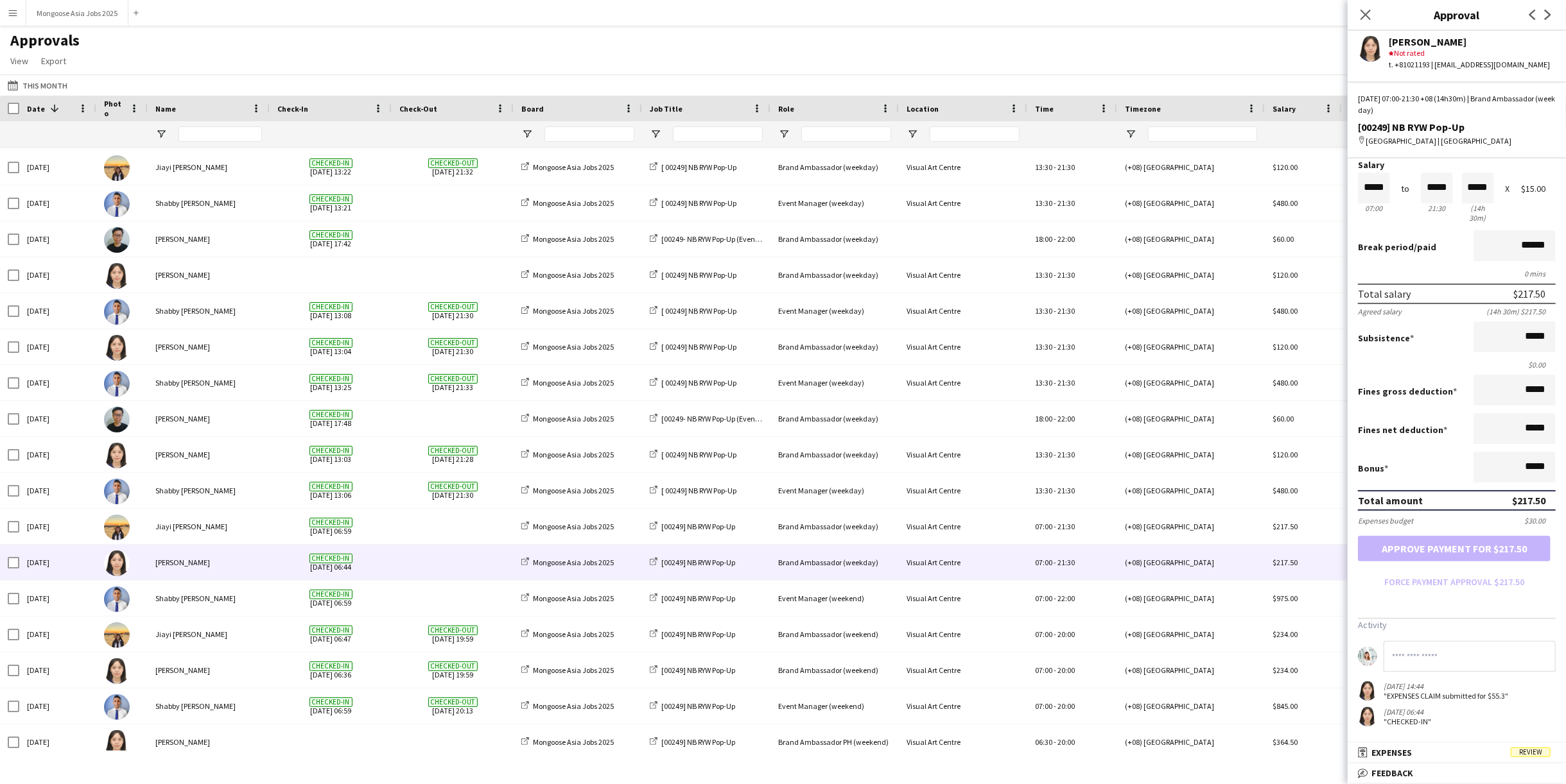
click at [1425, 692] on div ""EXPENSES CLAIM submitted for $55.3"" at bounding box center [1445, 696] width 125 height 10
click at [1400, 752] on span "Expenses" at bounding box center [1392, 753] width 40 height 11
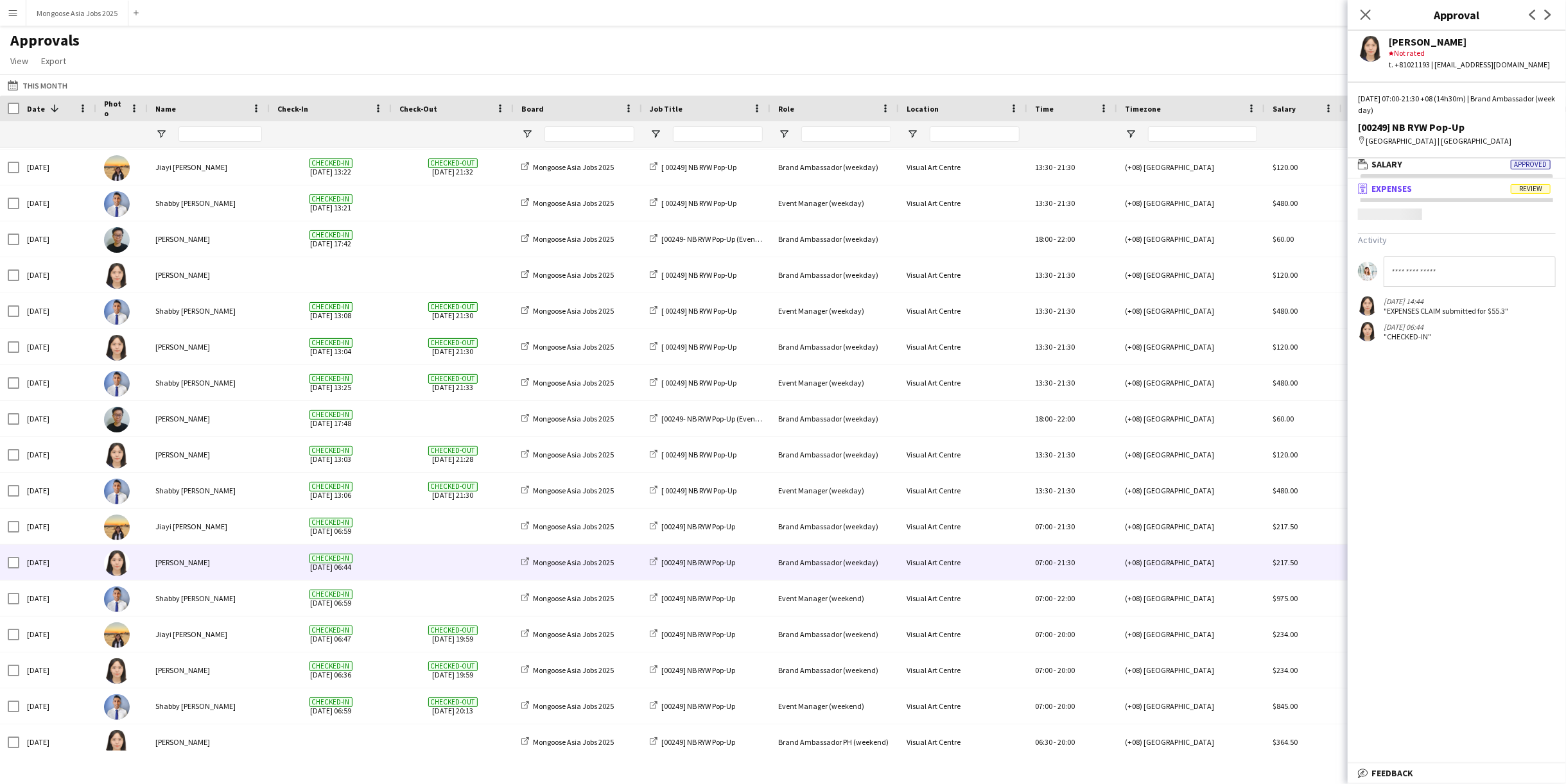
scroll to position [3, 0]
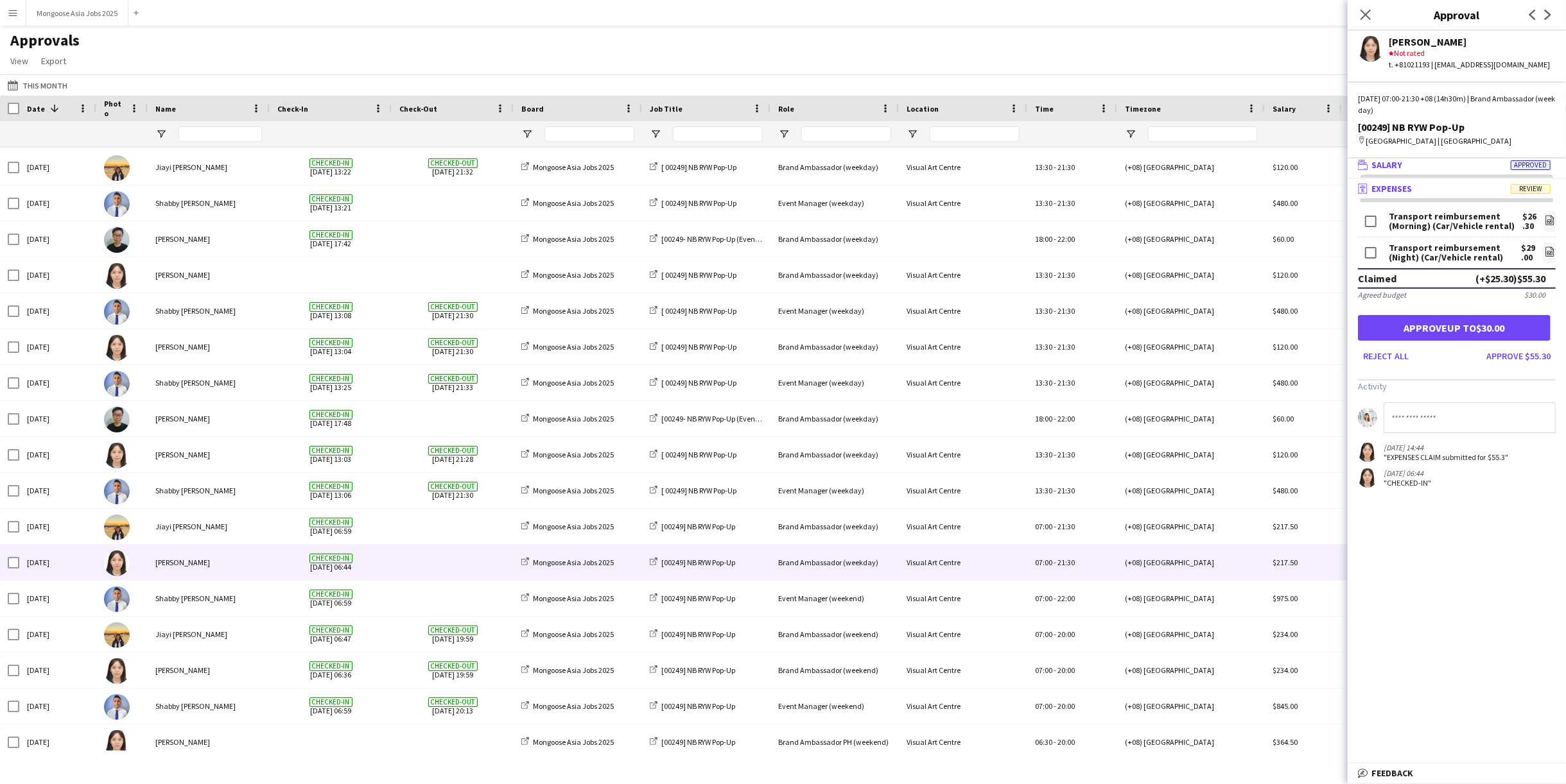
click at [1519, 165] on span "Approved" at bounding box center [1531, 165] width 40 height 10
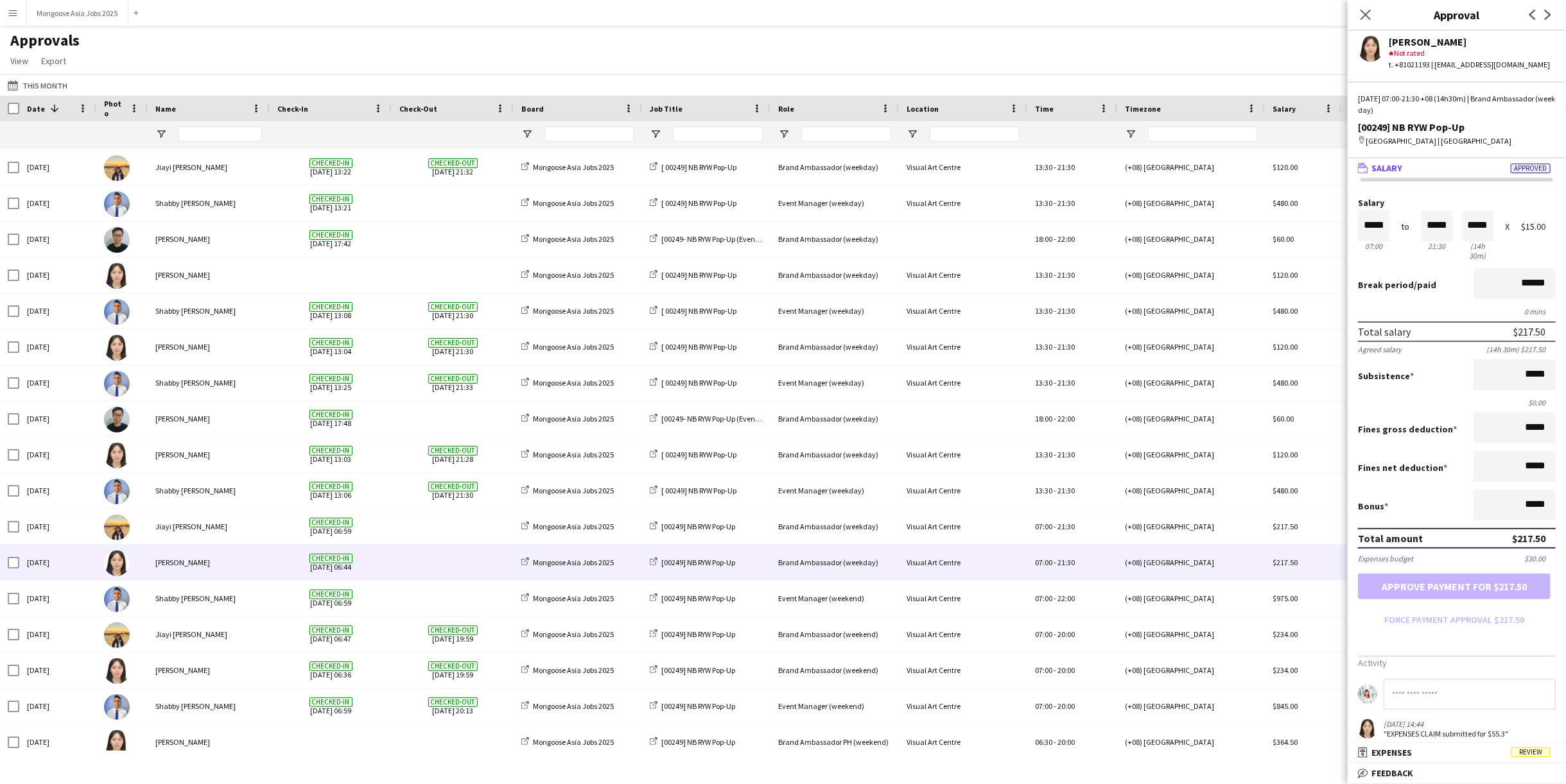
scroll to position [0, 0]
click at [1400, 752] on span "Expenses" at bounding box center [1392, 753] width 40 height 11
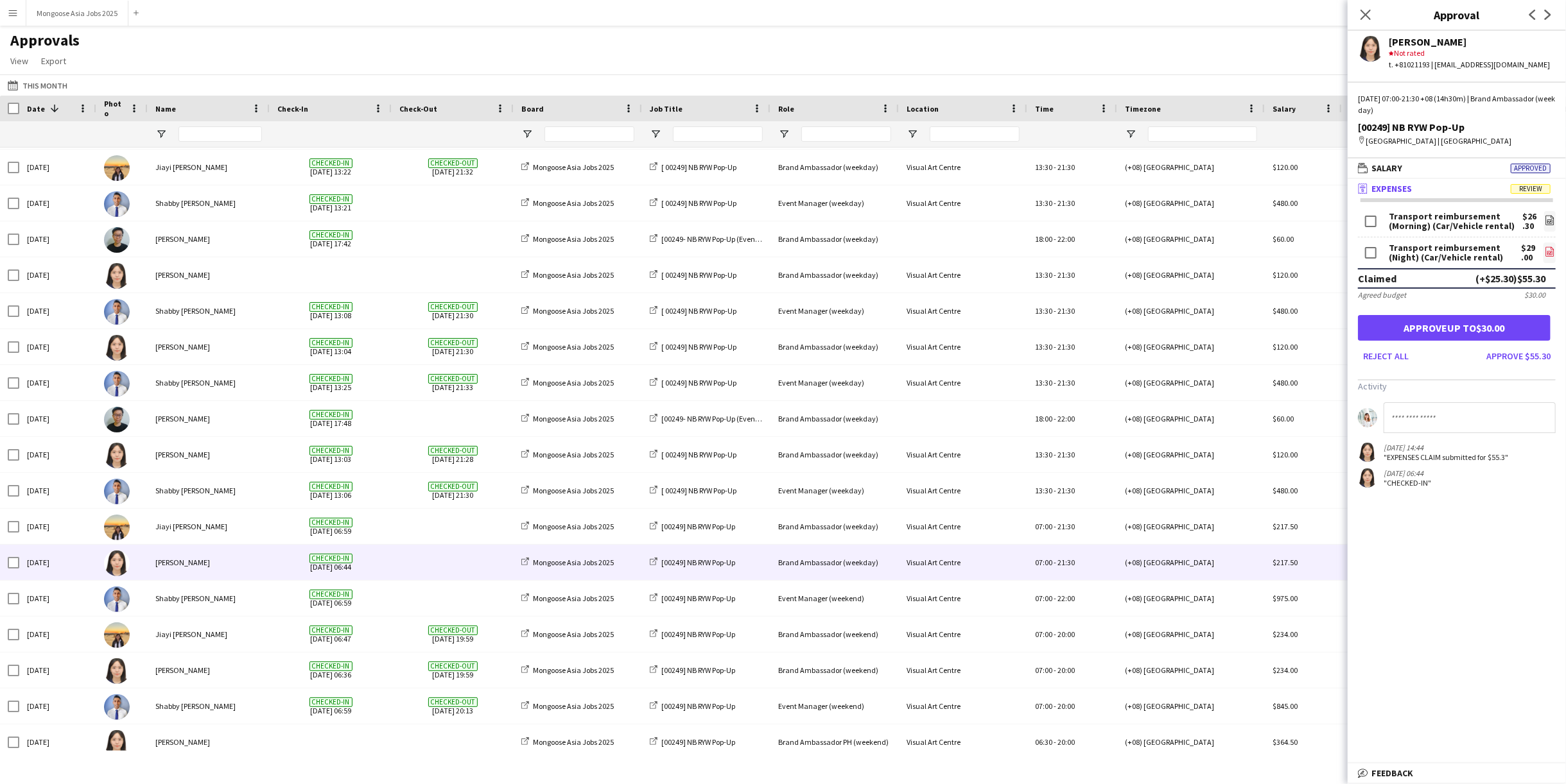
click at [1545, 251] on icon "file-image" at bounding box center [1550, 251] width 10 height 10
click at [1429, 172] on mat-panel-title "wallet Salary Approved" at bounding box center [1454, 168] width 213 height 11
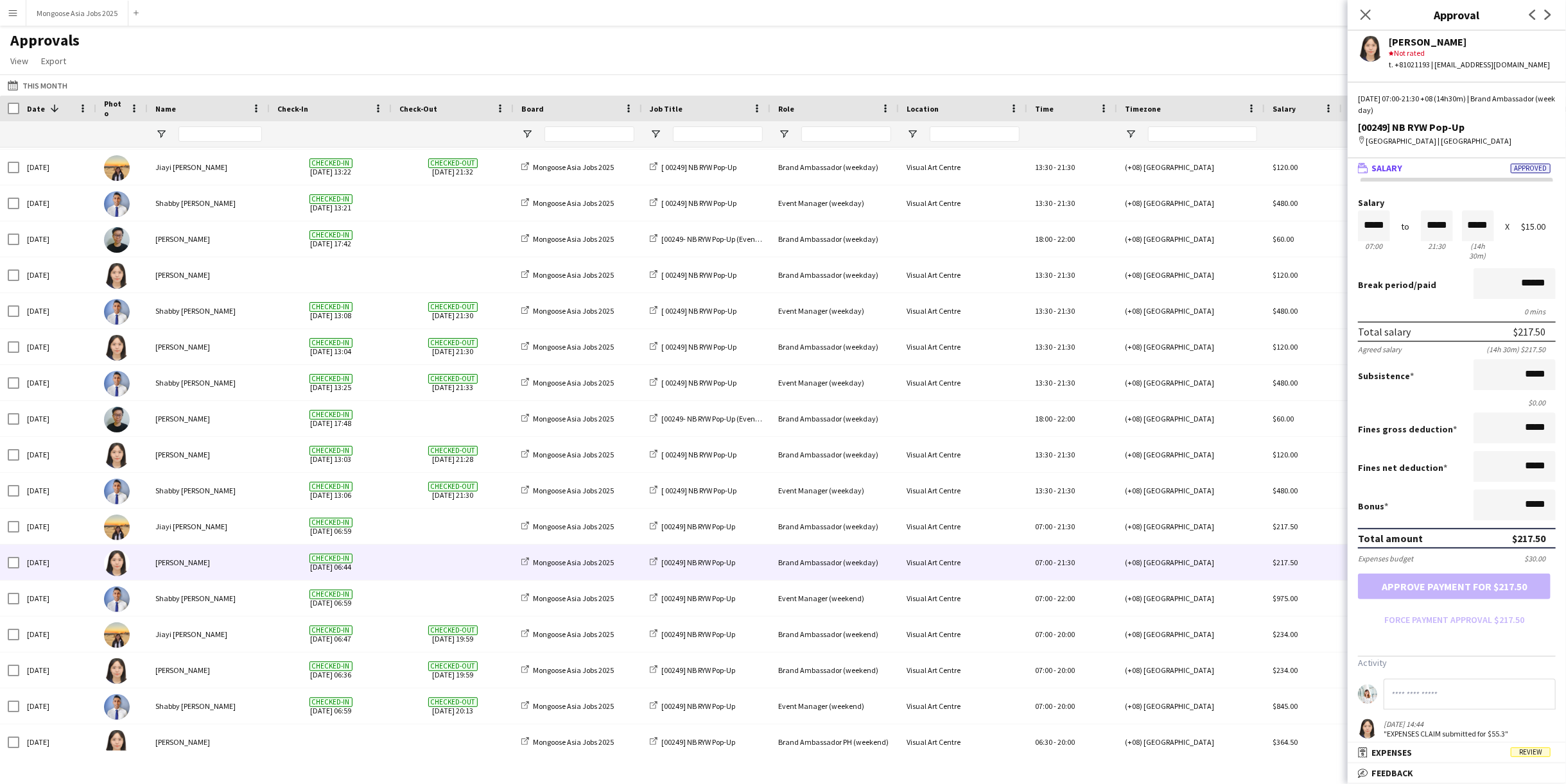
scroll to position [38, 0]
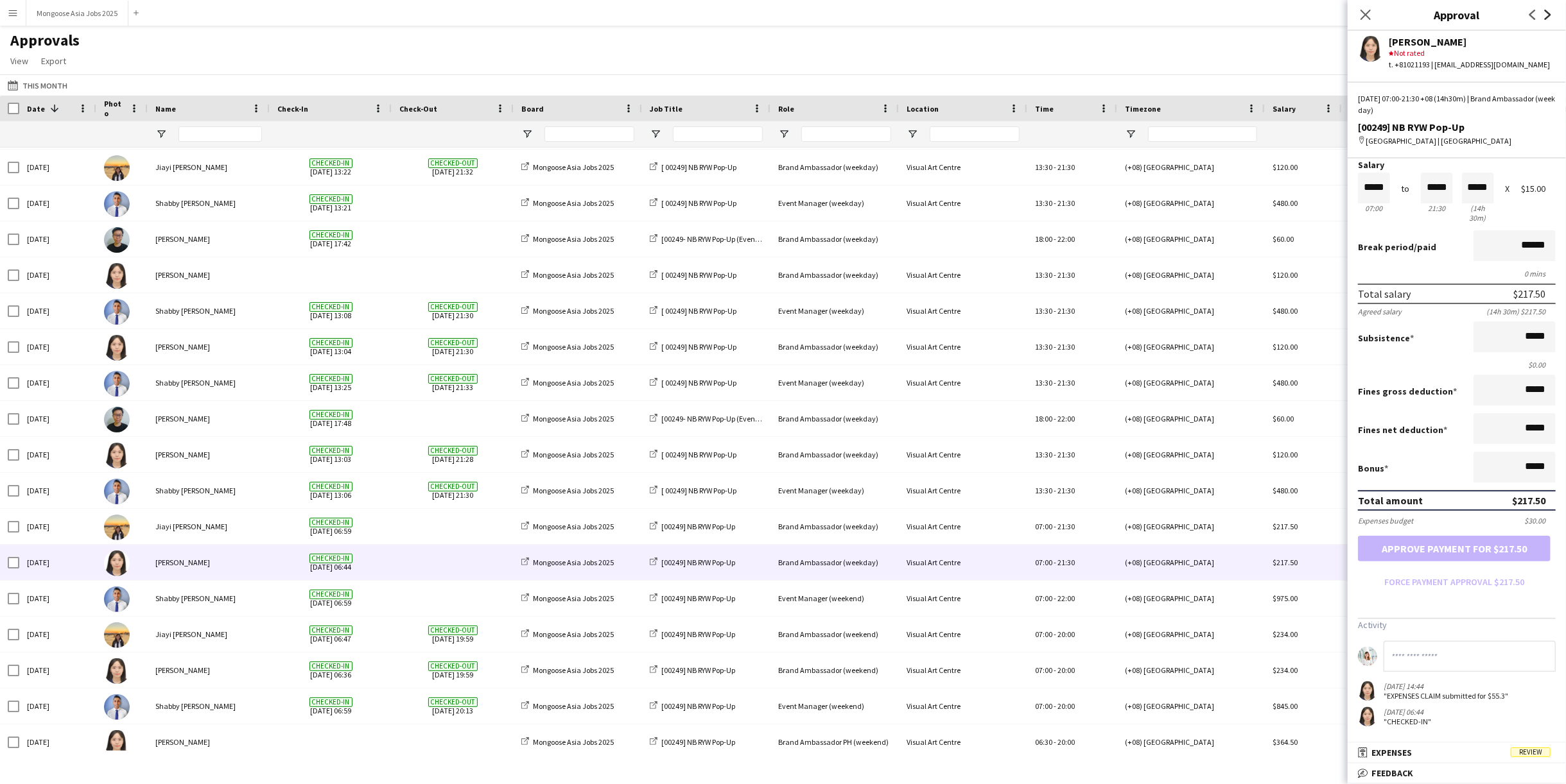
click at [1550, 14] on icon at bounding box center [1548, 14] width 6 height 10
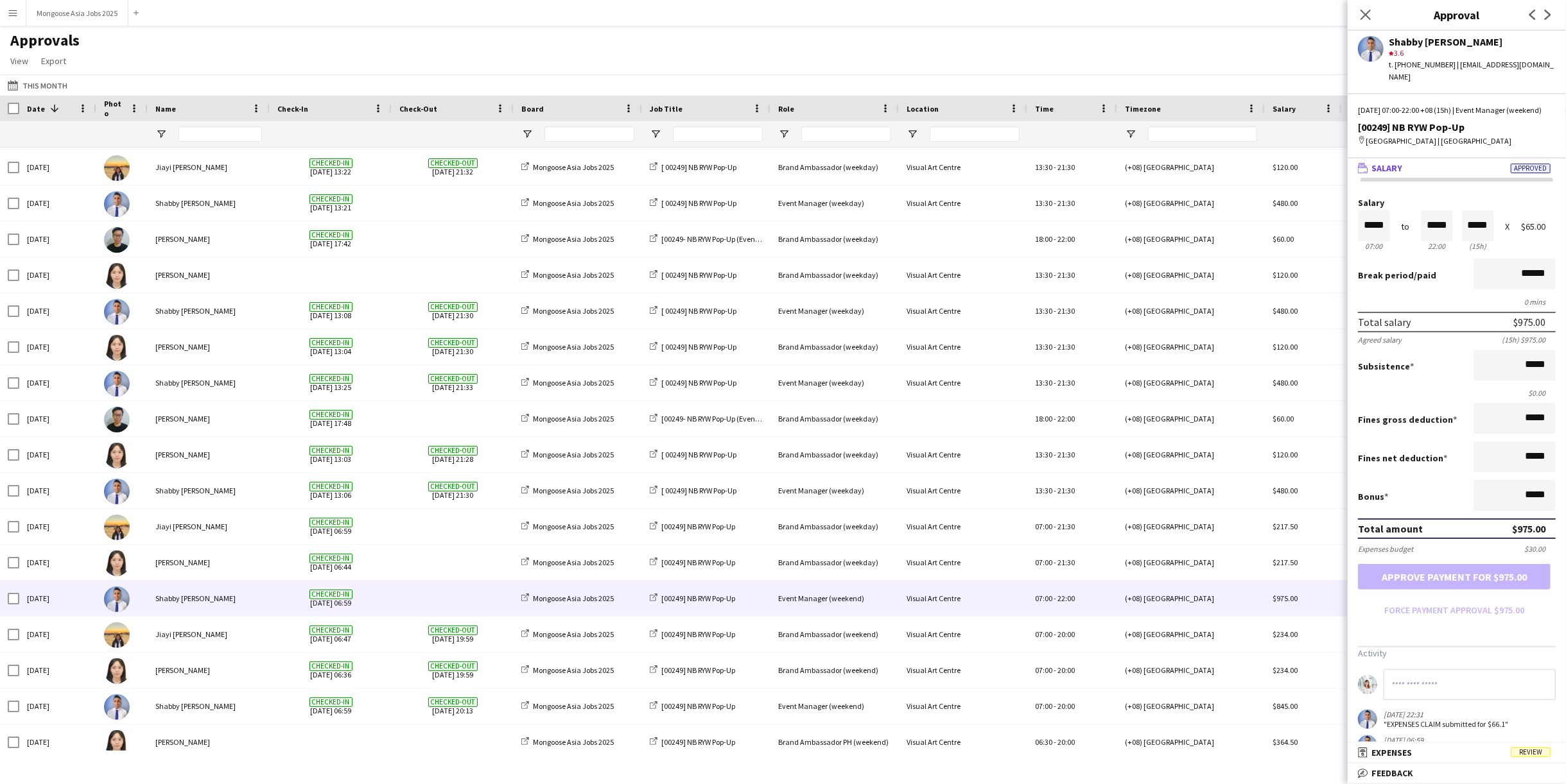
scroll to position [1, 0]
click at [1532, 18] on icon "Previous" at bounding box center [1532, 14] width 10 height 10
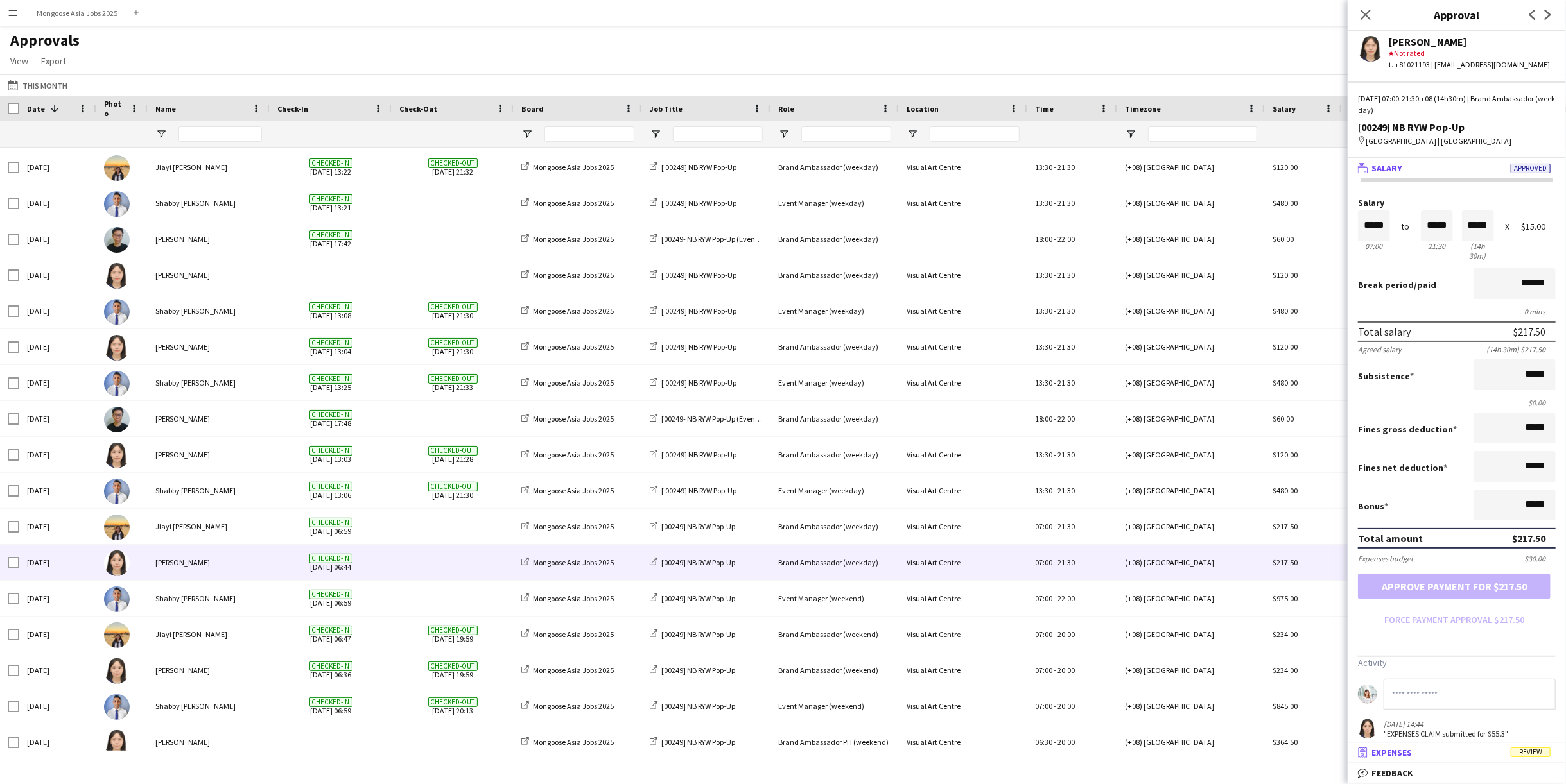
click at [1494, 752] on mat-panel-title "receipt Expenses Review" at bounding box center [1454, 753] width 213 height 11
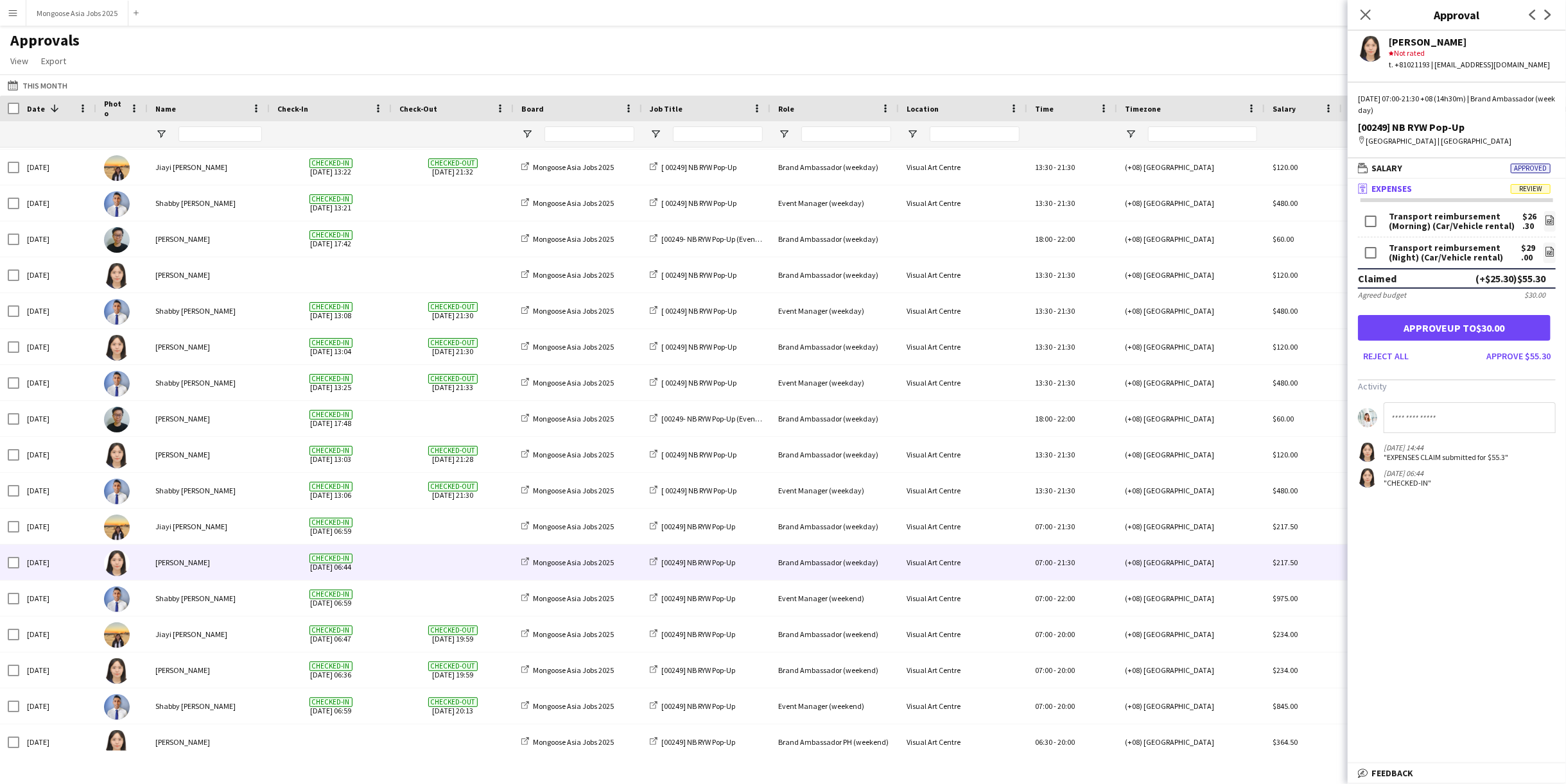
click at [16, 17] on app-icon "Menu" at bounding box center [13, 13] width 10 height 10
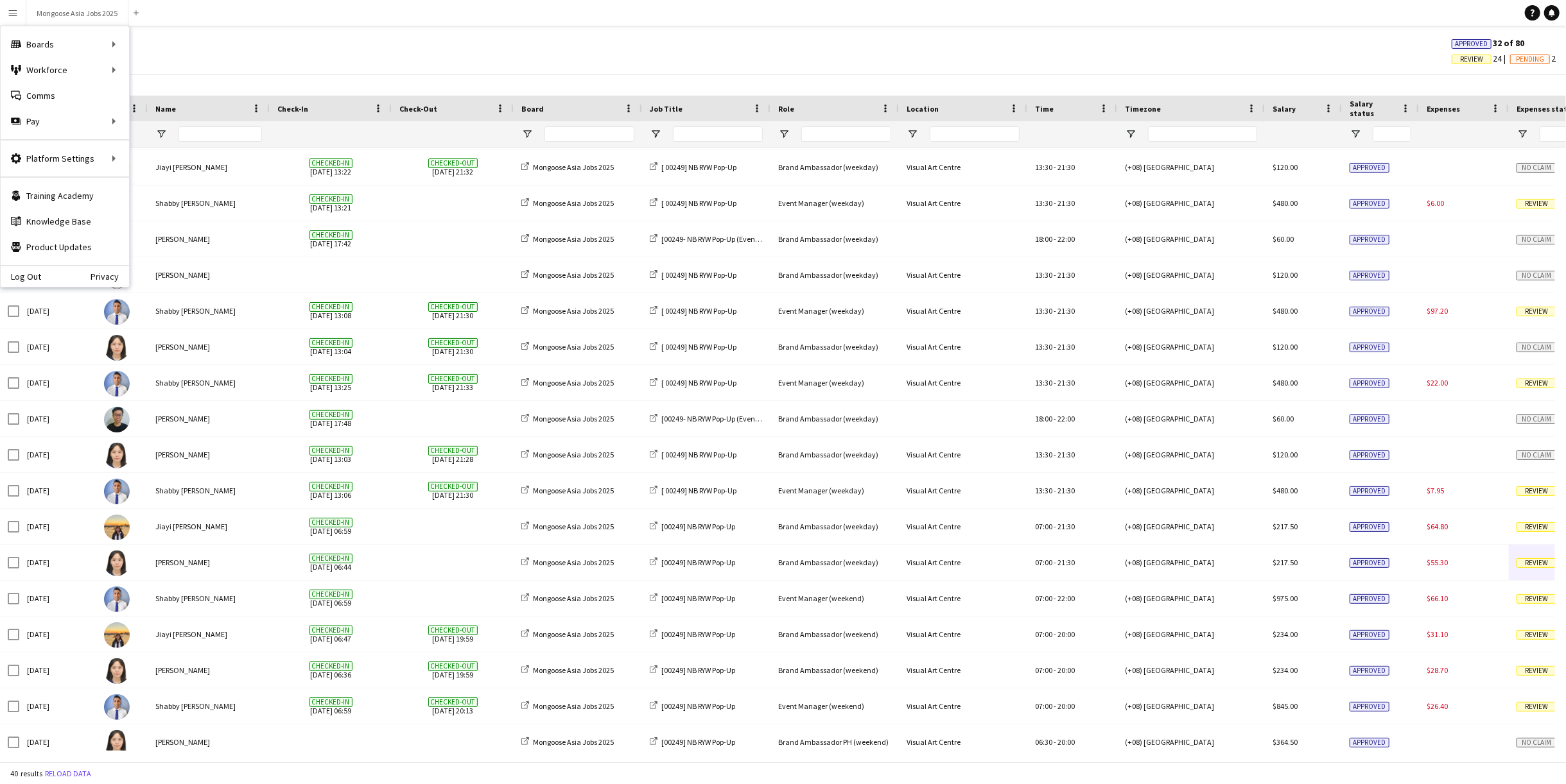
click at [574, 44] on div "Approvals View Customise view Customise filters Reset Filters Reset View Reset …" at bounding box center [783, 52] width 1566 height 43
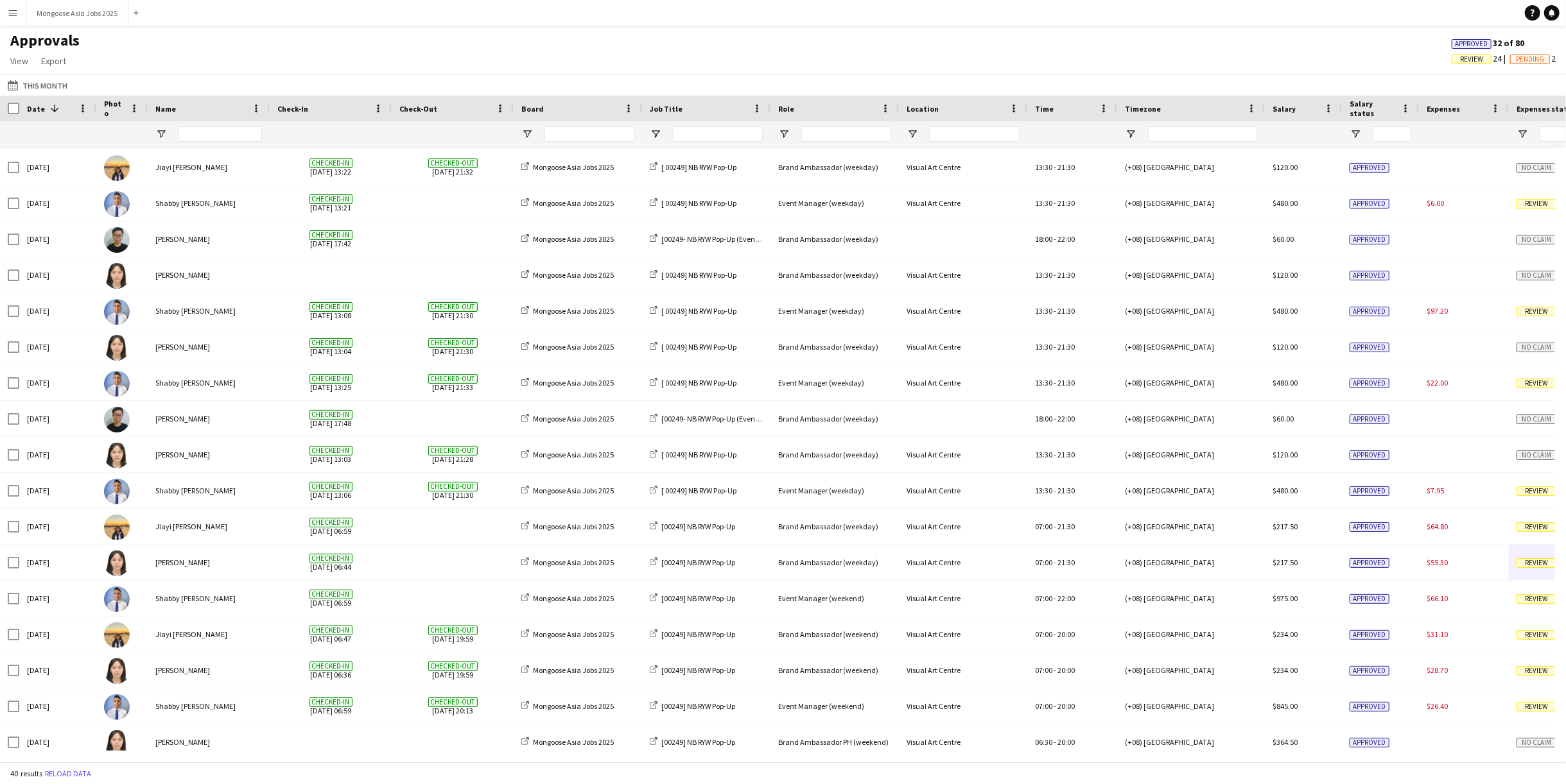
click at [22, 15] on button "Menu" at bounding box center [13, 13] width 26 height 26
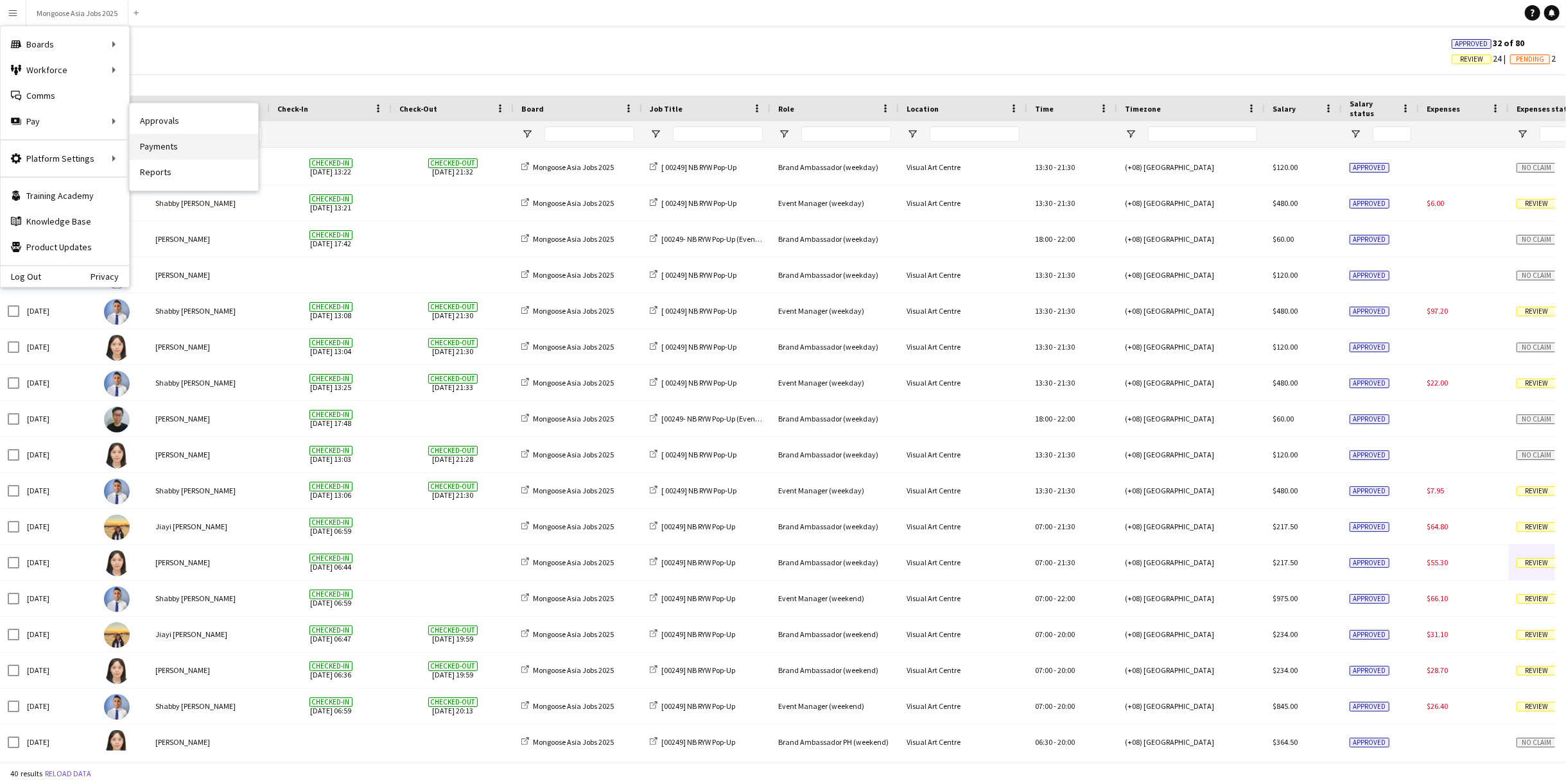
click at [191, 141] on link "Payments" at bounding box center [194, 147] width 129 height 26
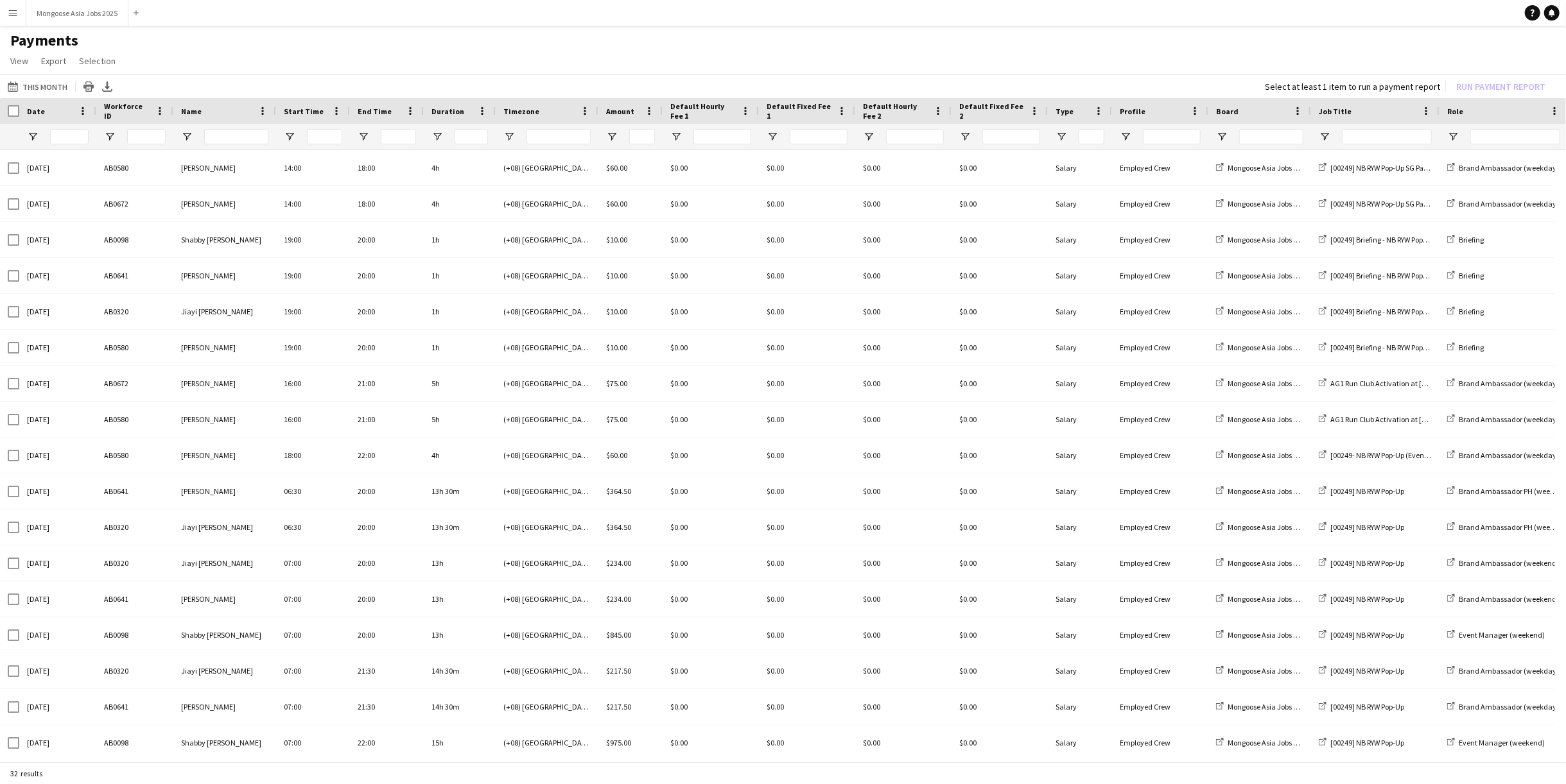
click at [13, 22] on button "Menu" at bounding box center [13, 13] width 26 height 26
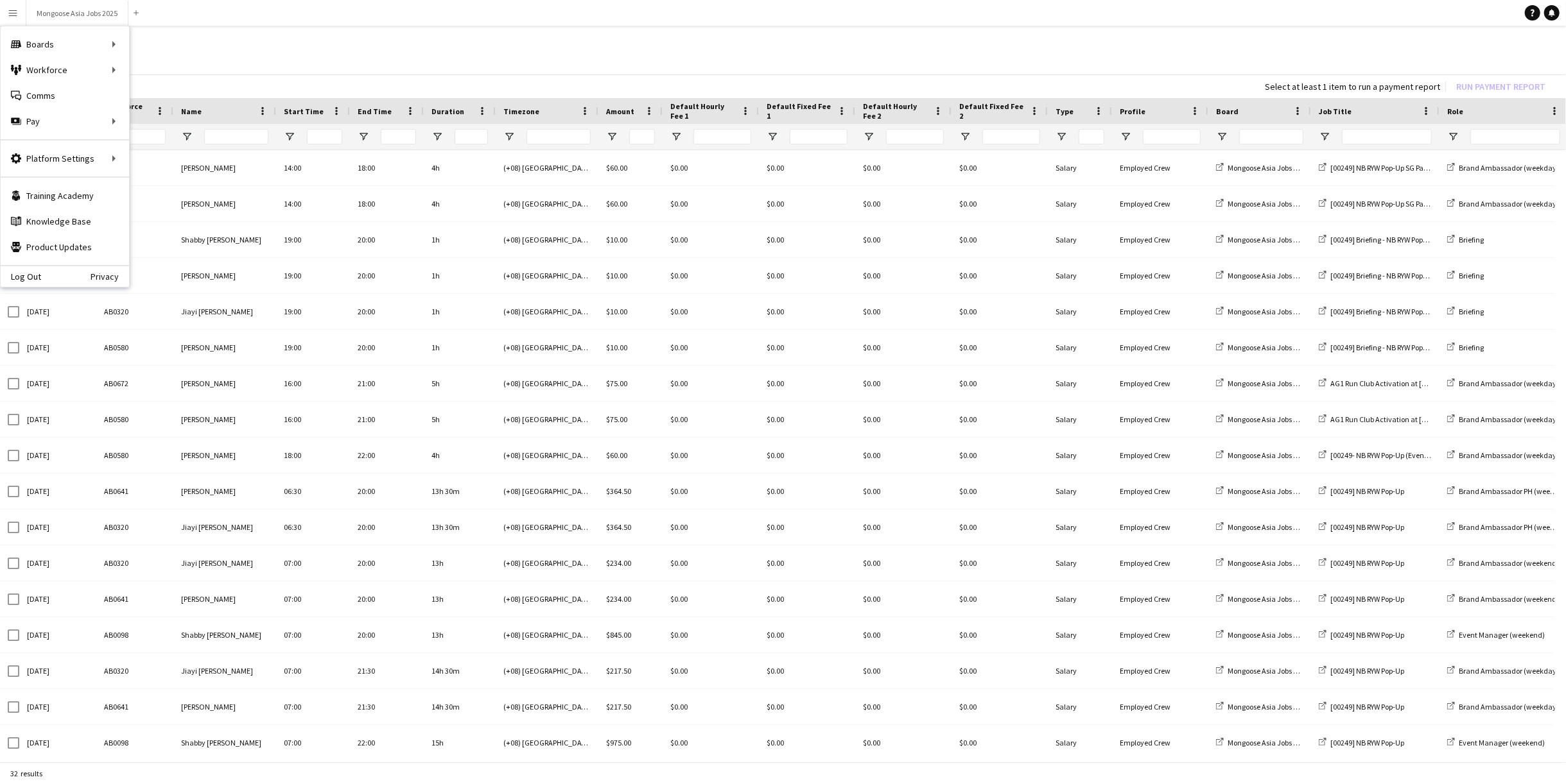
click at [231, 31] on h1 "Payments" at bounding box center [783, 40] width 1566 height 19
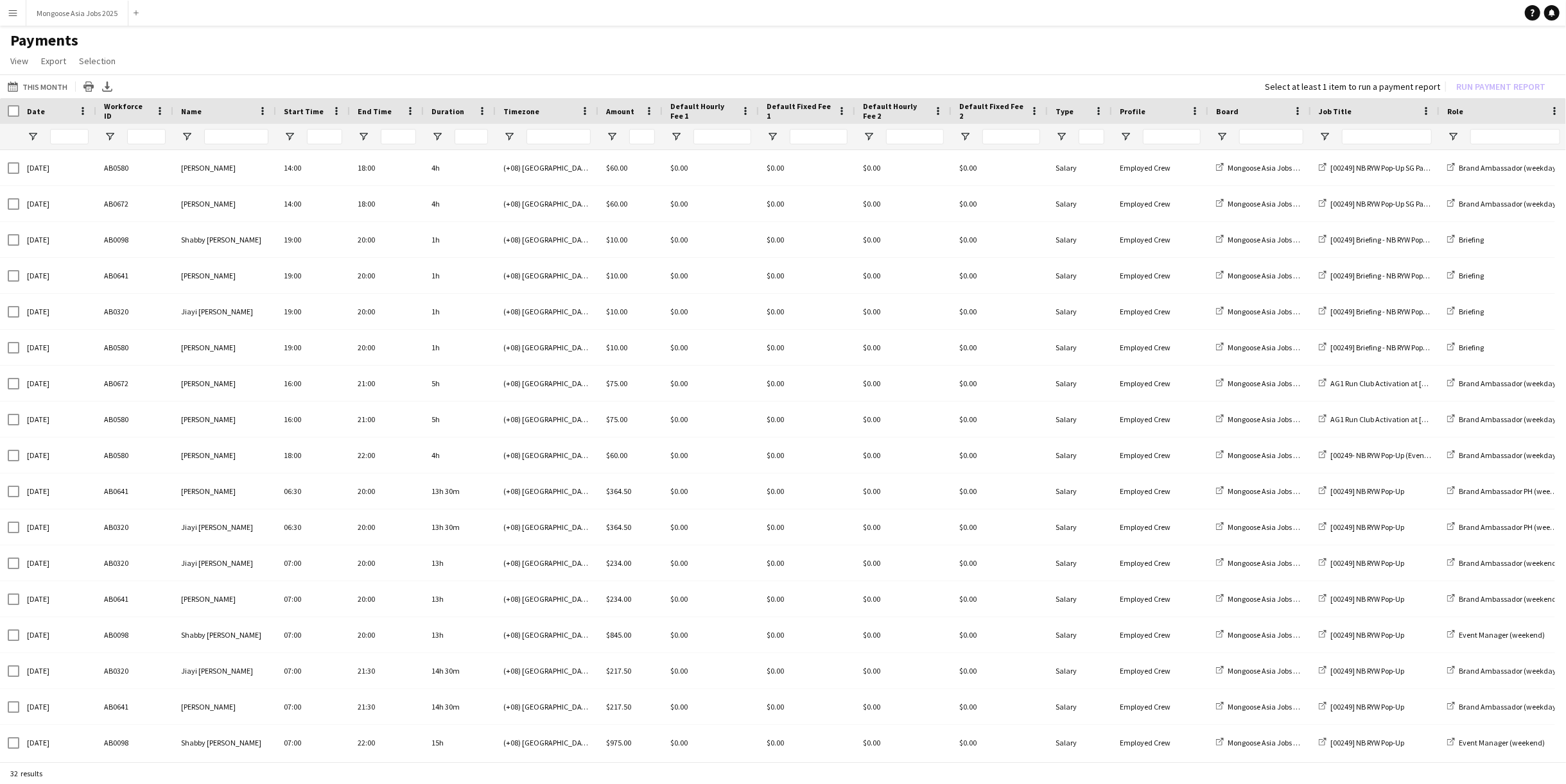
click at [14, 14] on app-icon "Menu" at bounding box center [13, 13] width 10 height 10
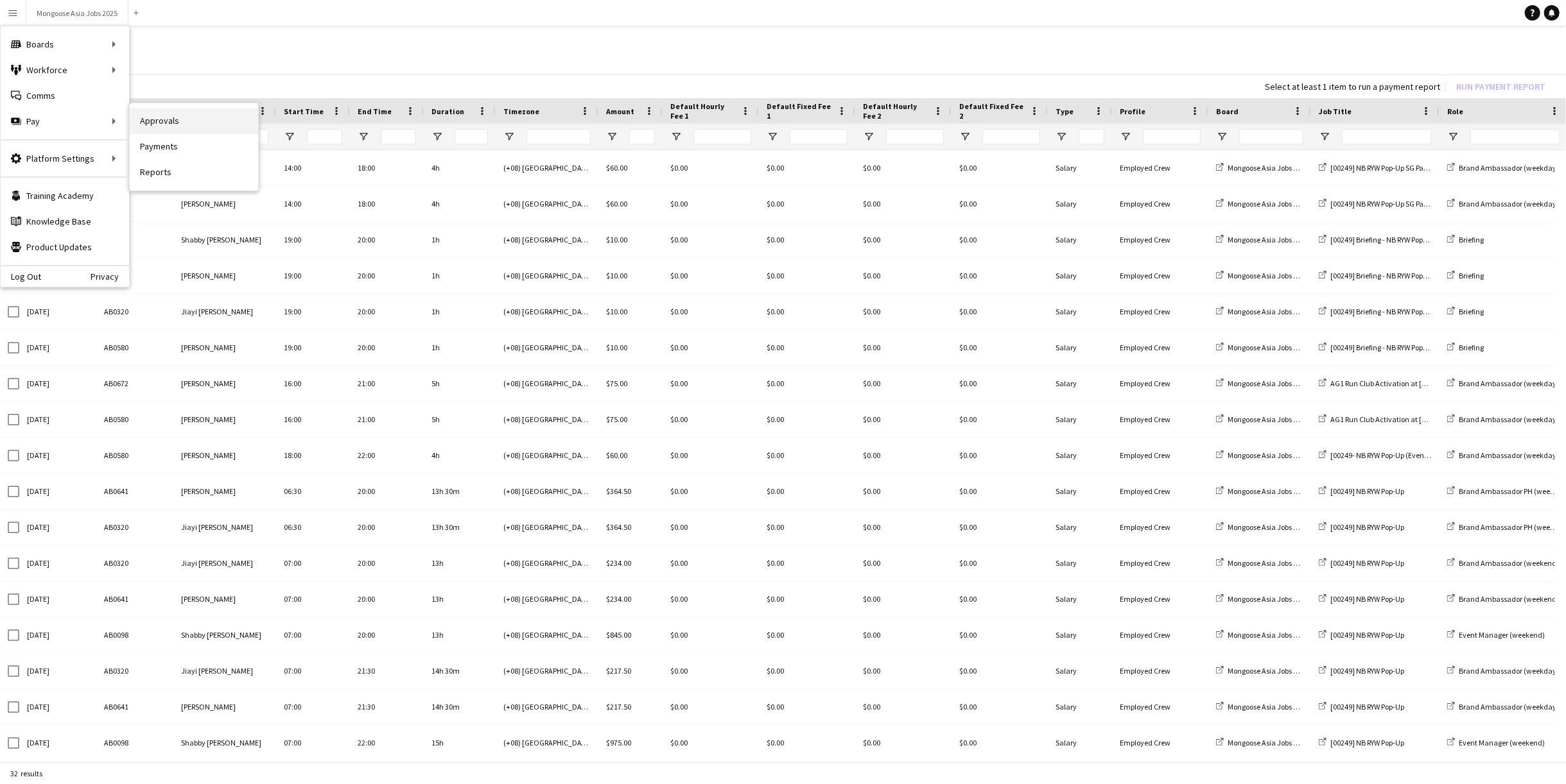
click at [171, 127] on link "Approvals" at bounding box center [194, 121] width 129 height 26
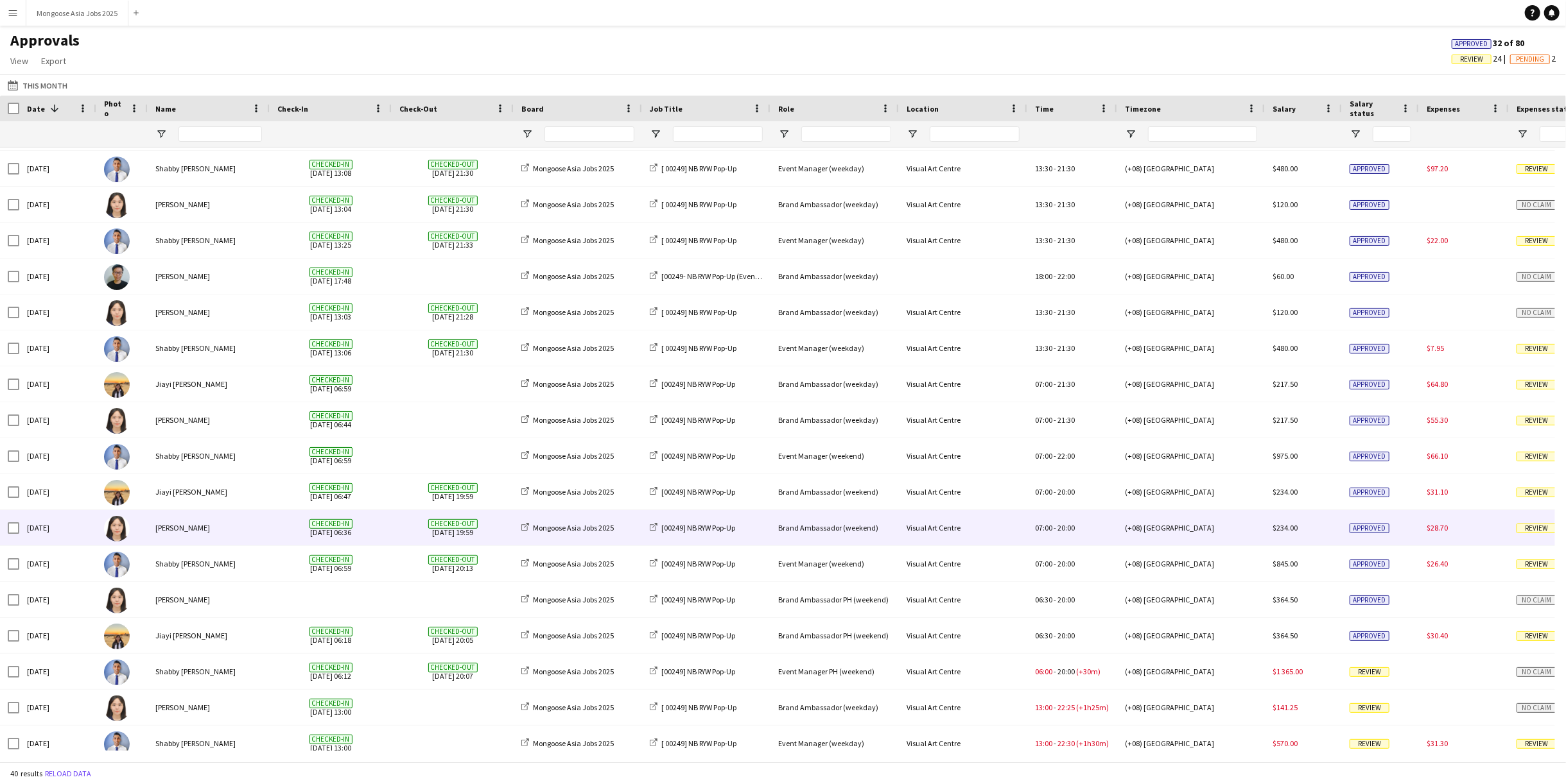
scroll to position [834, 0]
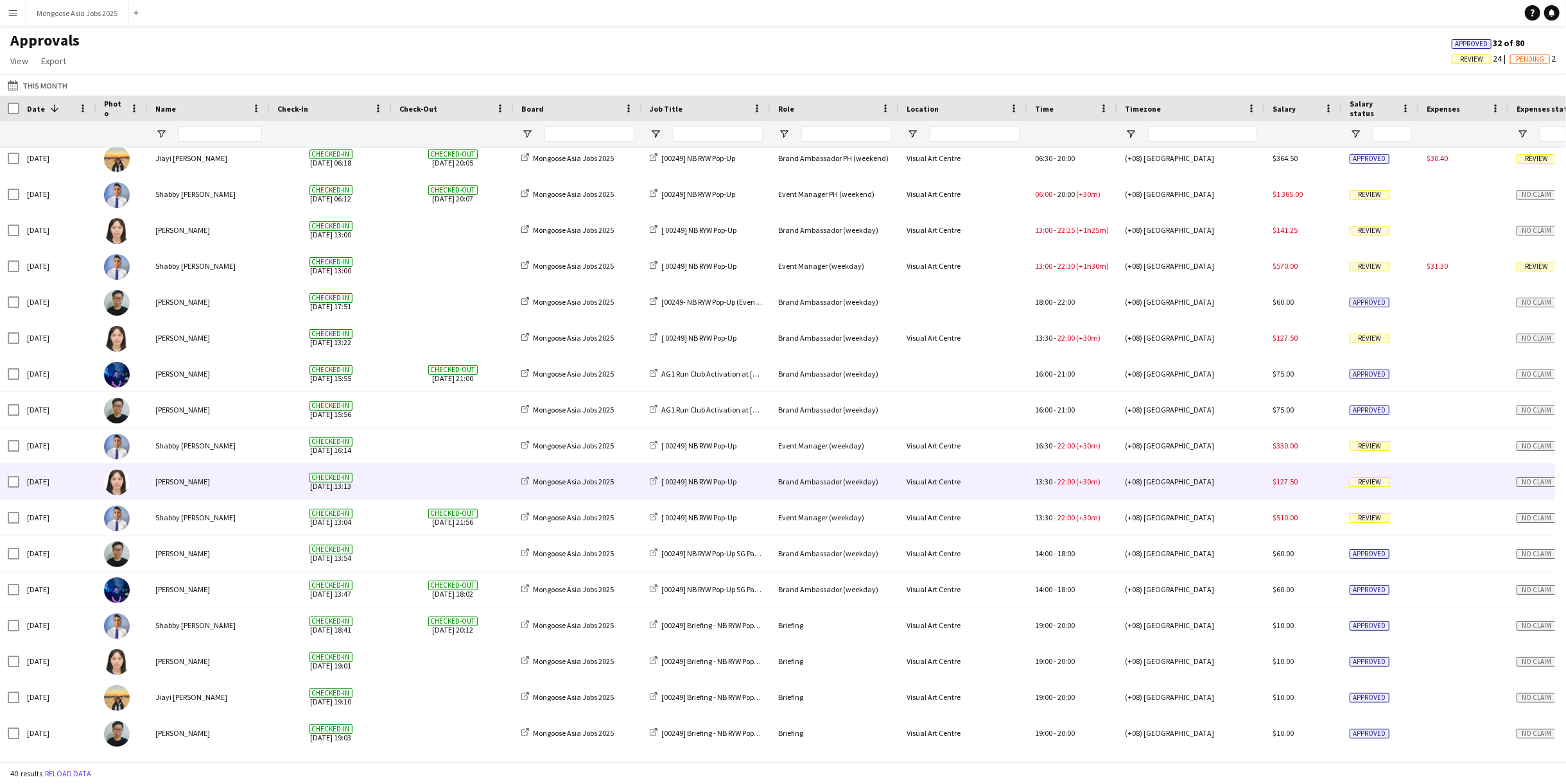
click at [237, 475] on div "[PERSON_NAME]" at bounding box center [209, 482] width 122 height 35
